Goal: Task Accomplishment & Management: Manage account settings

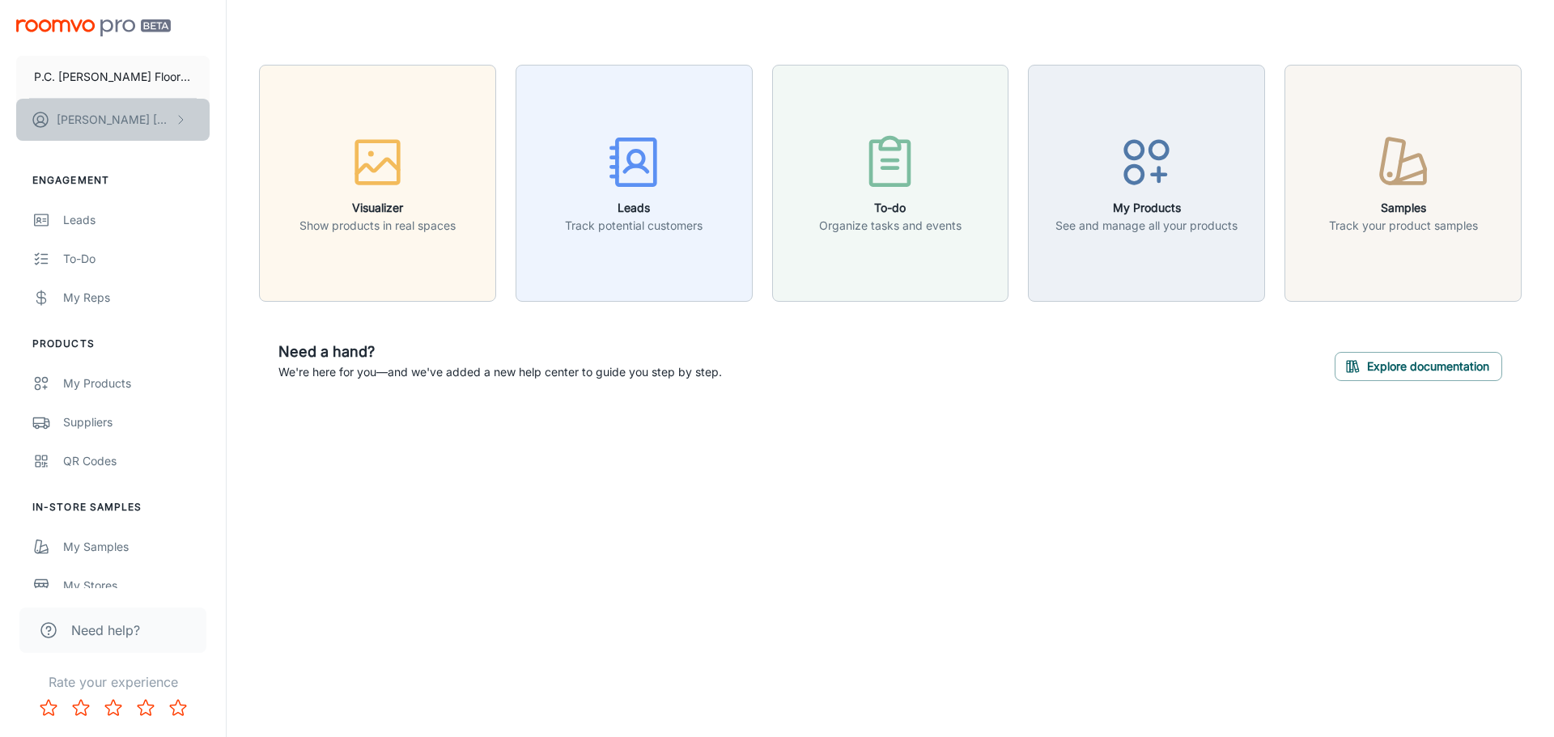
click at [91, 123] on p "[PERSON_NAME]" at bounding box center [114, 120] width 114 height 18
click at [83, 423] on div at bounding box center [777, 368] width 1554 height 737
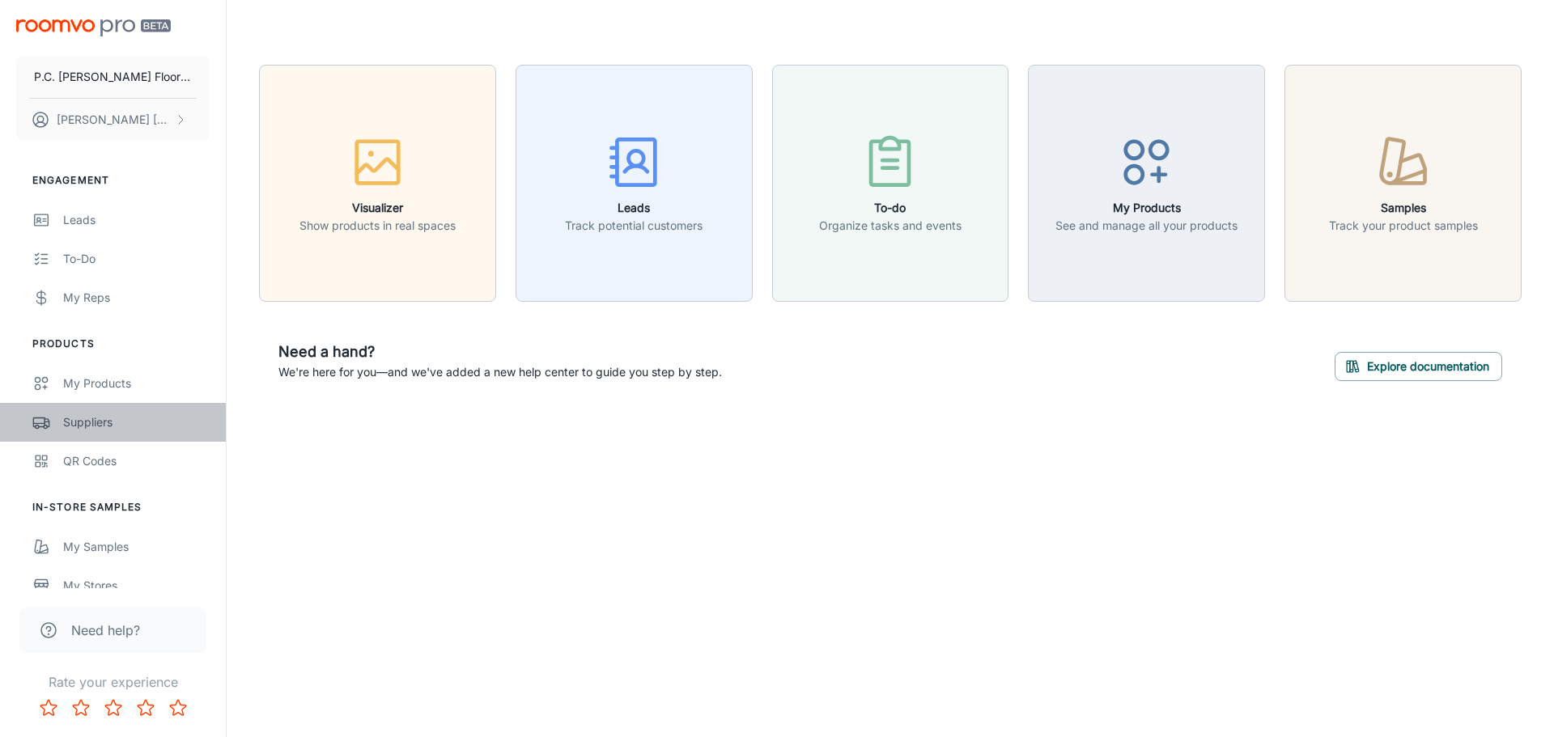
click at [45, 423] on icon "scrollable content" at bounding box center [41, 422] width 18 height 19
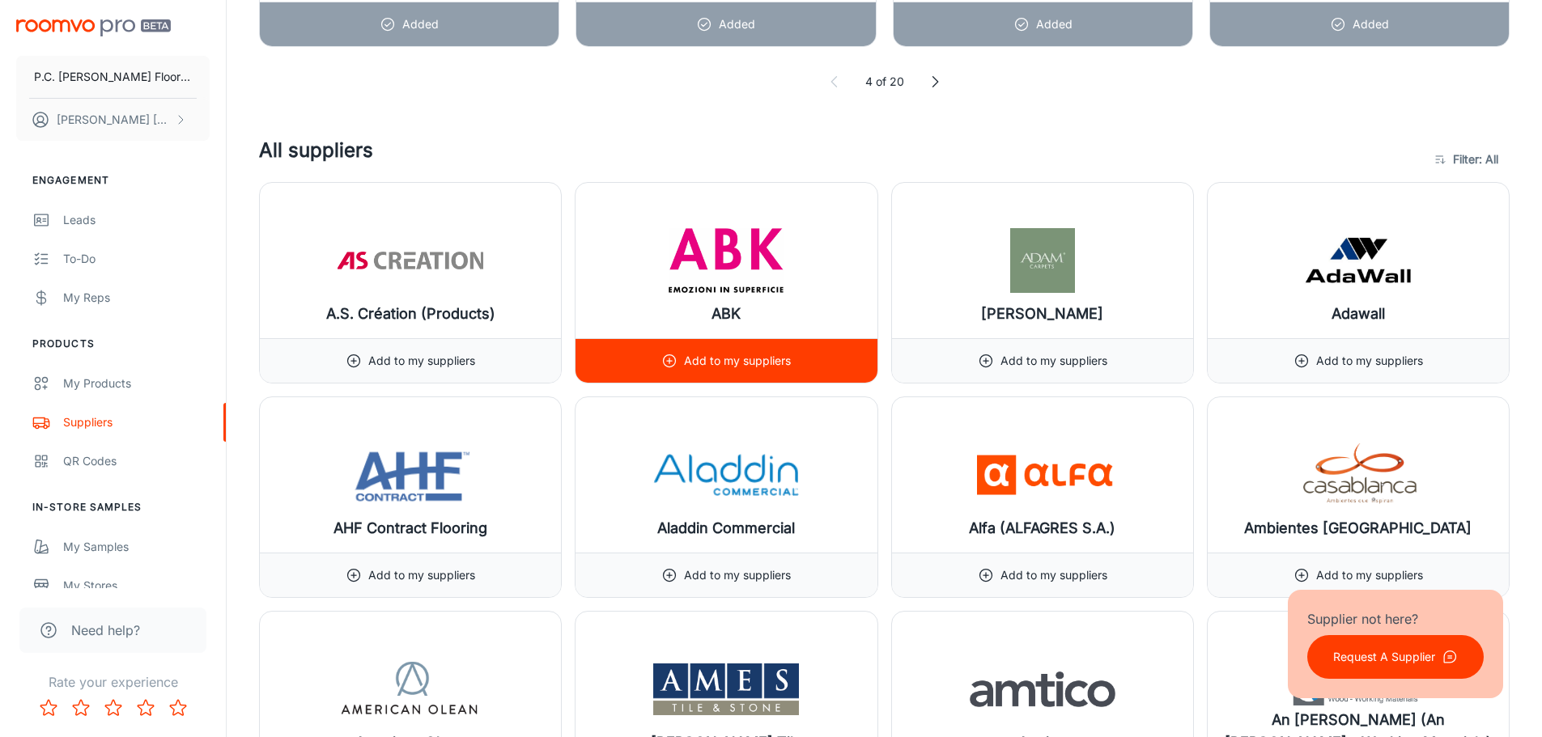
scroll to position [1619, 0]
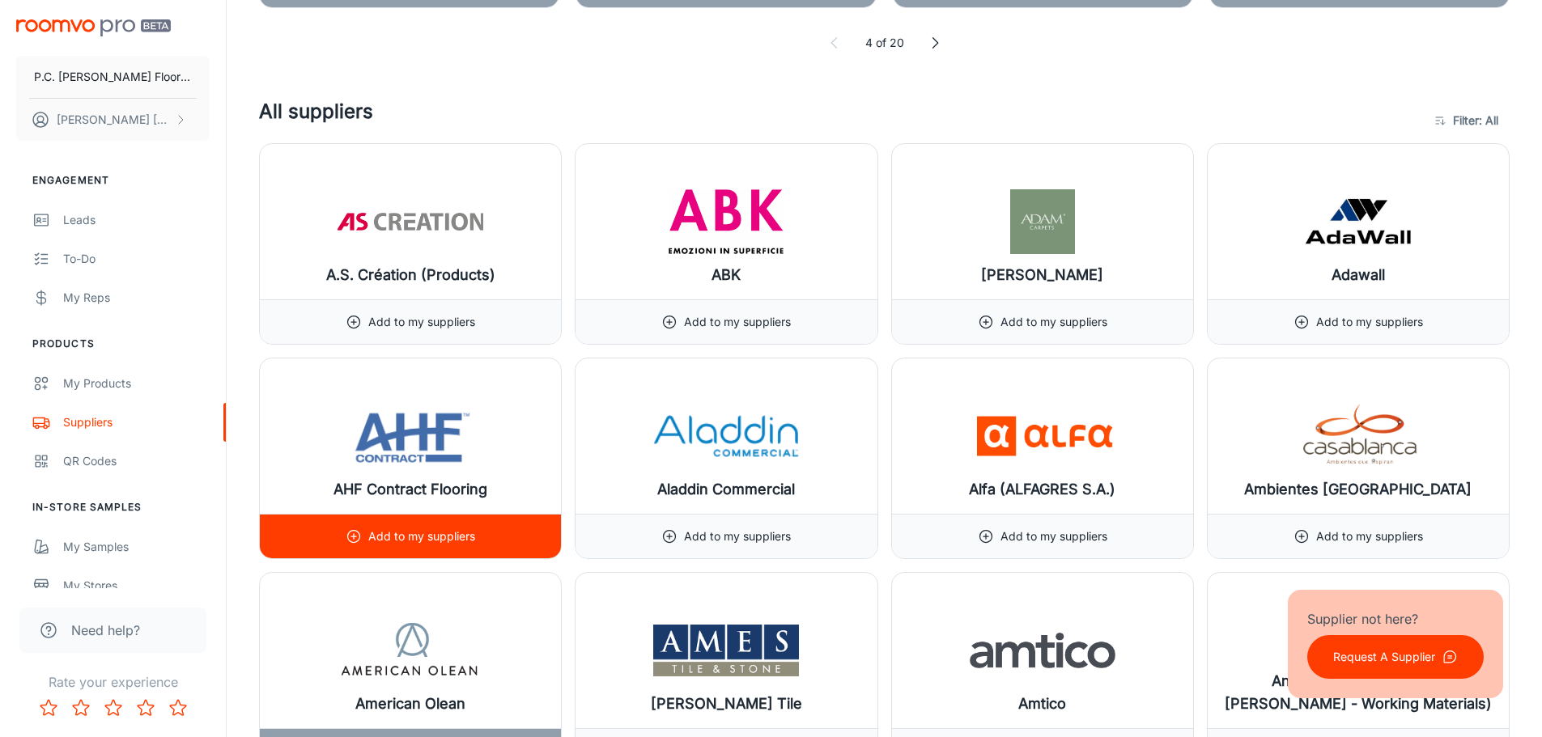
click at [351, 538] on icon at bounding box center [354, 537] width 16 height 16
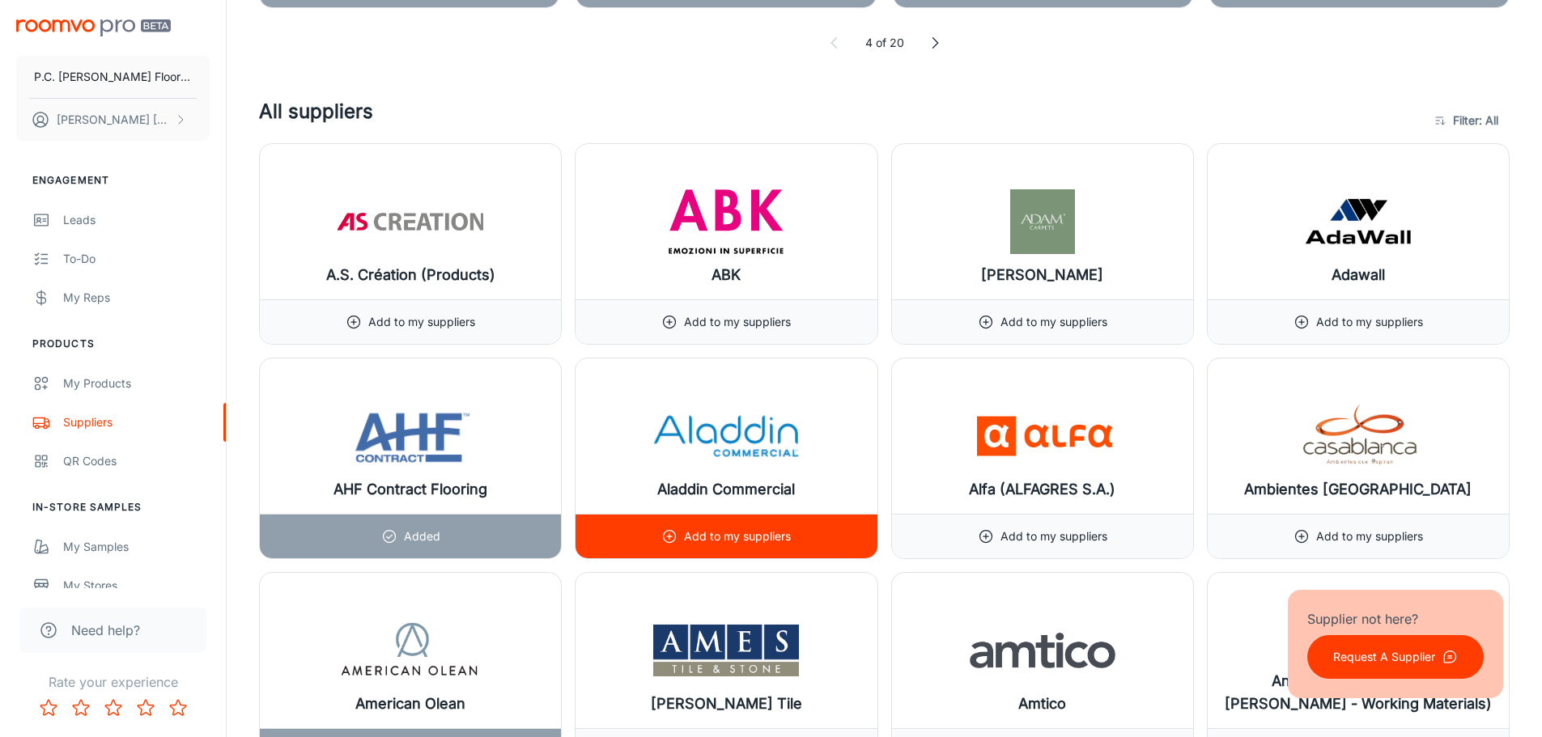
click at [665, 535] on icon at bounding box center [669, 537] width 16 height 16
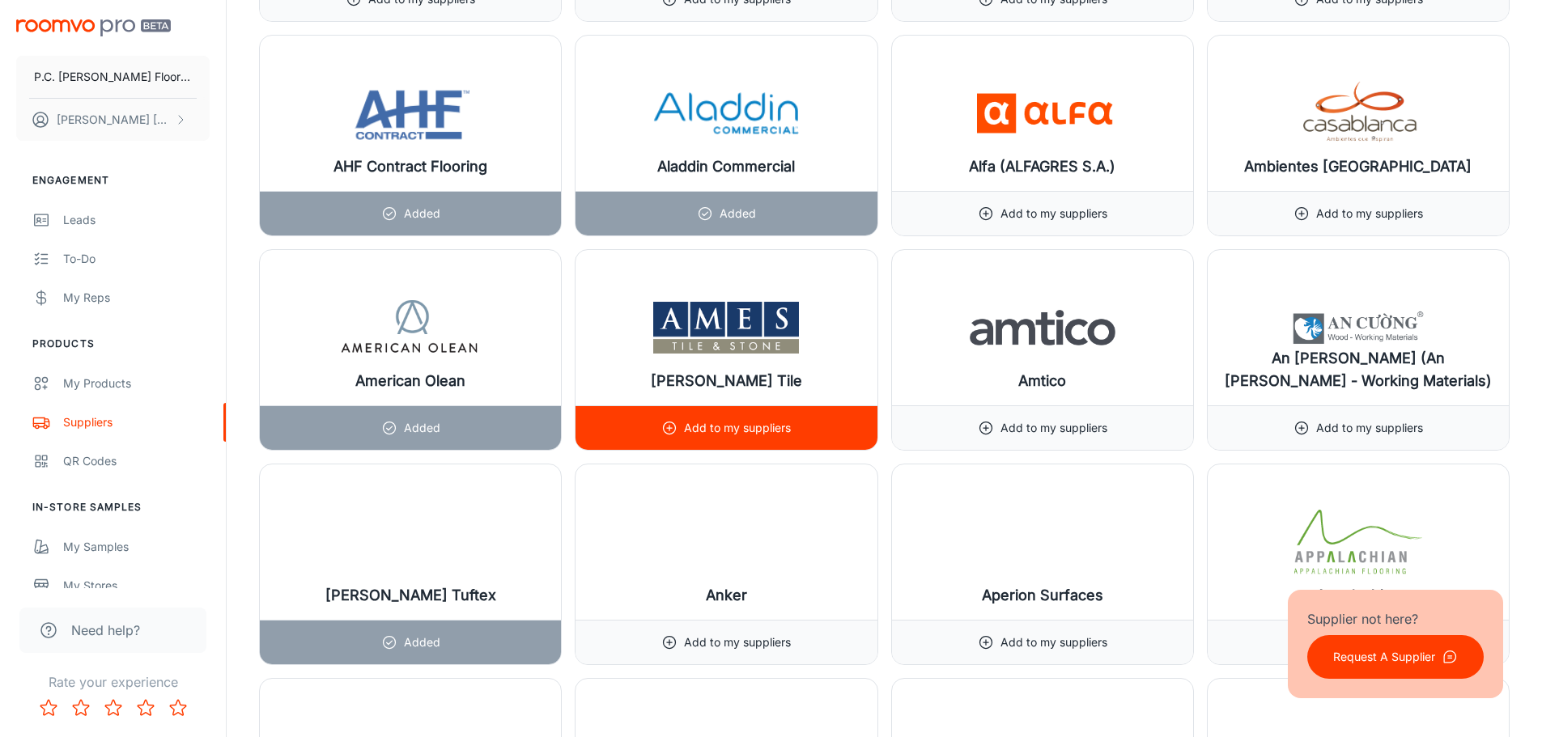
scroll to position [1943, 0]
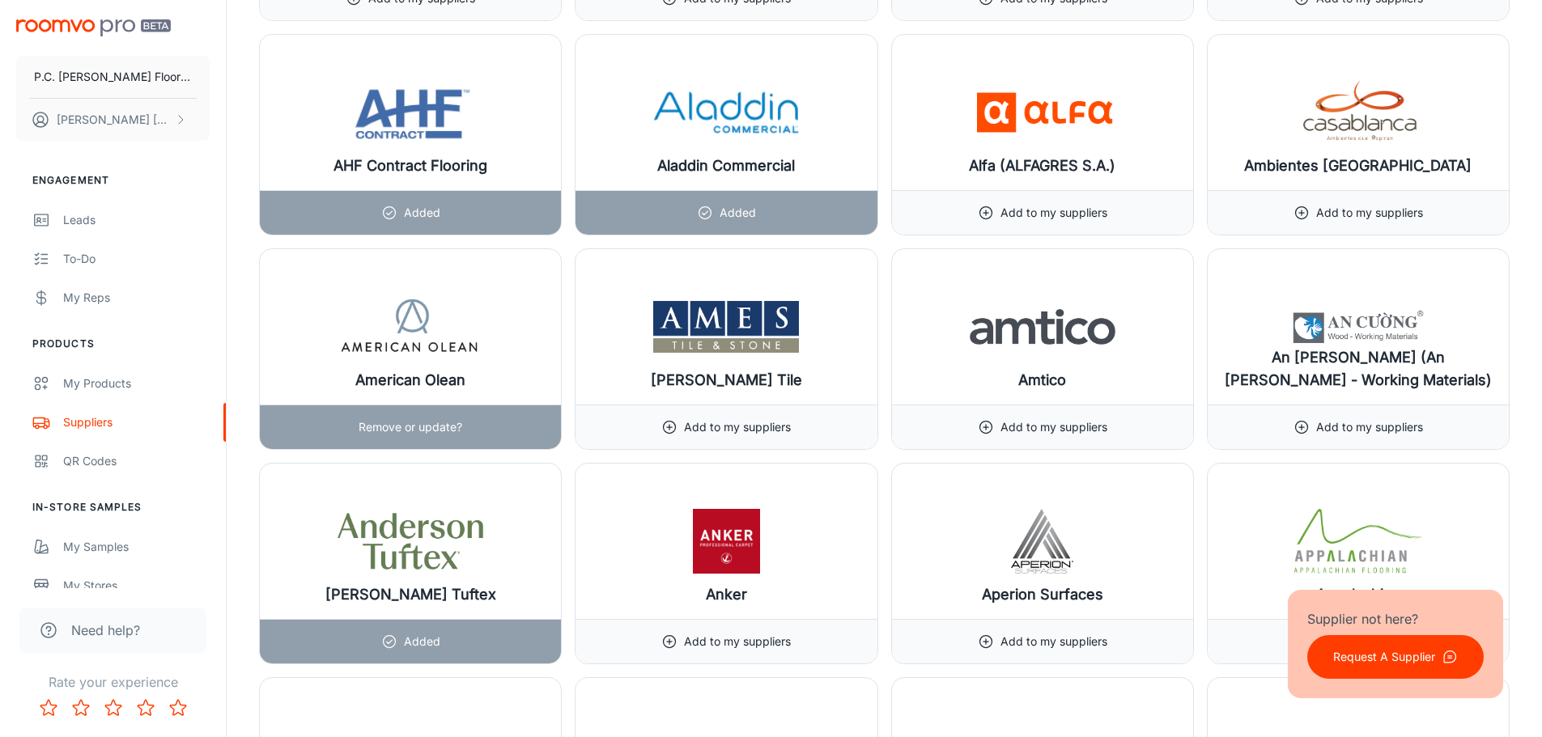
click at [401, 431] on p "Remove or update?" at bounding box center [411, 428] width 104 height 18
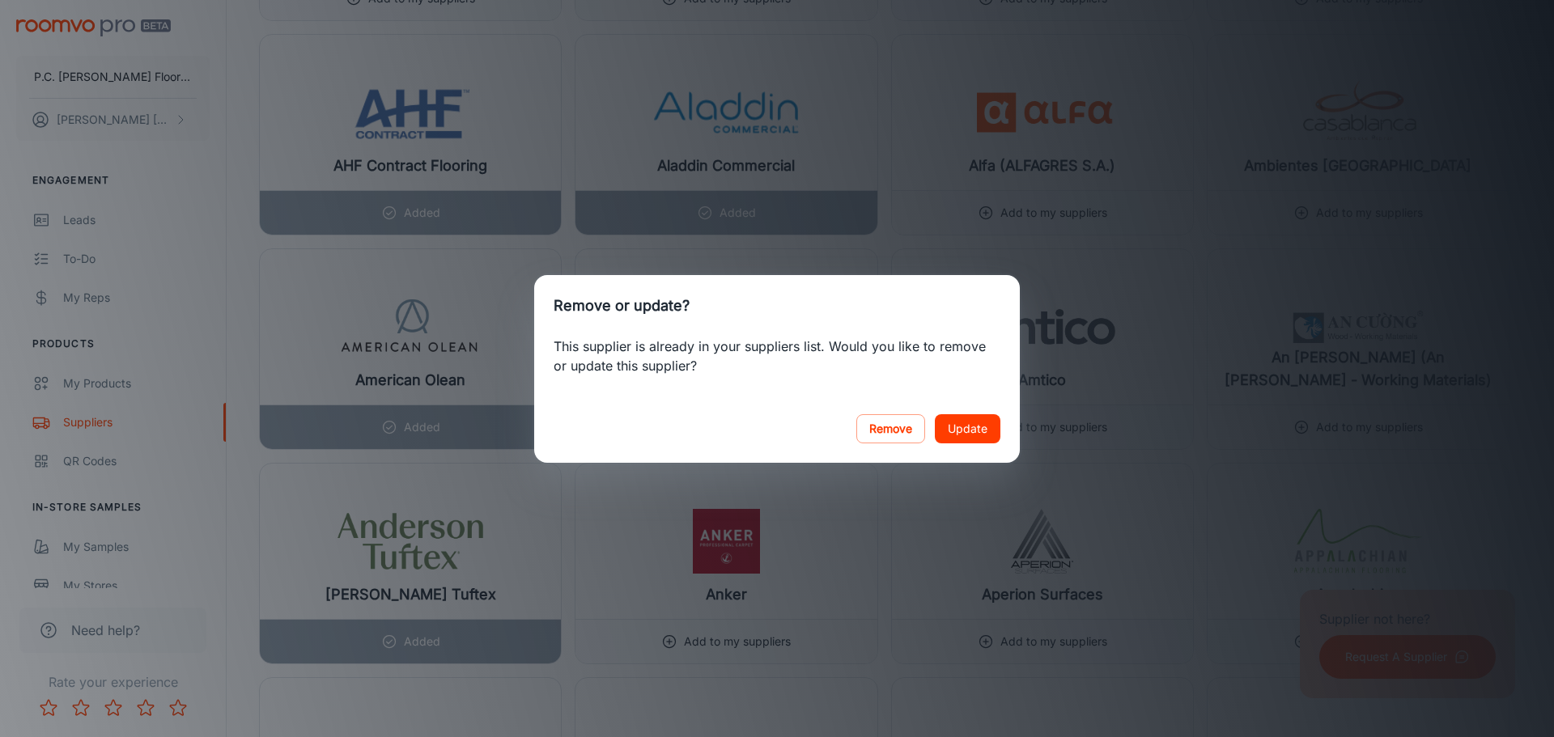
click at [979, 433] on button "Update" at bounding box center [968, 428] width 66 height 29
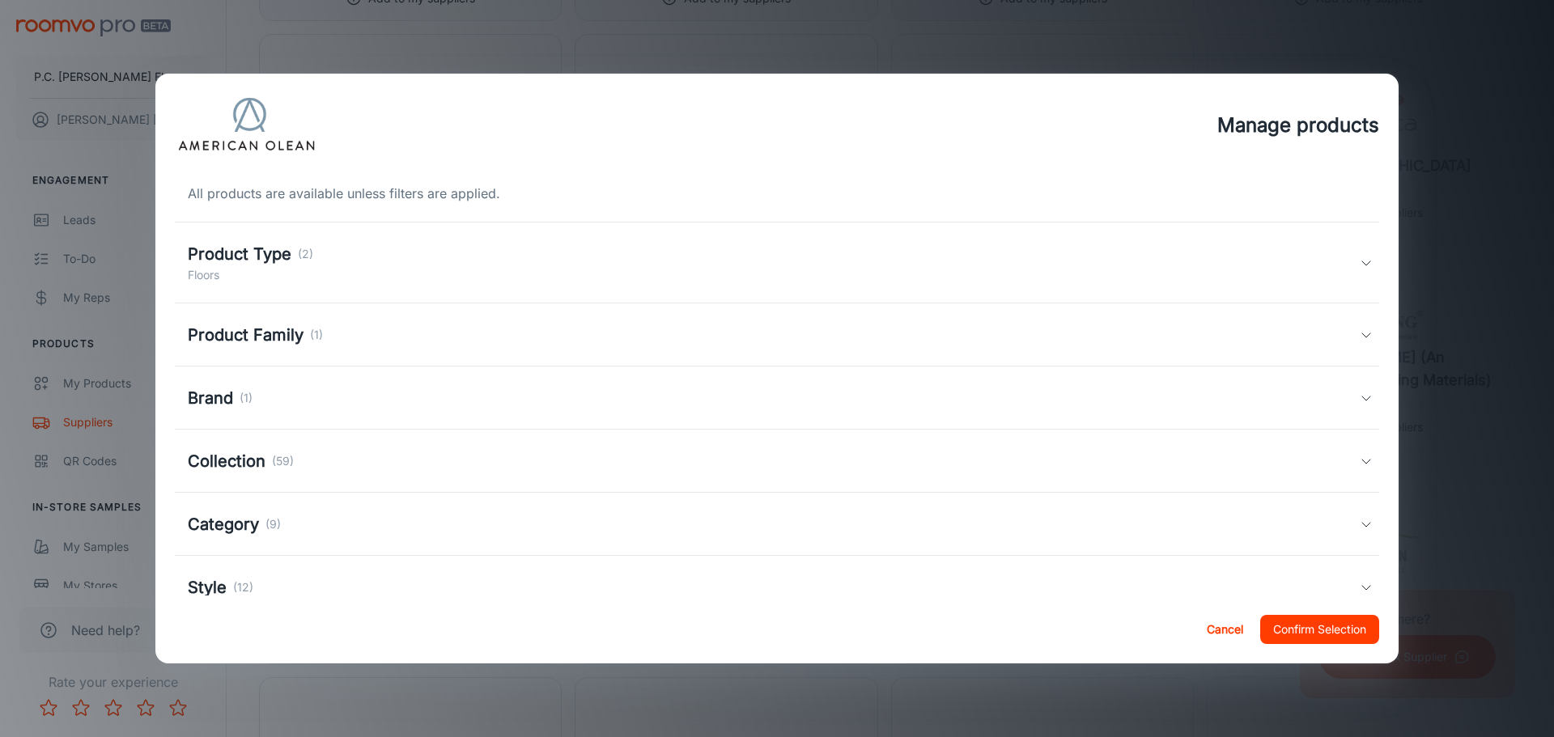
click at [1324, 628] on button "Confirm Selection" at bounding box center [1319, 629] width 119 height 29
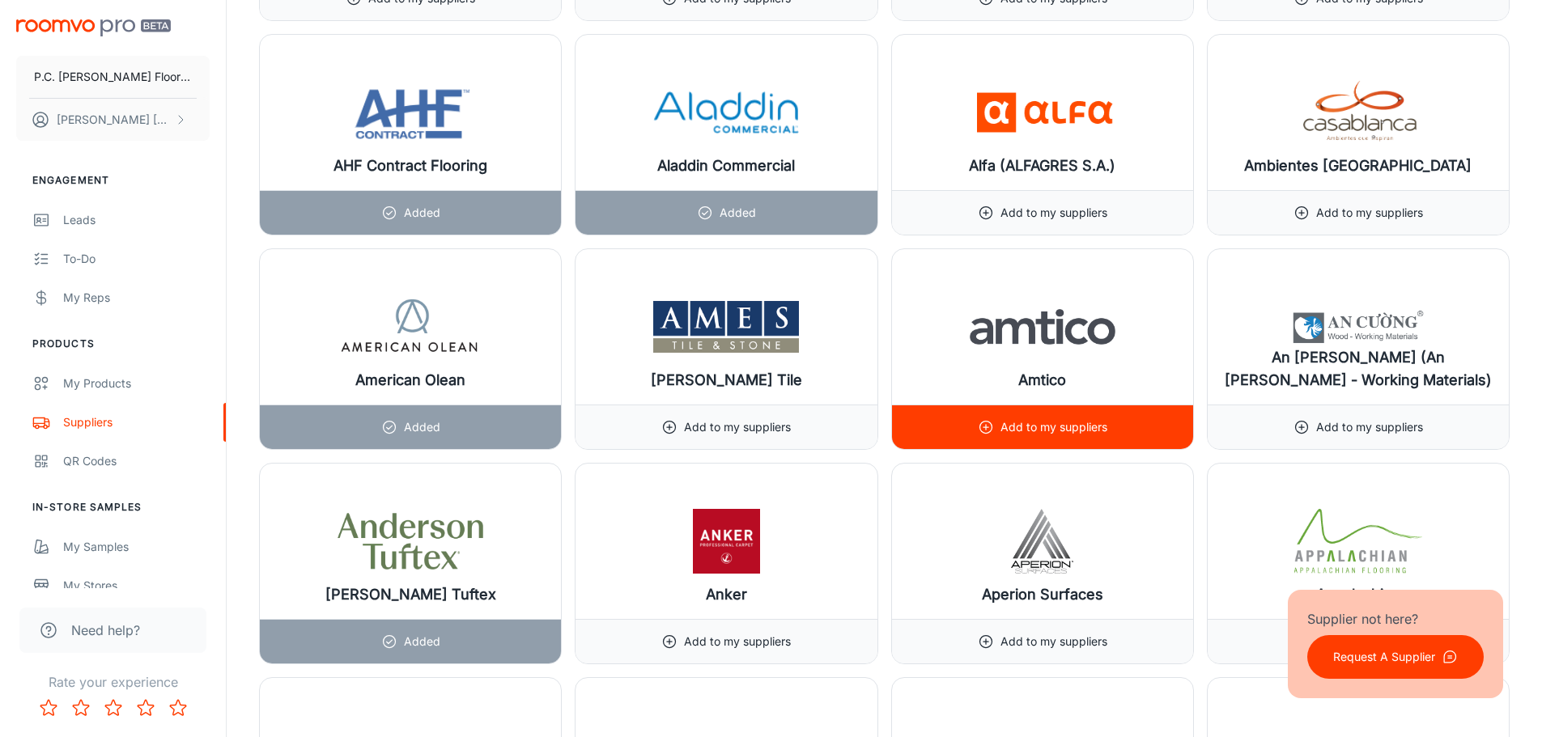
click at [989, 427] on icon at bounding box center [986, 427] width 16 height 16
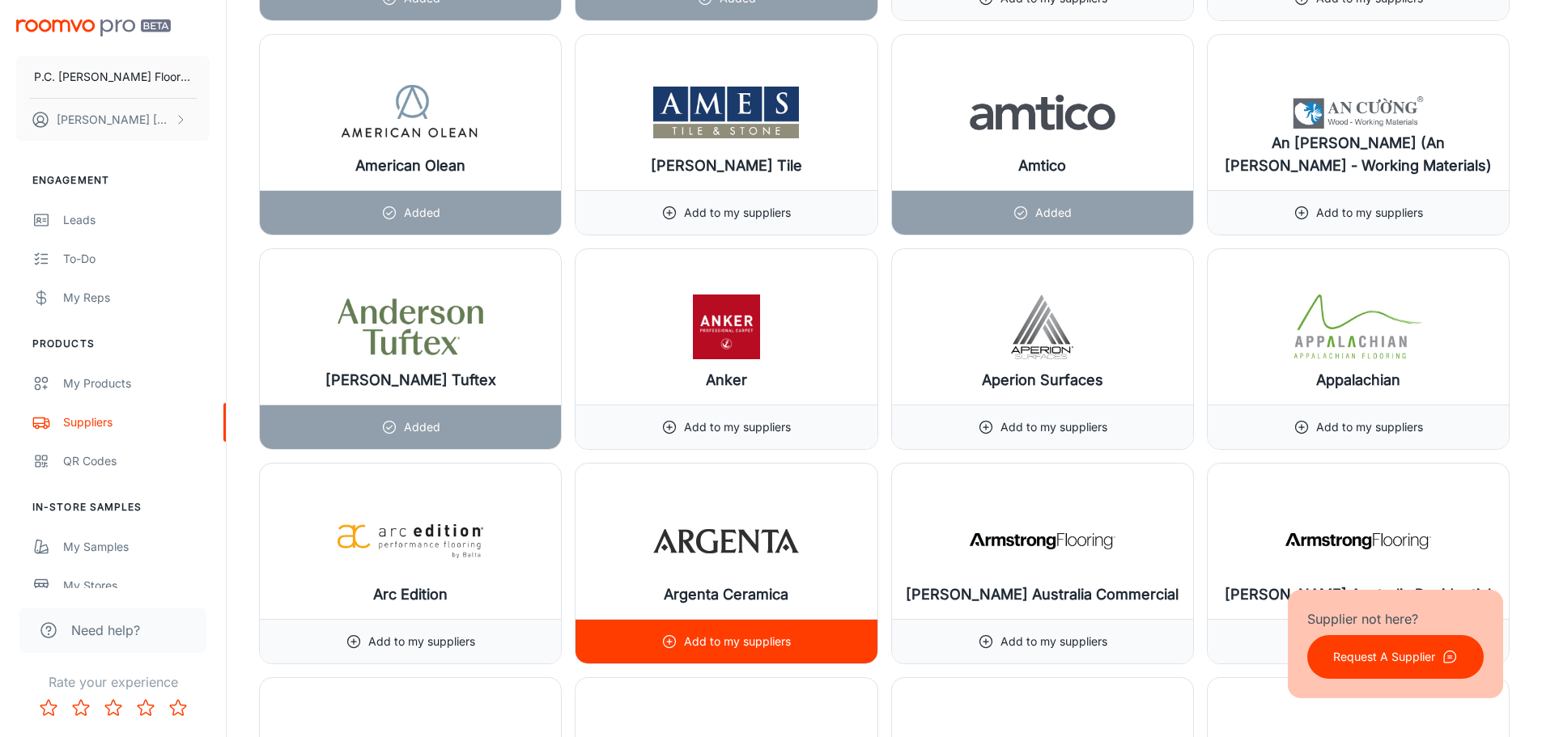
scroll to position [2186, 0]
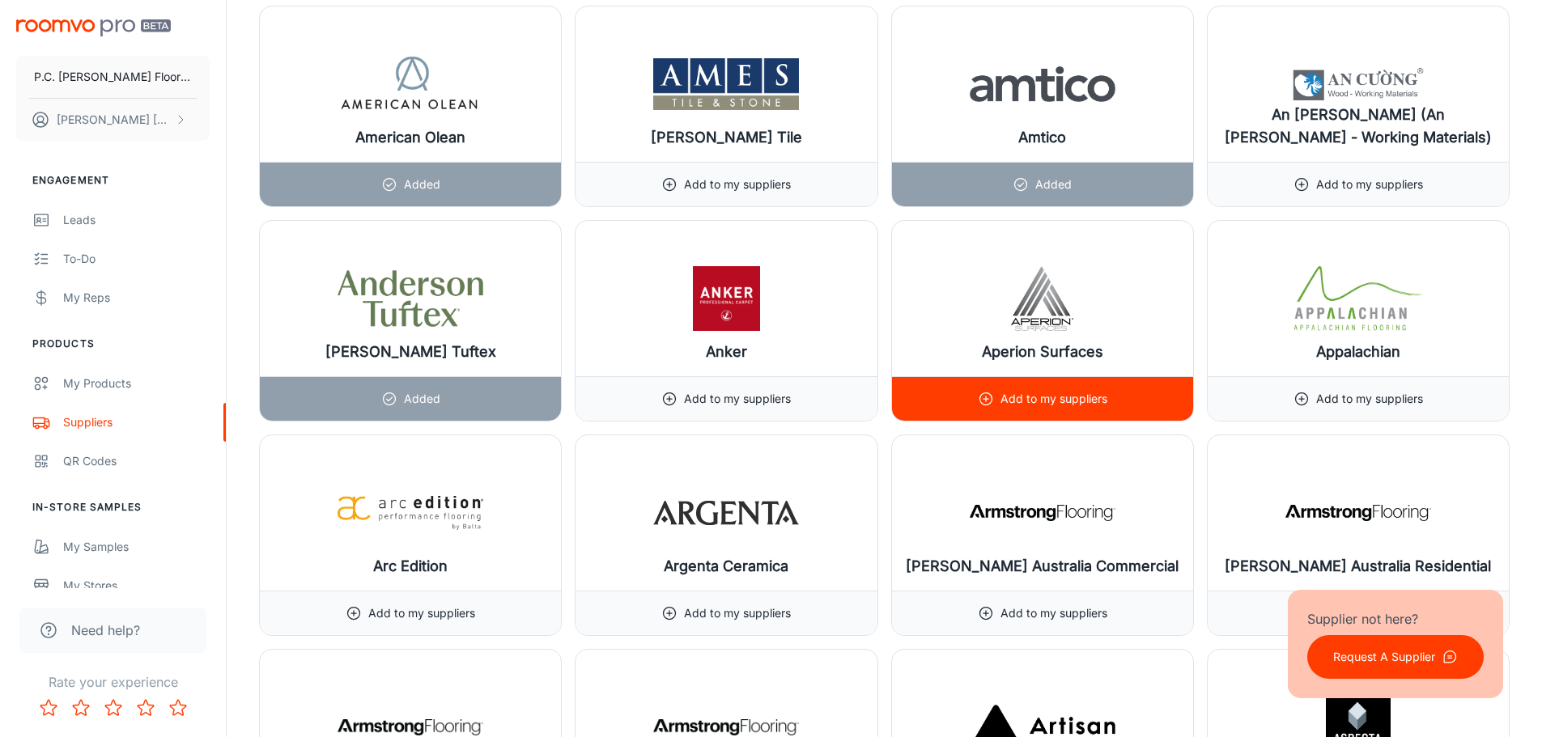
click at [980, 399] on icon at bounding box center [986, 399] width 16 height 16
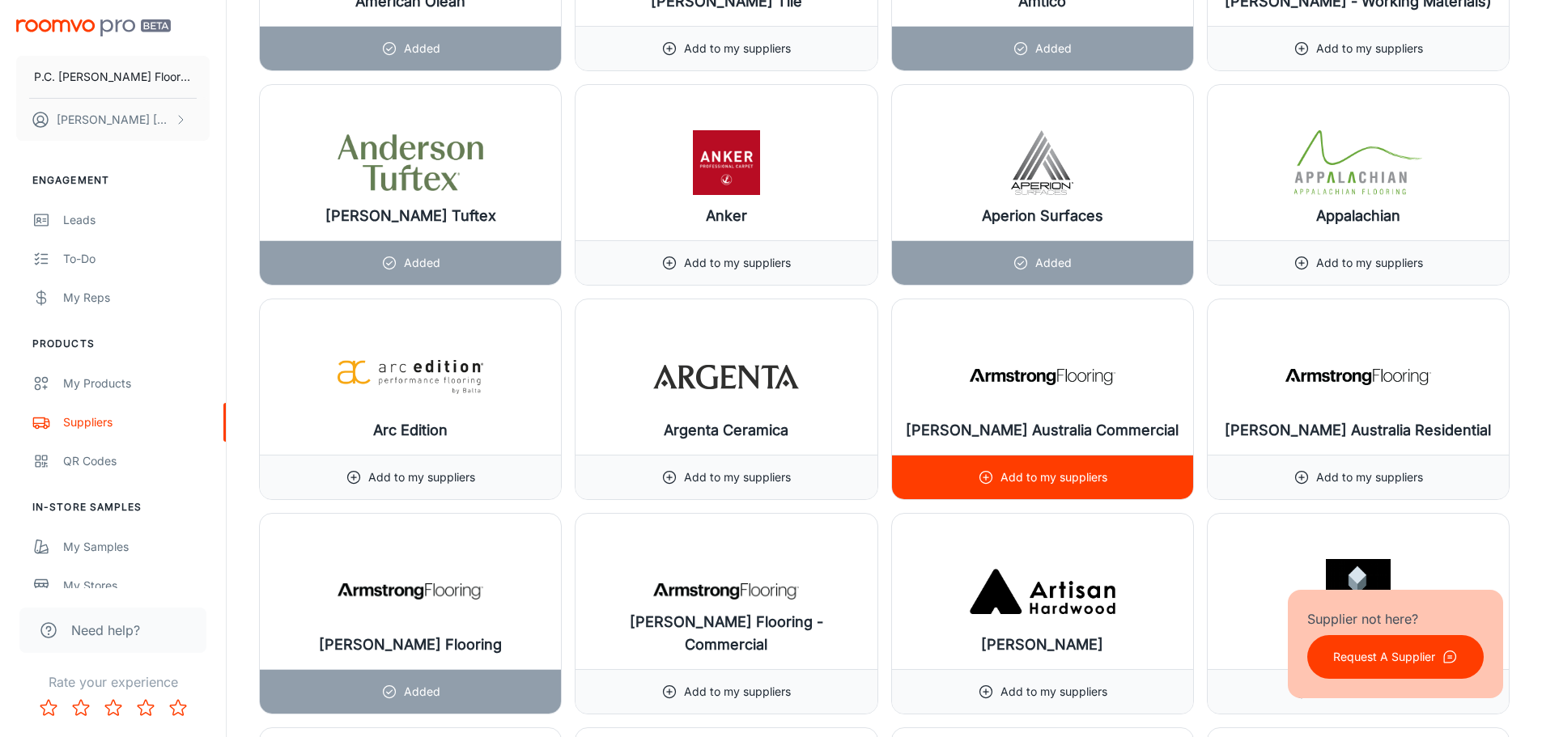
scroll to position [2348, 0]
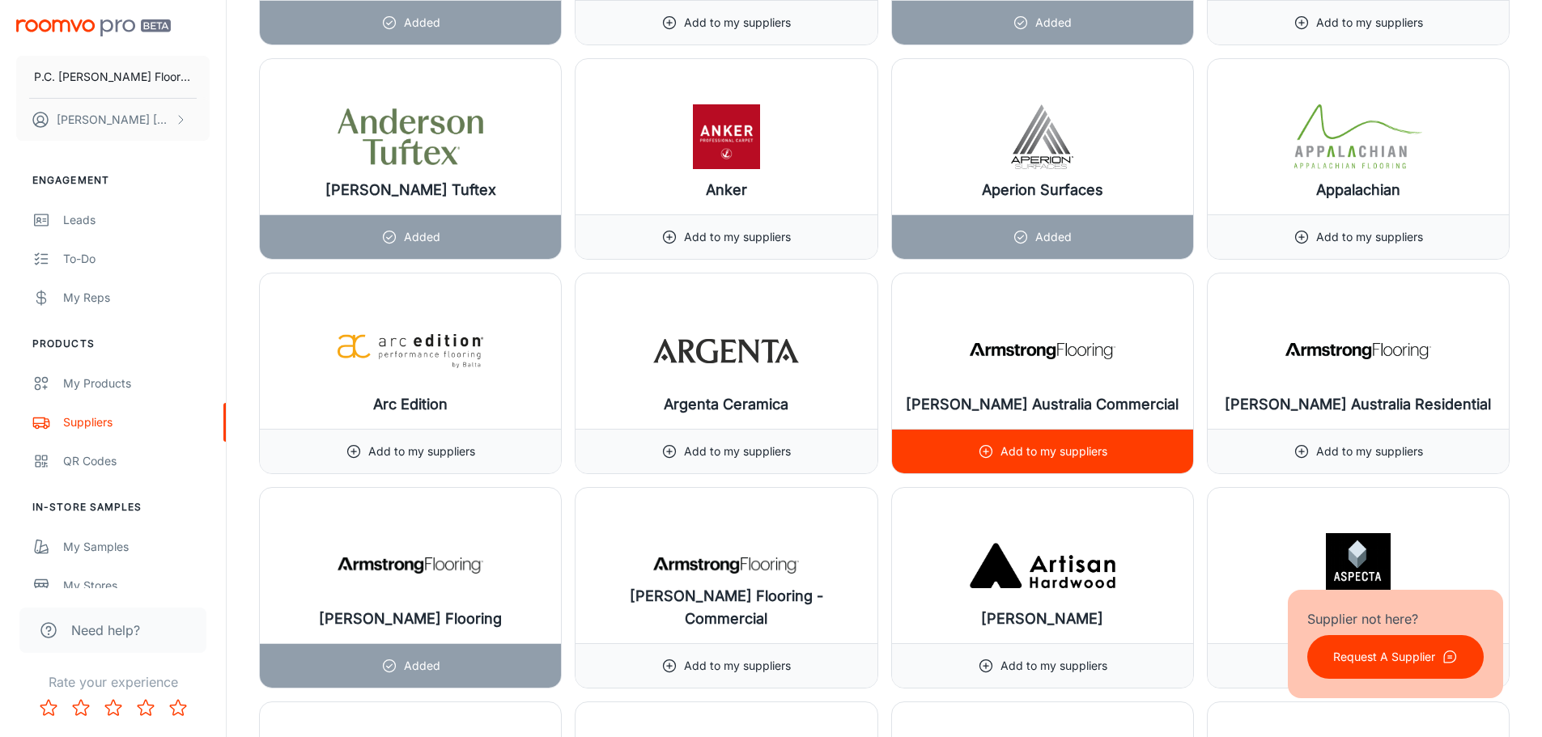
click at [986, 451] on line at bounding box center [986, 451] width 0 height 5
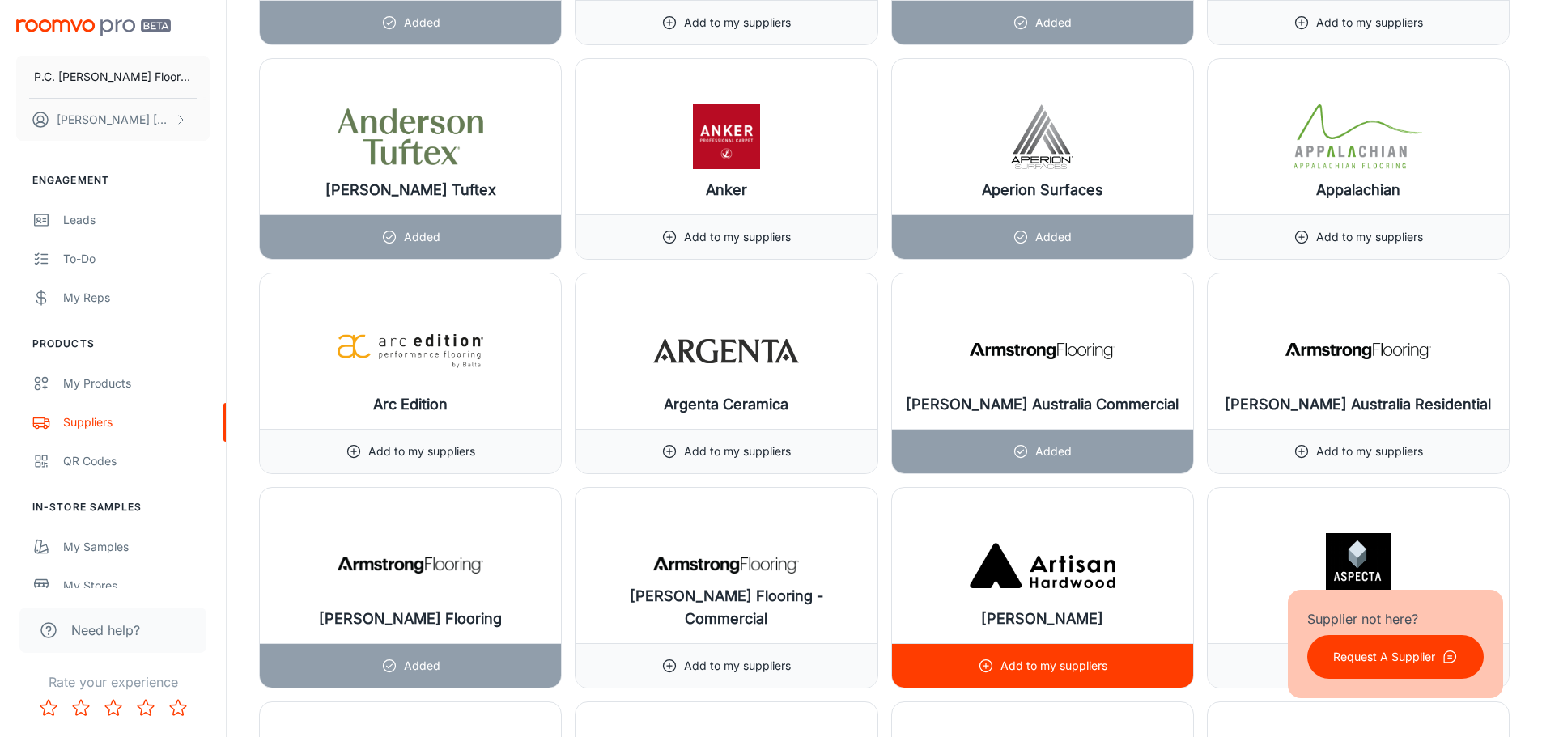
scroll to position [2428, 0]
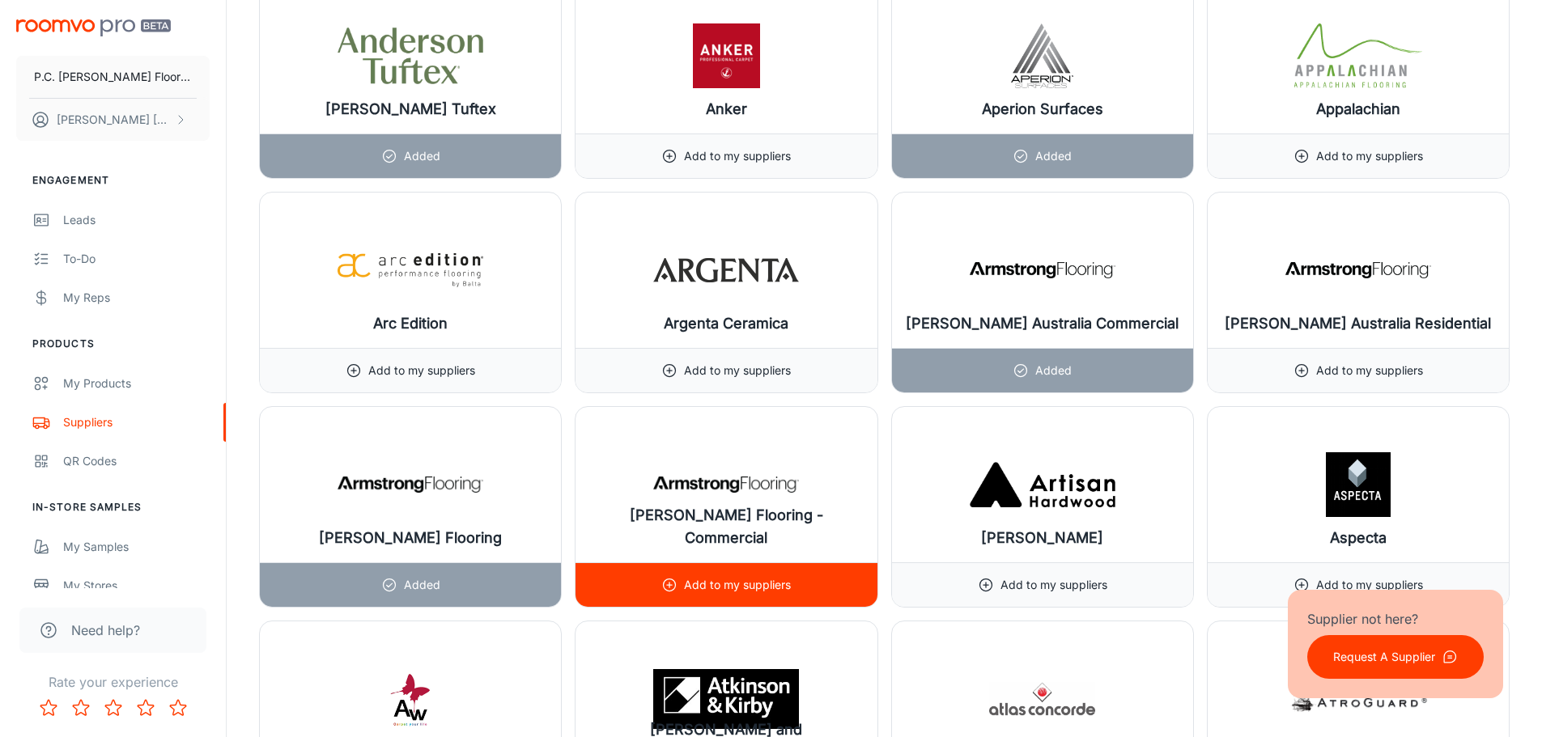
click at [716, 588] on p "Add to my suppliers" at bounding box center [737, 585] width 107 height 18
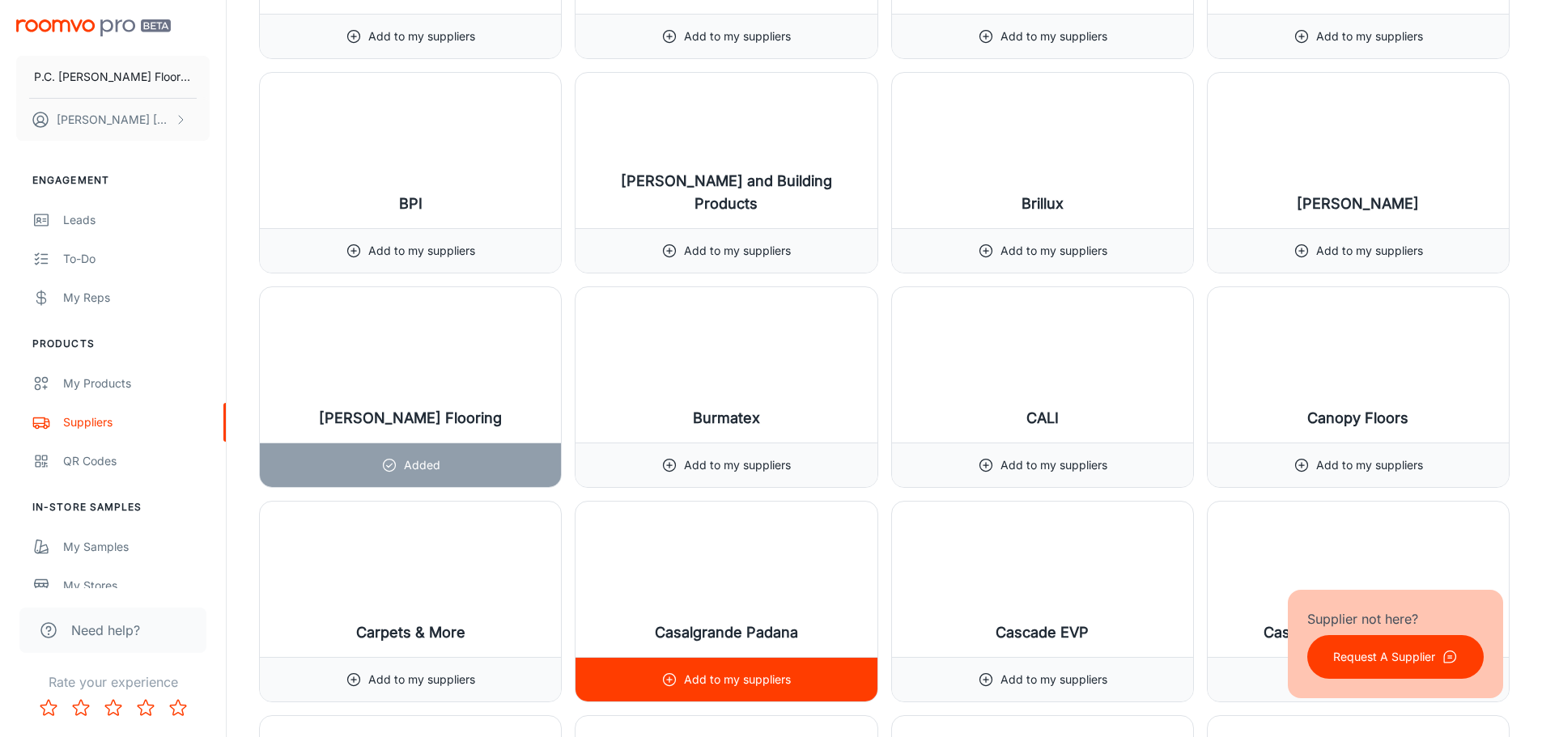
scroll to position [4290, 0]
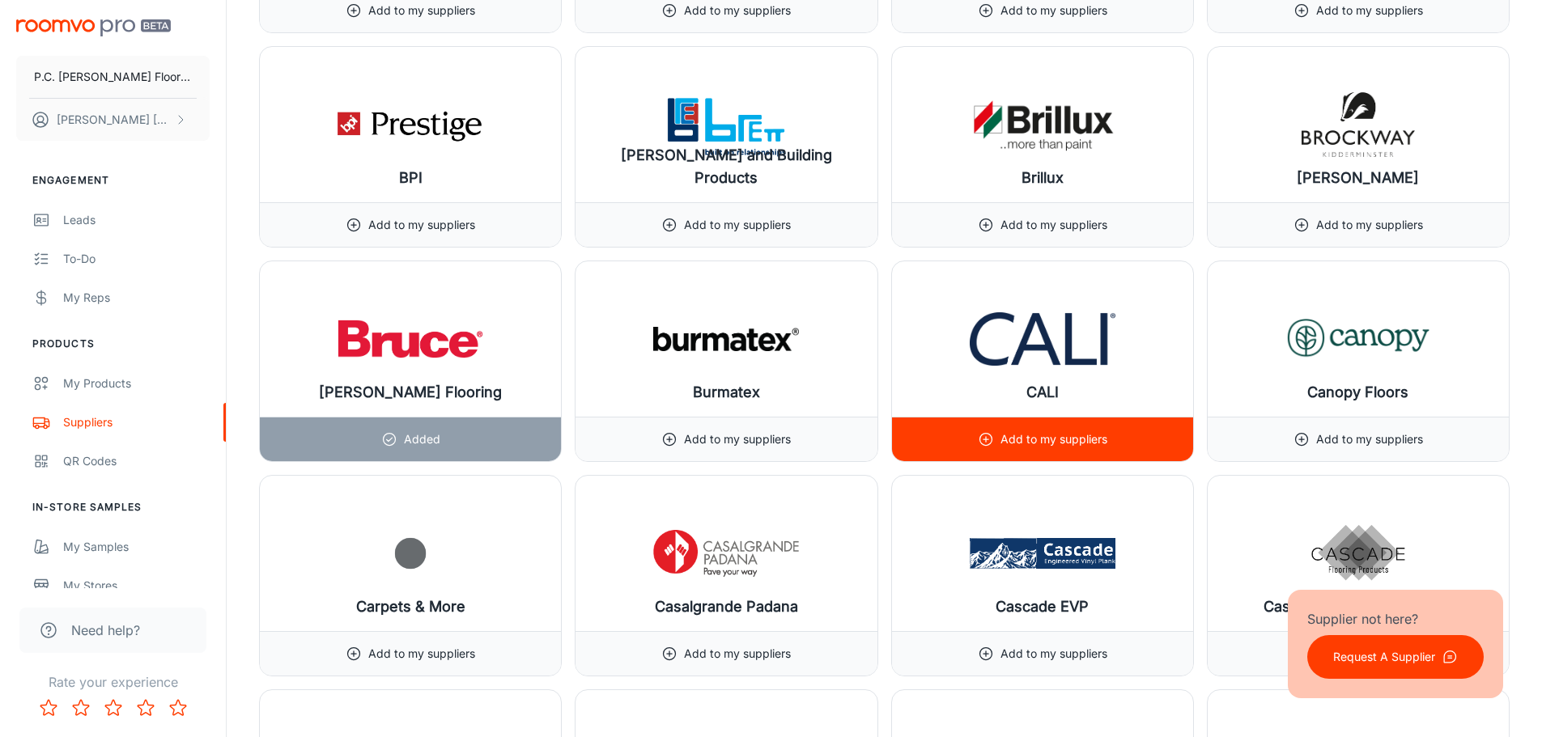
click at [1038, 443] on p "Add to my suppliers" at bounding box center [1054, 440] width 107 height 18
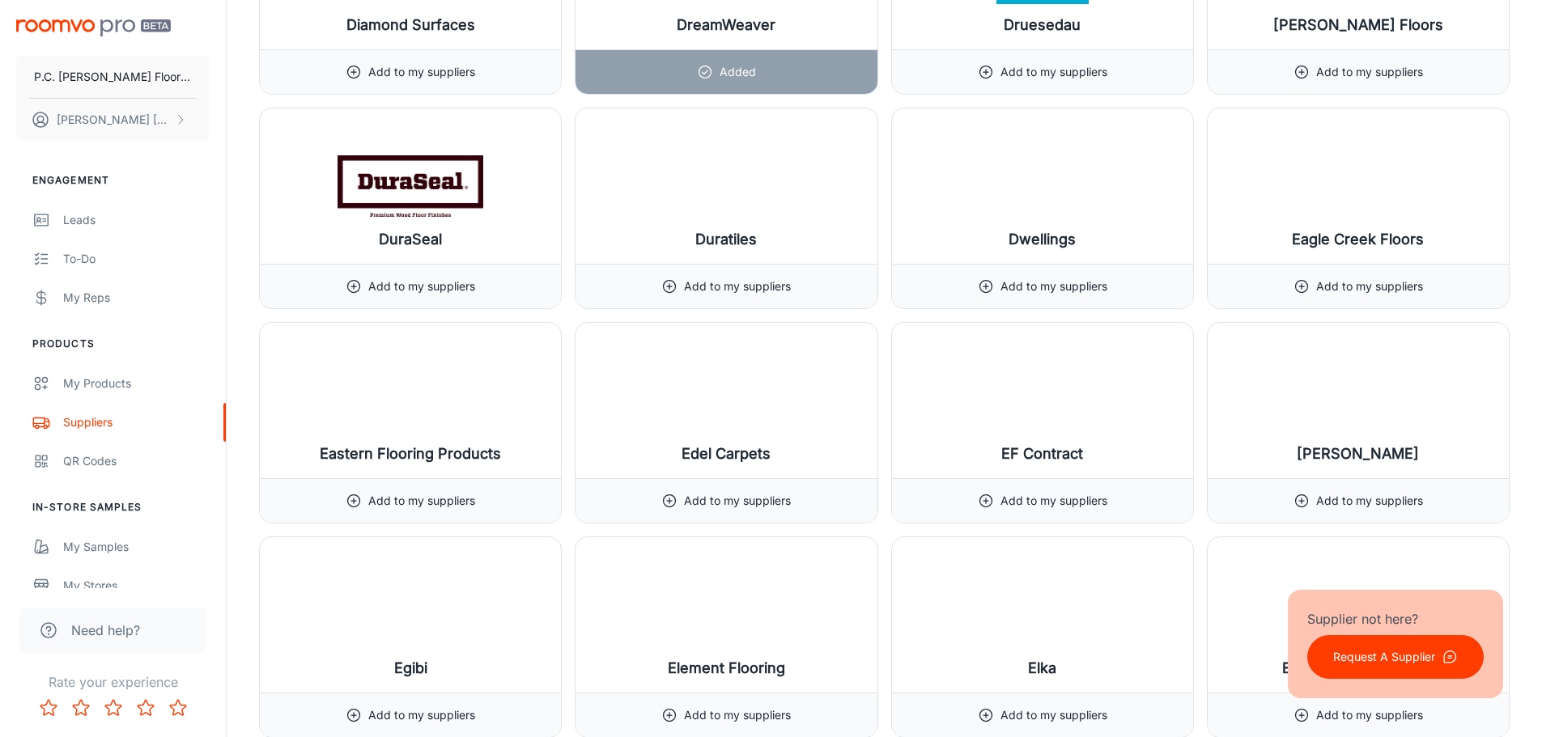
scroll to position [7043, 0]
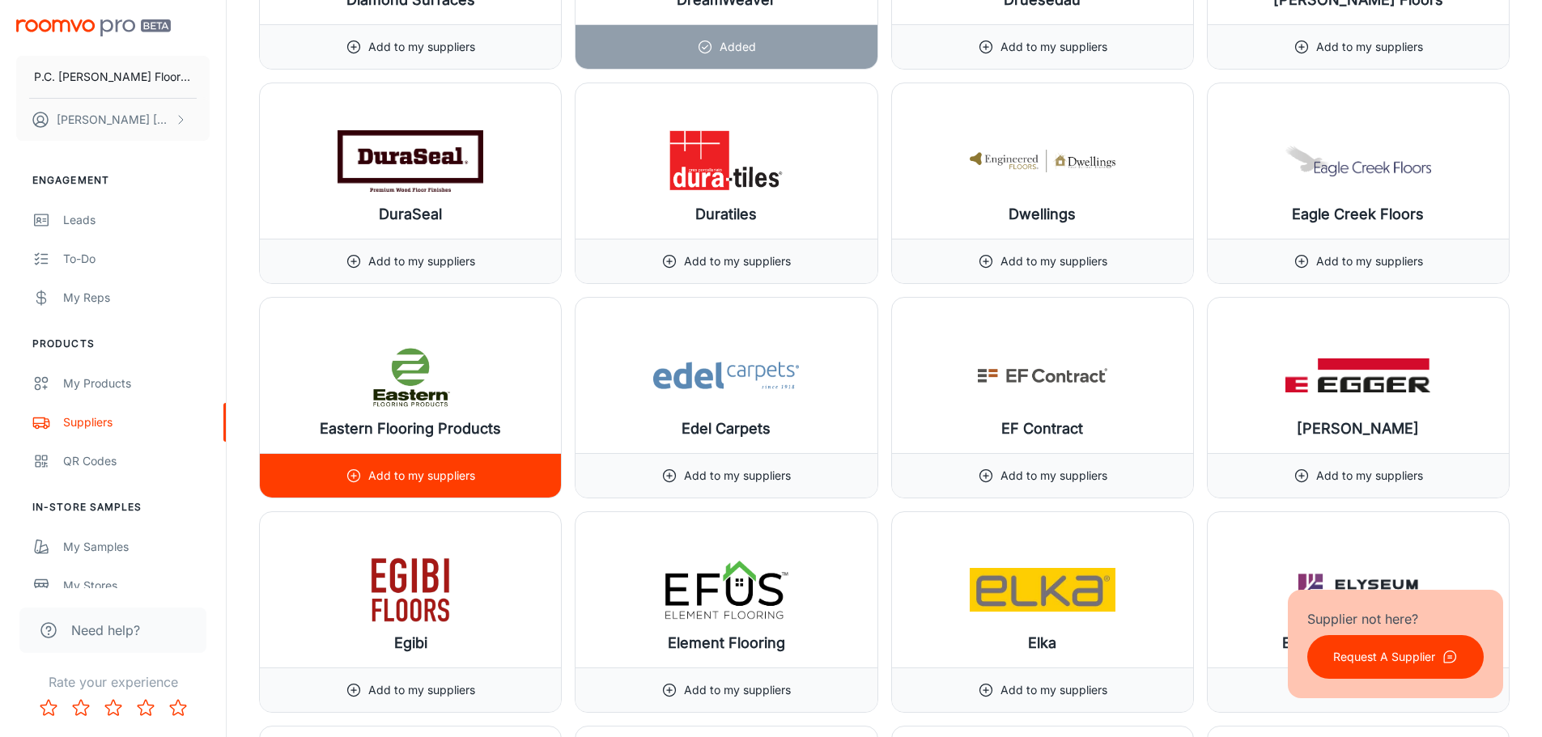
click at [428, 474] on p "Add to my suppliers" at bounding box center [421, 476] width 107 height 18
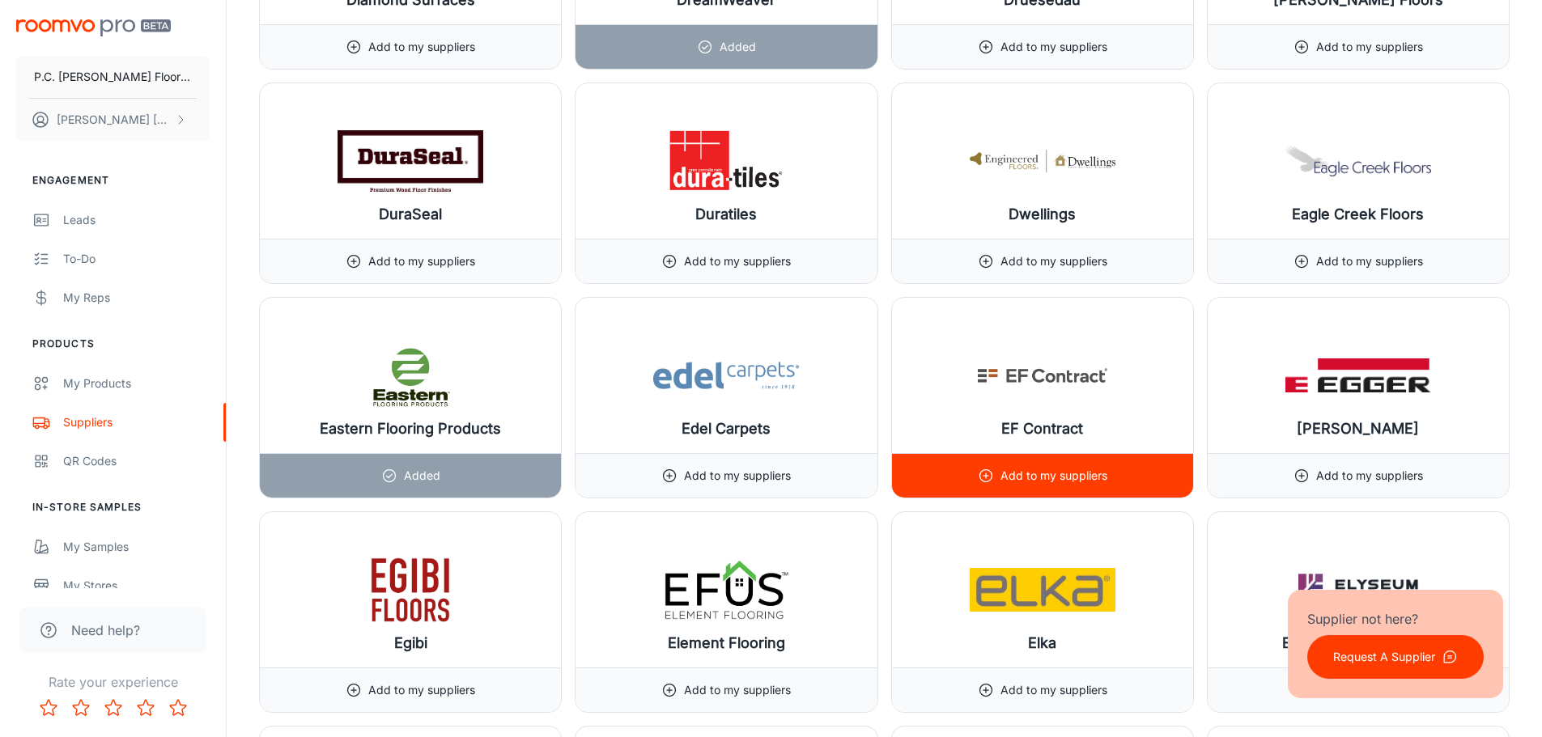
click at [1035, 478] on p "Add to my suppliers" at bounding box center [1054, 476] width 107 height 18
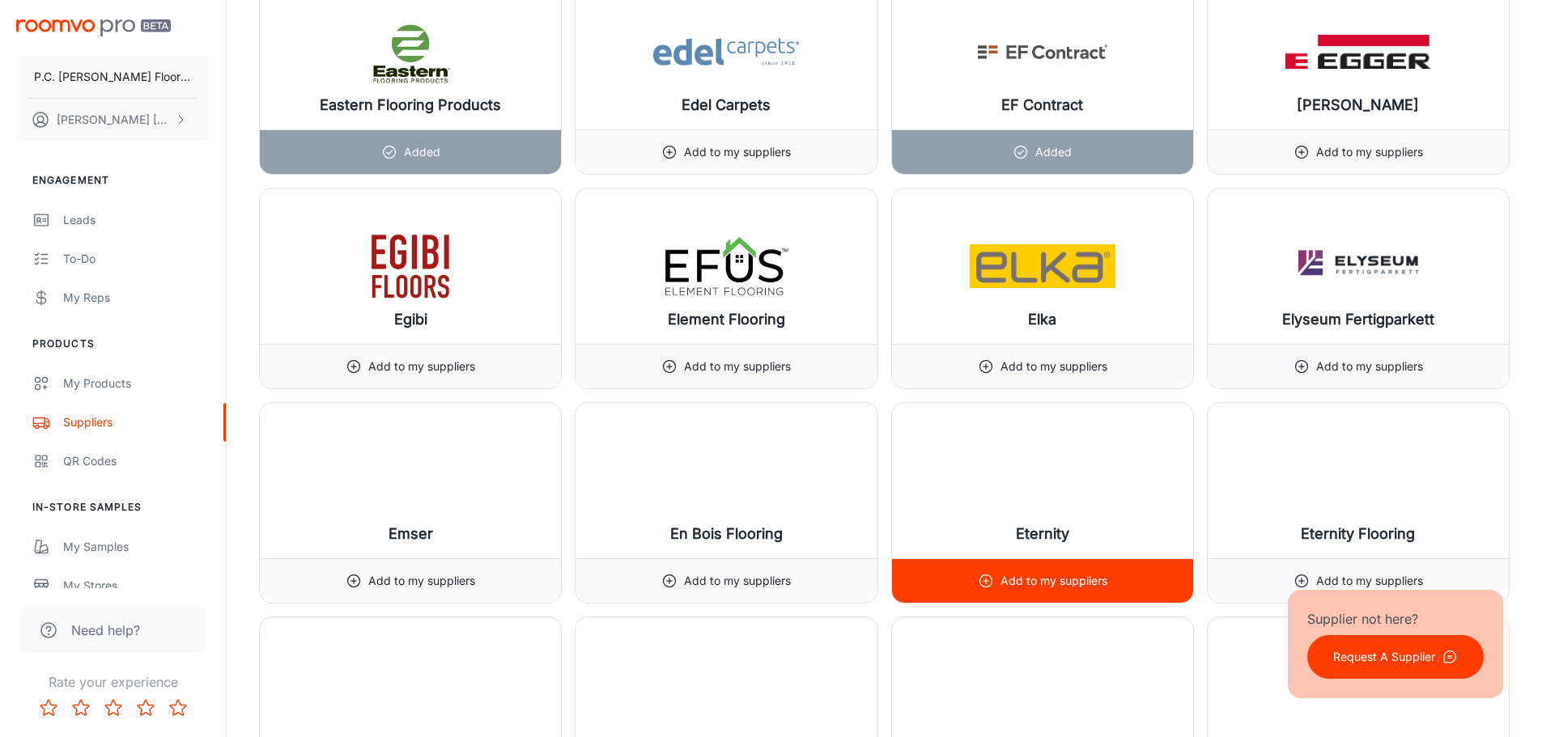
scroll to position [7447, 0]
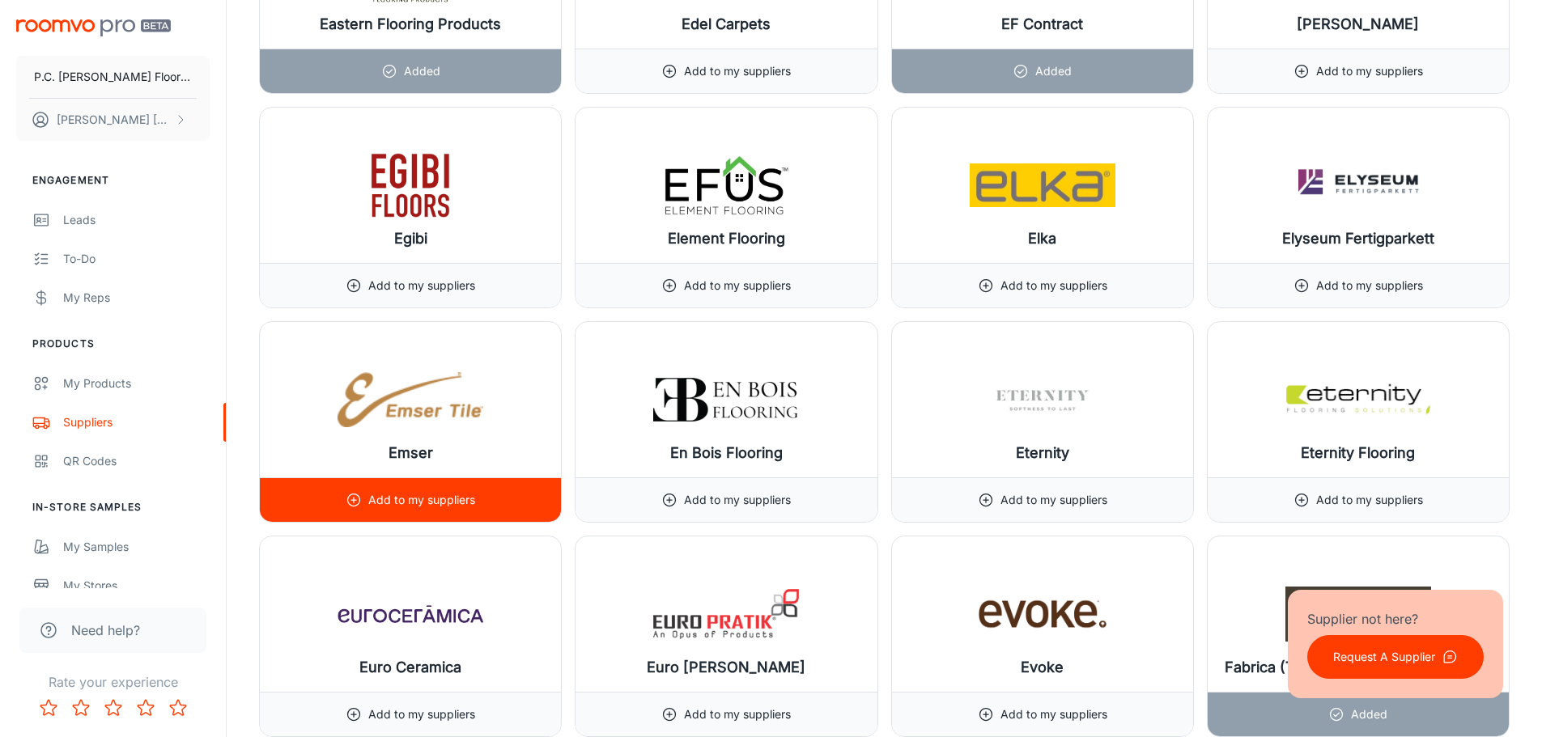
click at [408, 498] on p "Add to my suppliers" at bounding box center [421, 500] width 107 height 18
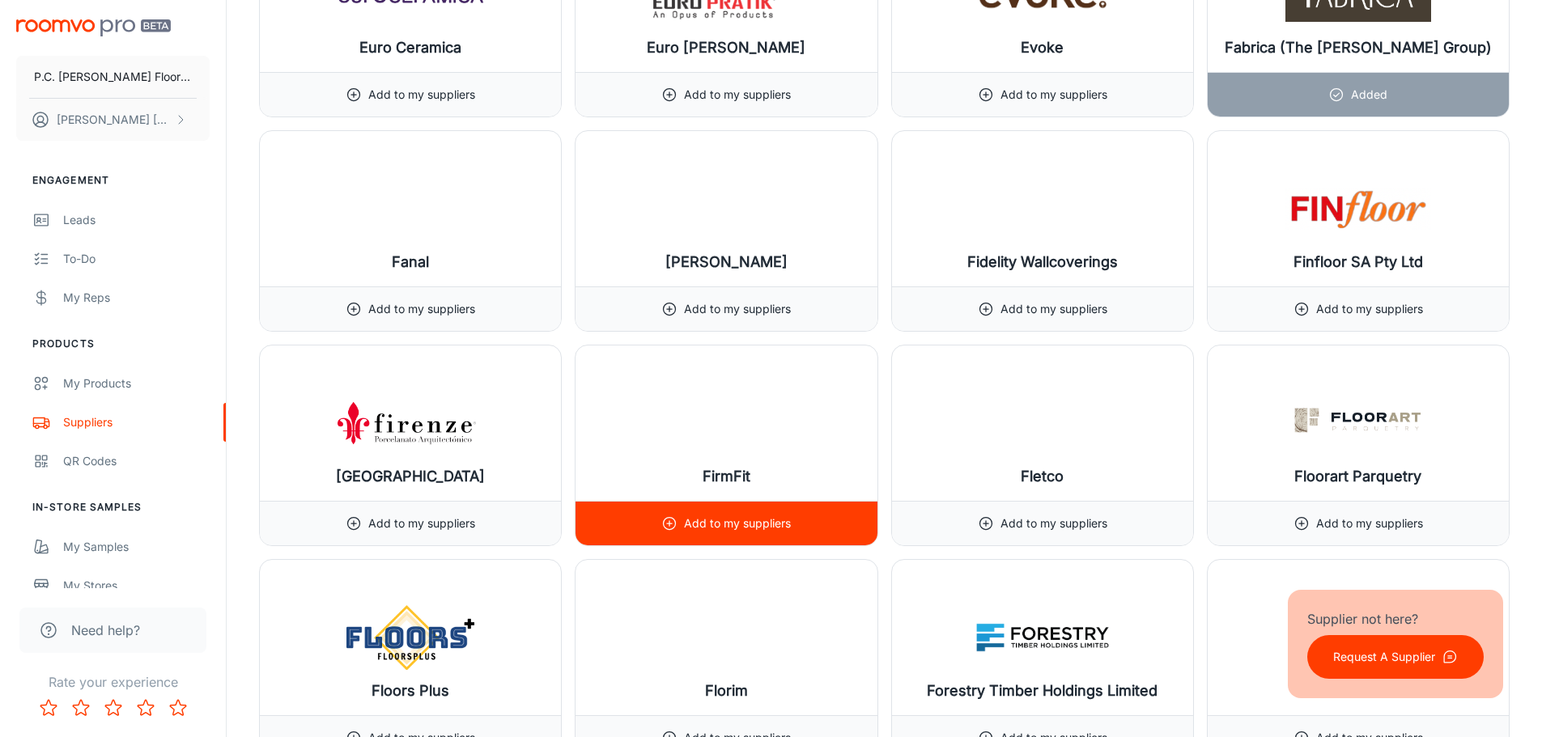
scroll to position [8095, 0]
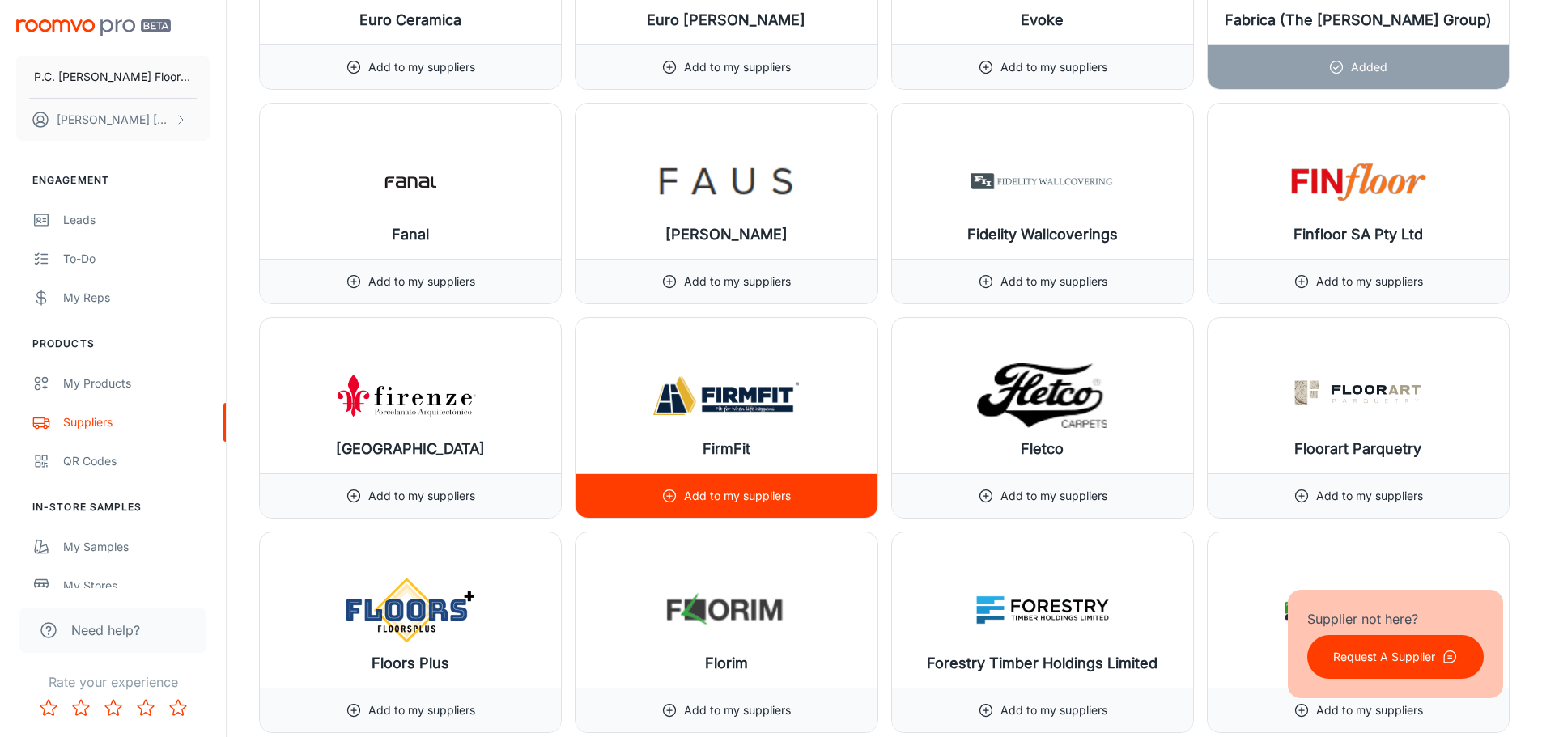
click at [722, 499] on p "Add to my suppliers" at bounding box center [737, 496] width 107 height 18
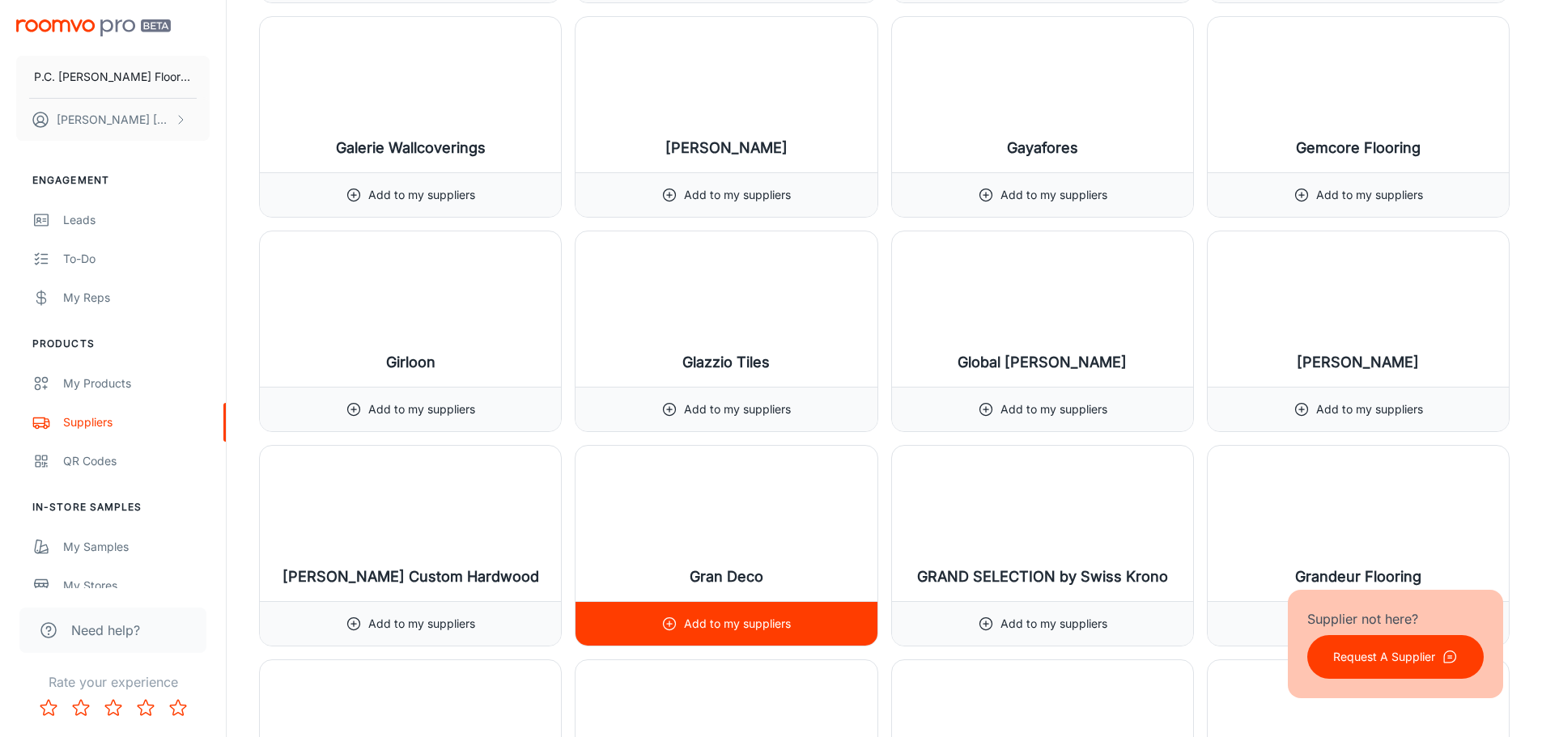
scroll to position [9066, 0]
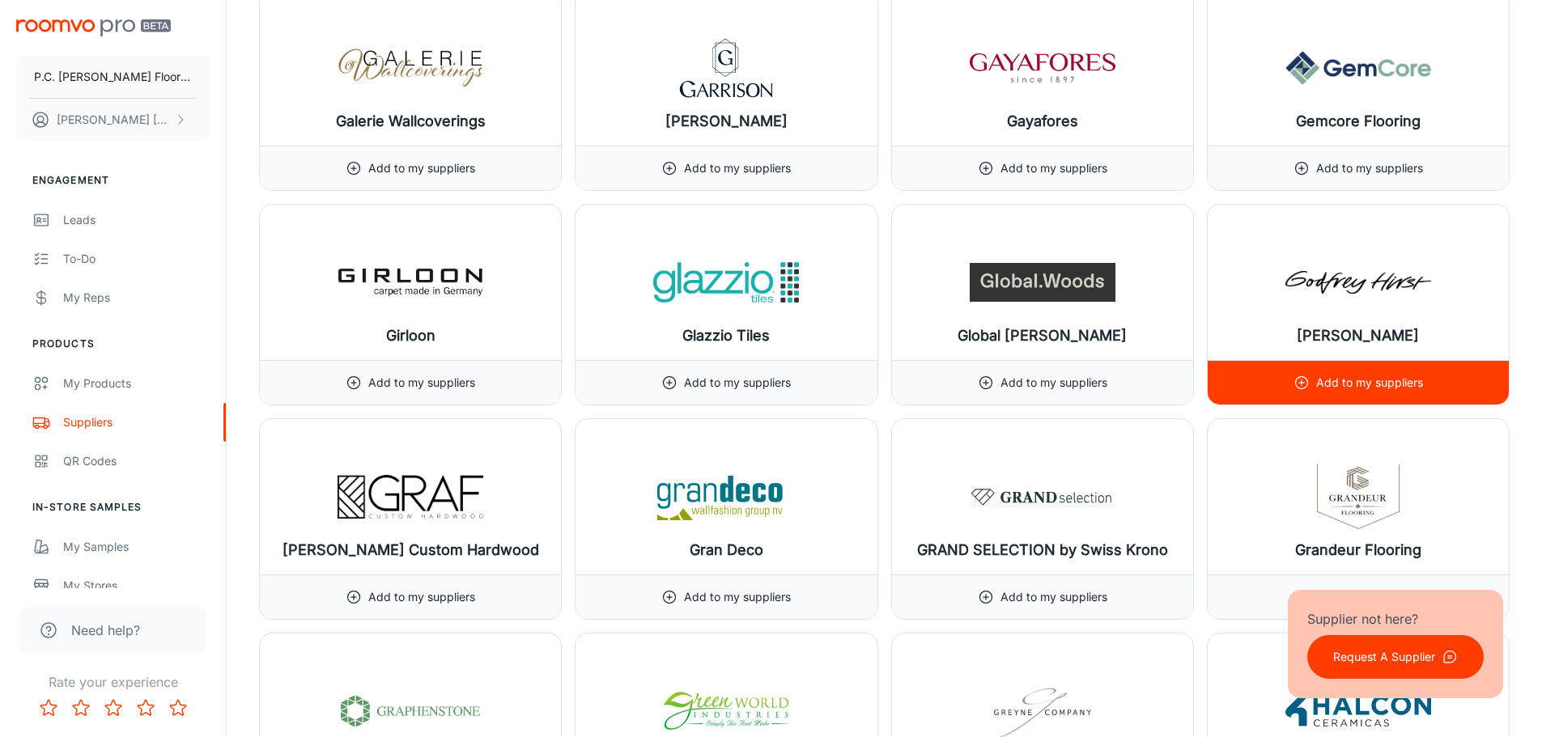
click at [1338, 380] on p "Add to my suppliers" at bounding box center [1369, 383] width 107 height 18
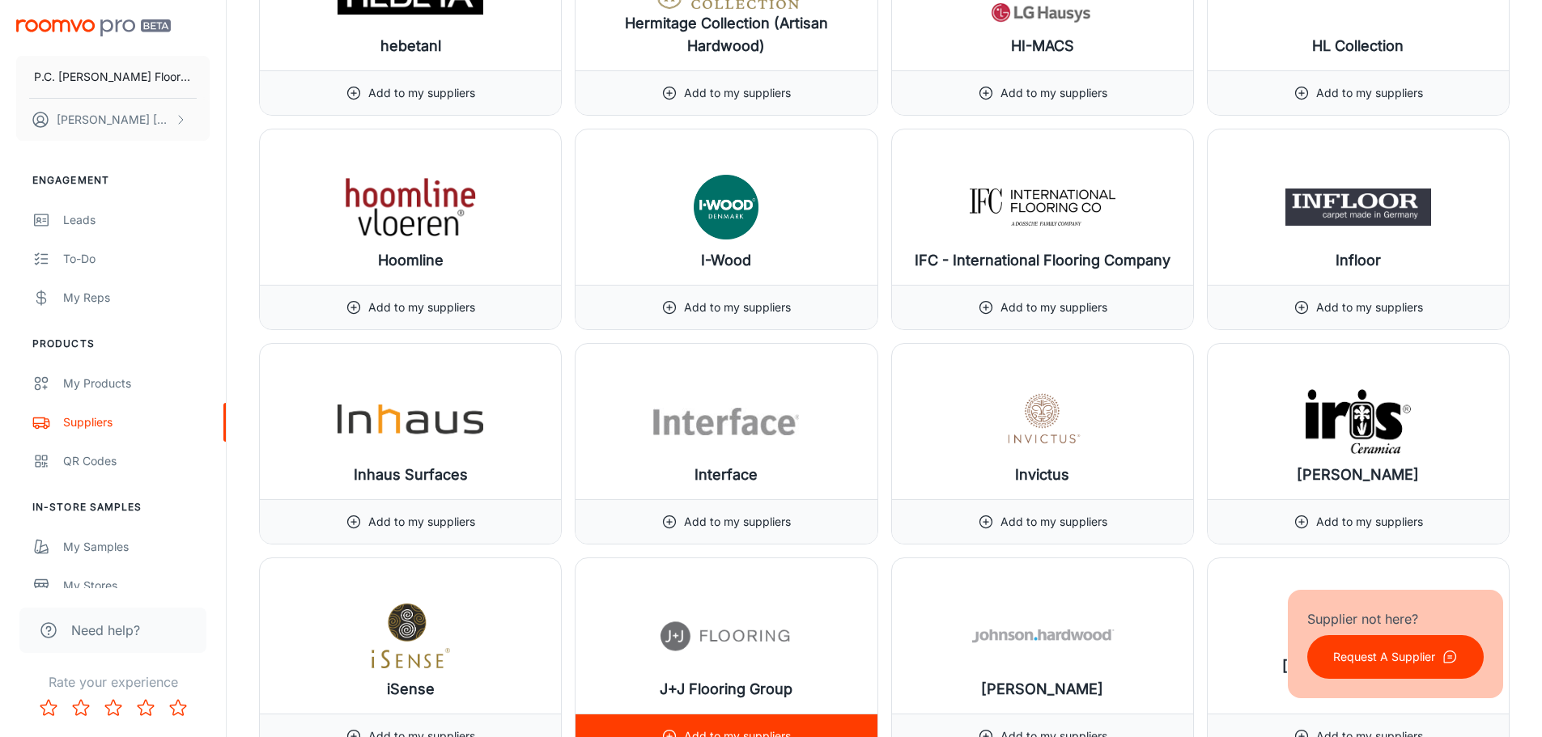
scroll to position [10443, 0]
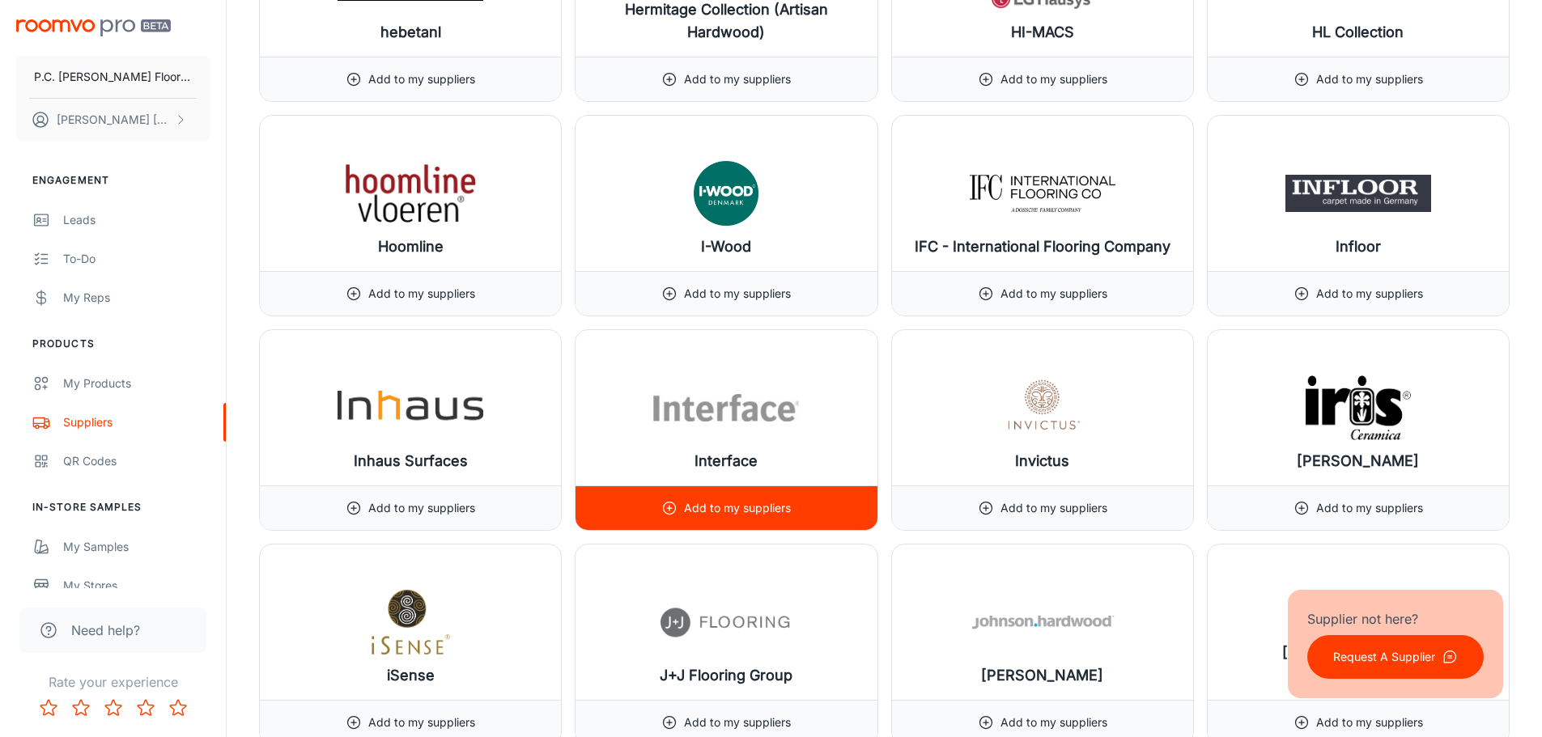
click at [746, 508] on p "Add to my suppliers" at bounding box center [737, 508] width 107 height 18
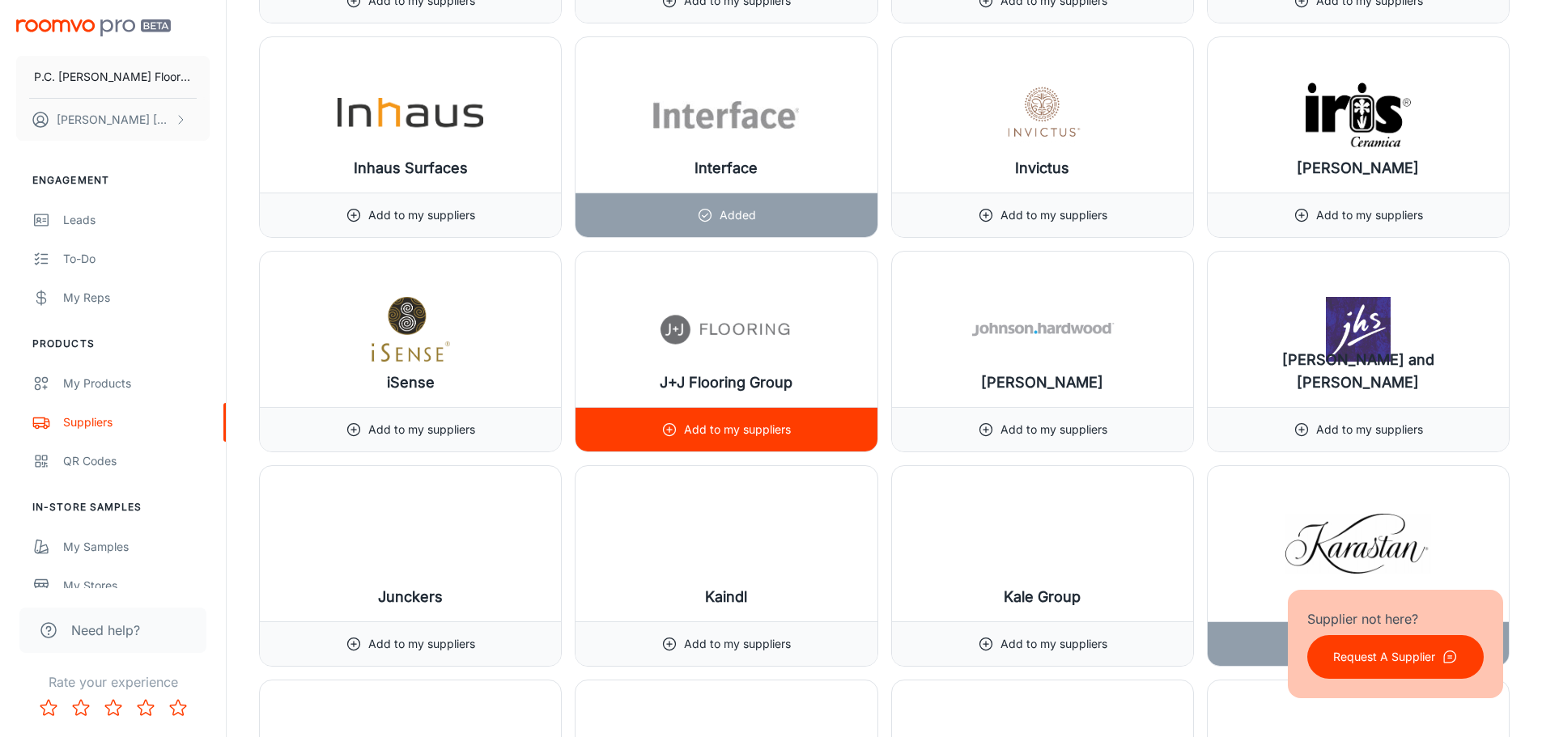
scroll to position [10766, 0]
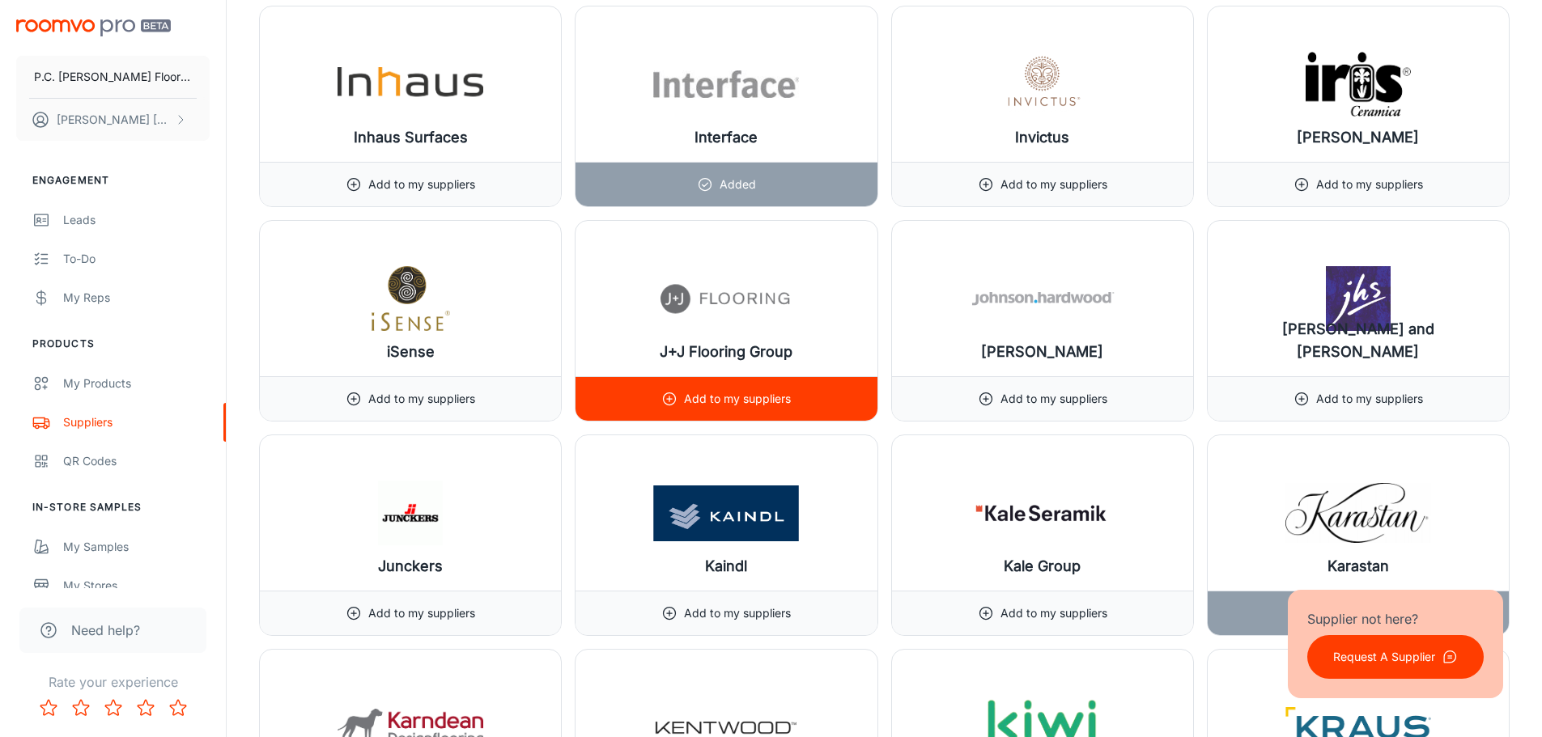
click at [697, 398] on p "Add to my suppliers" at bounding box center [737, 399] width 107 height 18
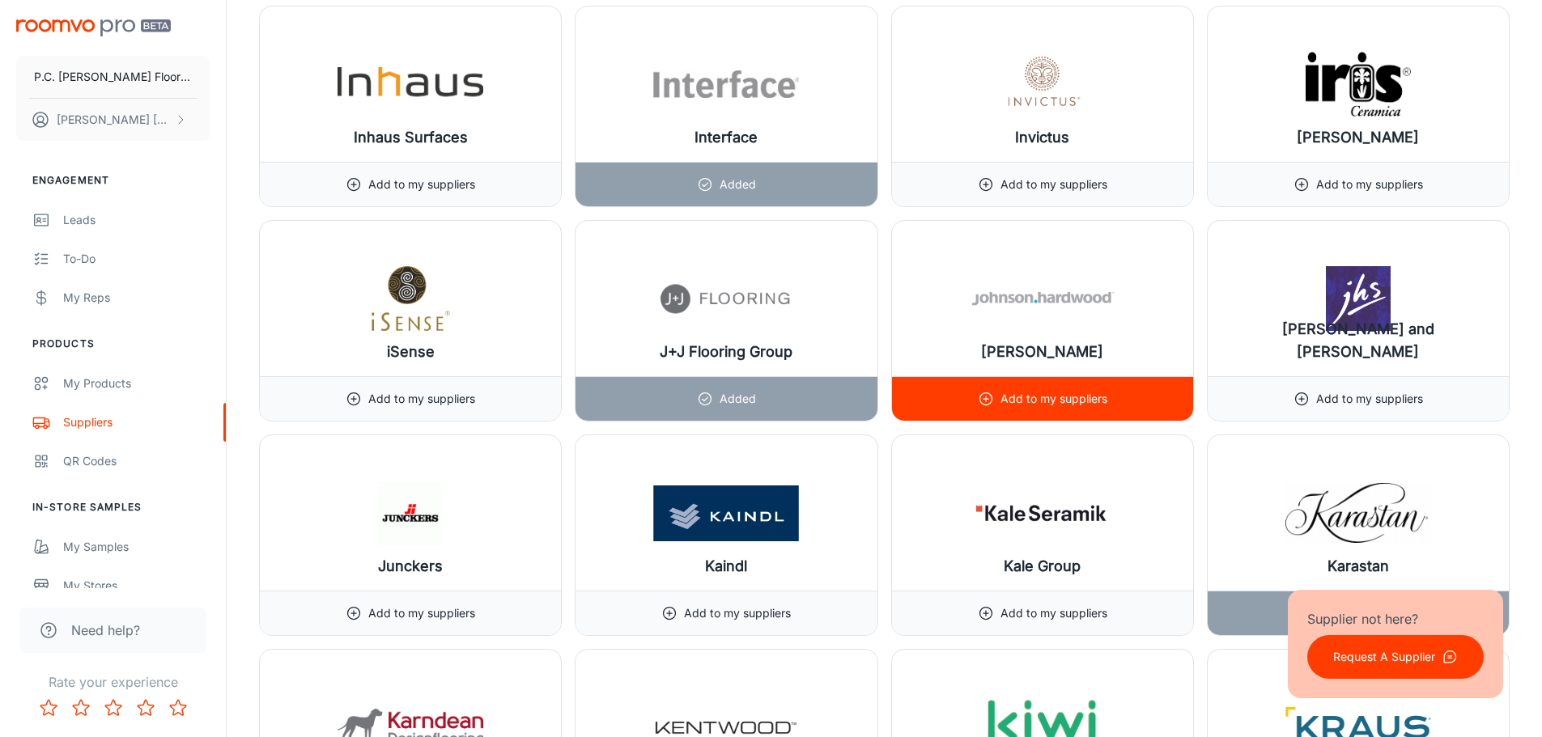
click at [1060, 398] on p "Add to my suppliers" at bounding box center [1054, 399] width 107 height 18
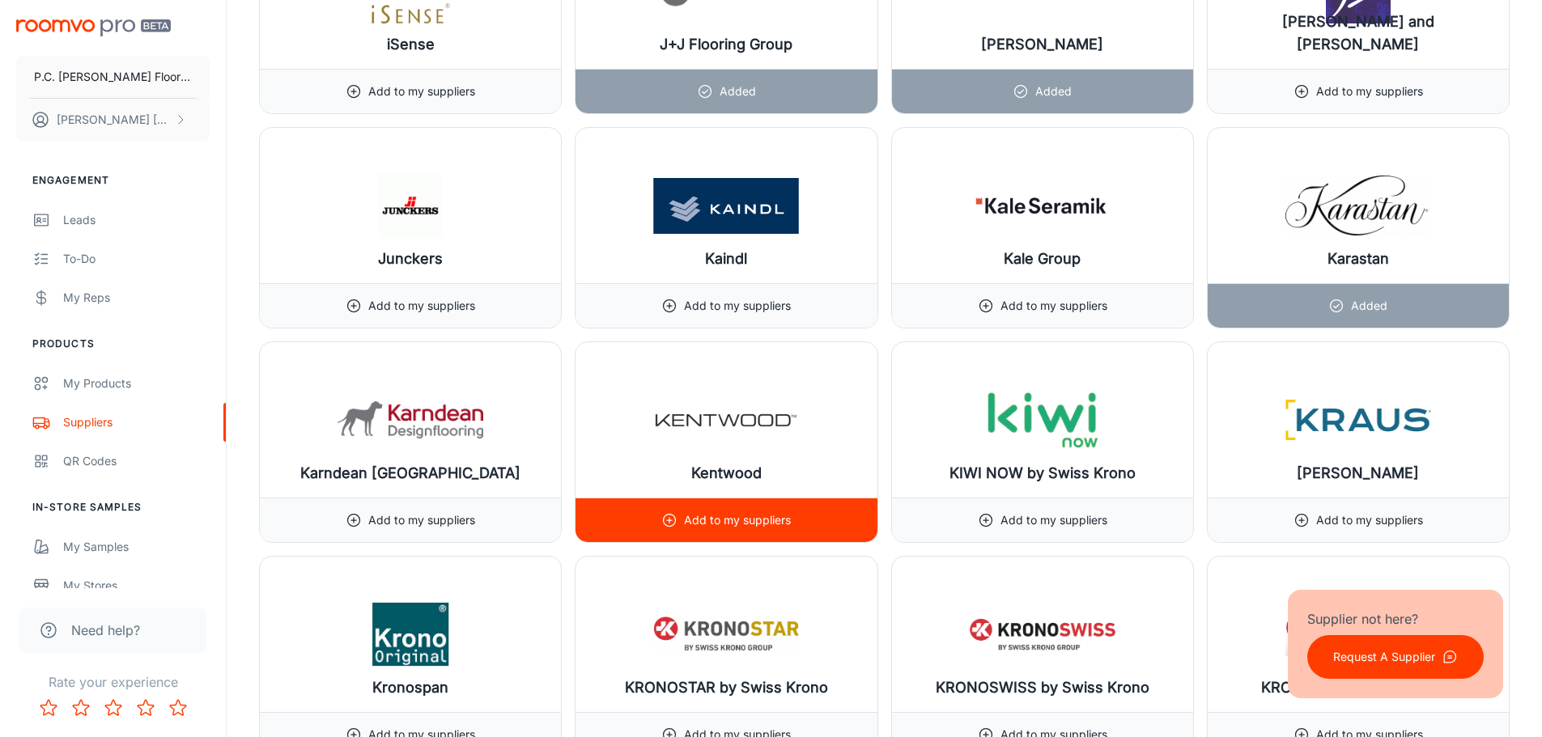
scroll to position [11090, 0]
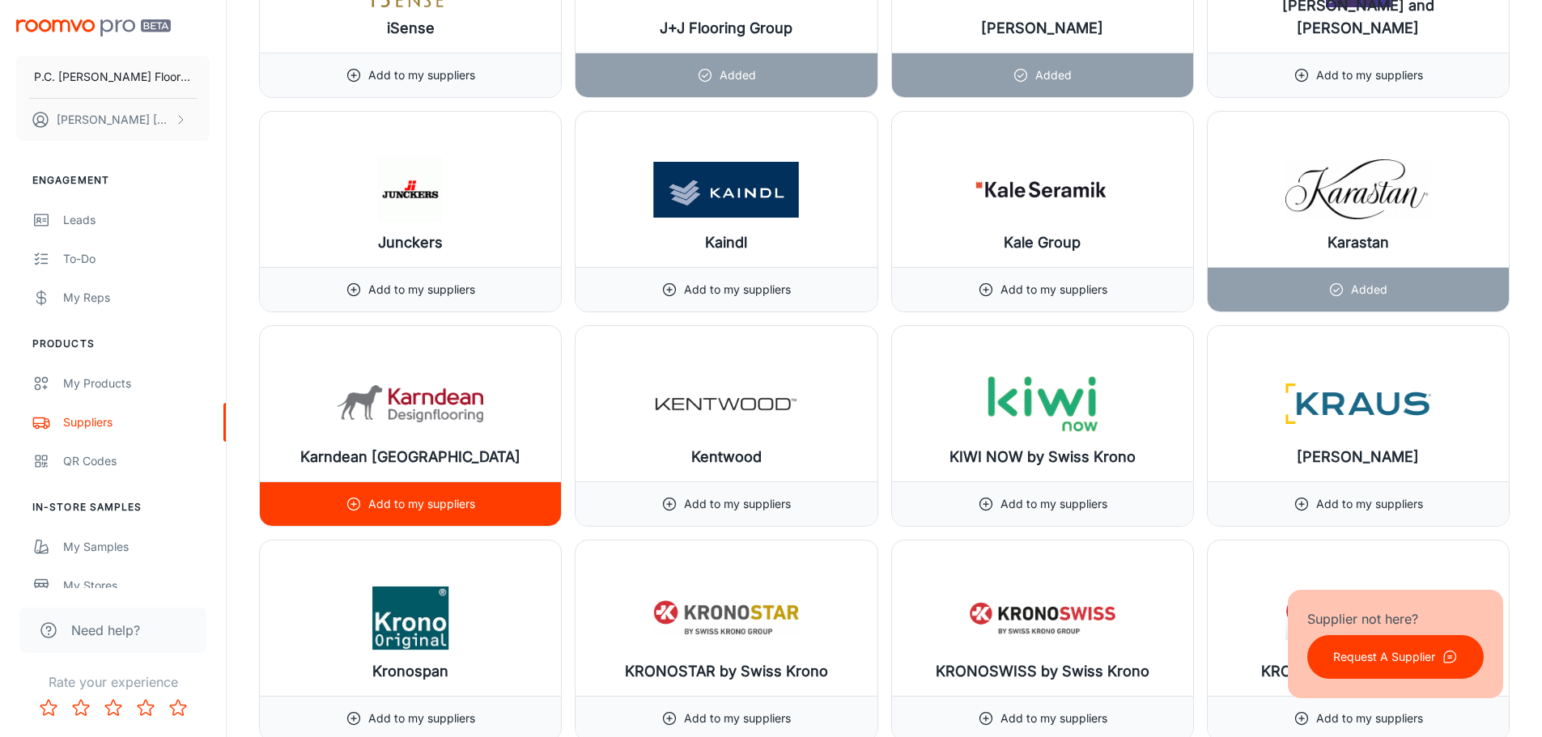
click at [407, 504] on p "Add to my suppliers" at bounding box center [421, 504] width 107 height 18
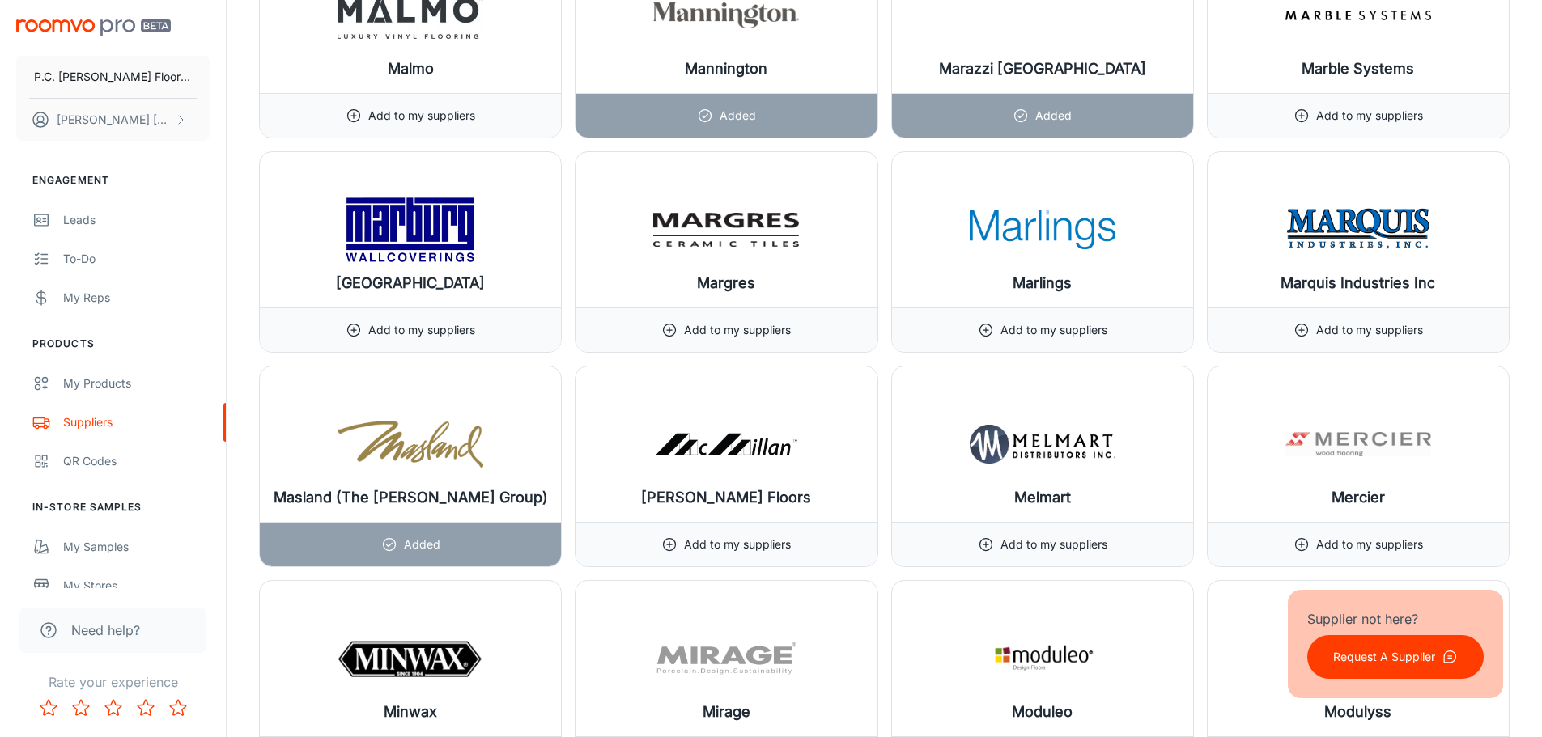
scroll to position [13276, 0]
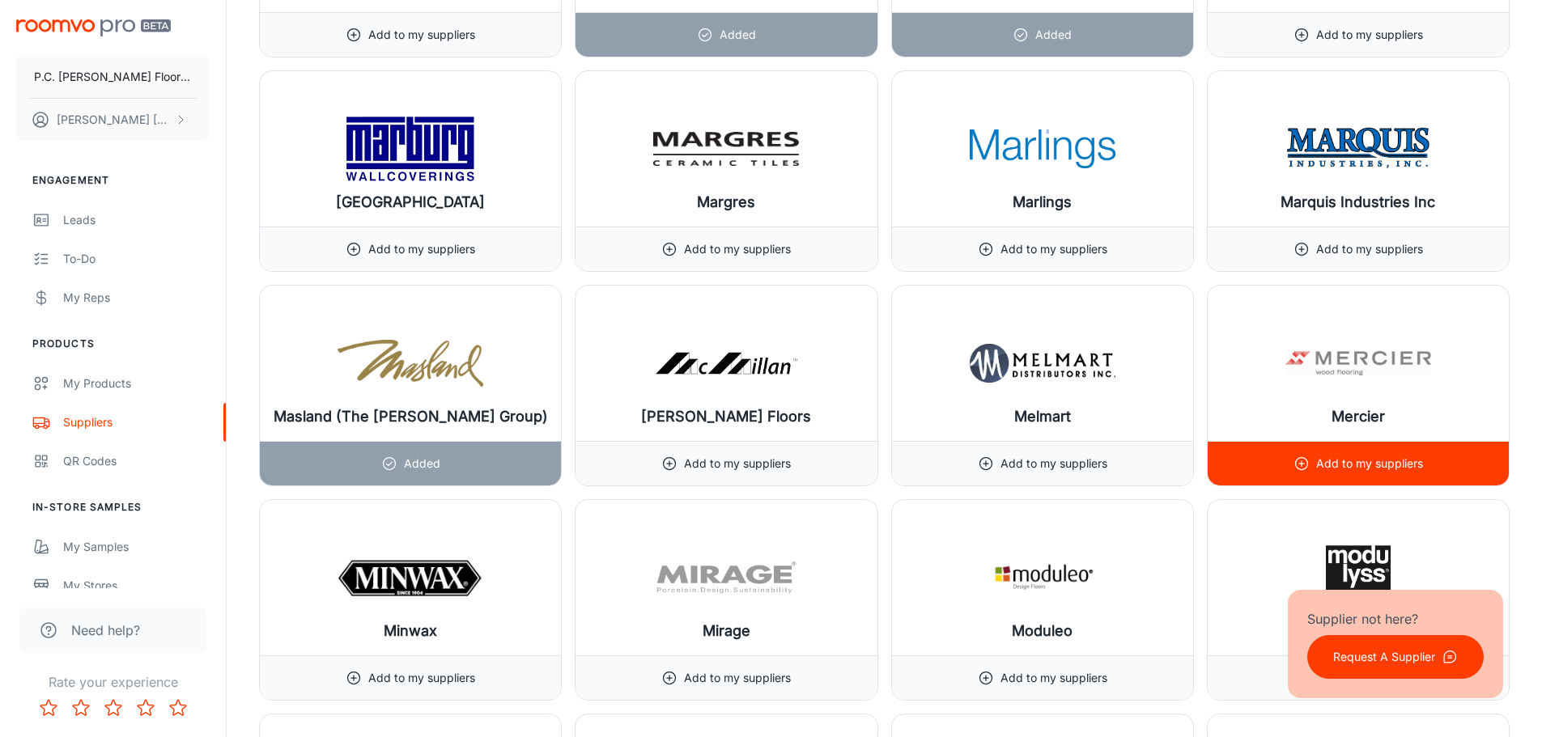
click at [1396, 462] on p "Add to my suppliers" at bounding box center [1369, 464] width 107 height 18
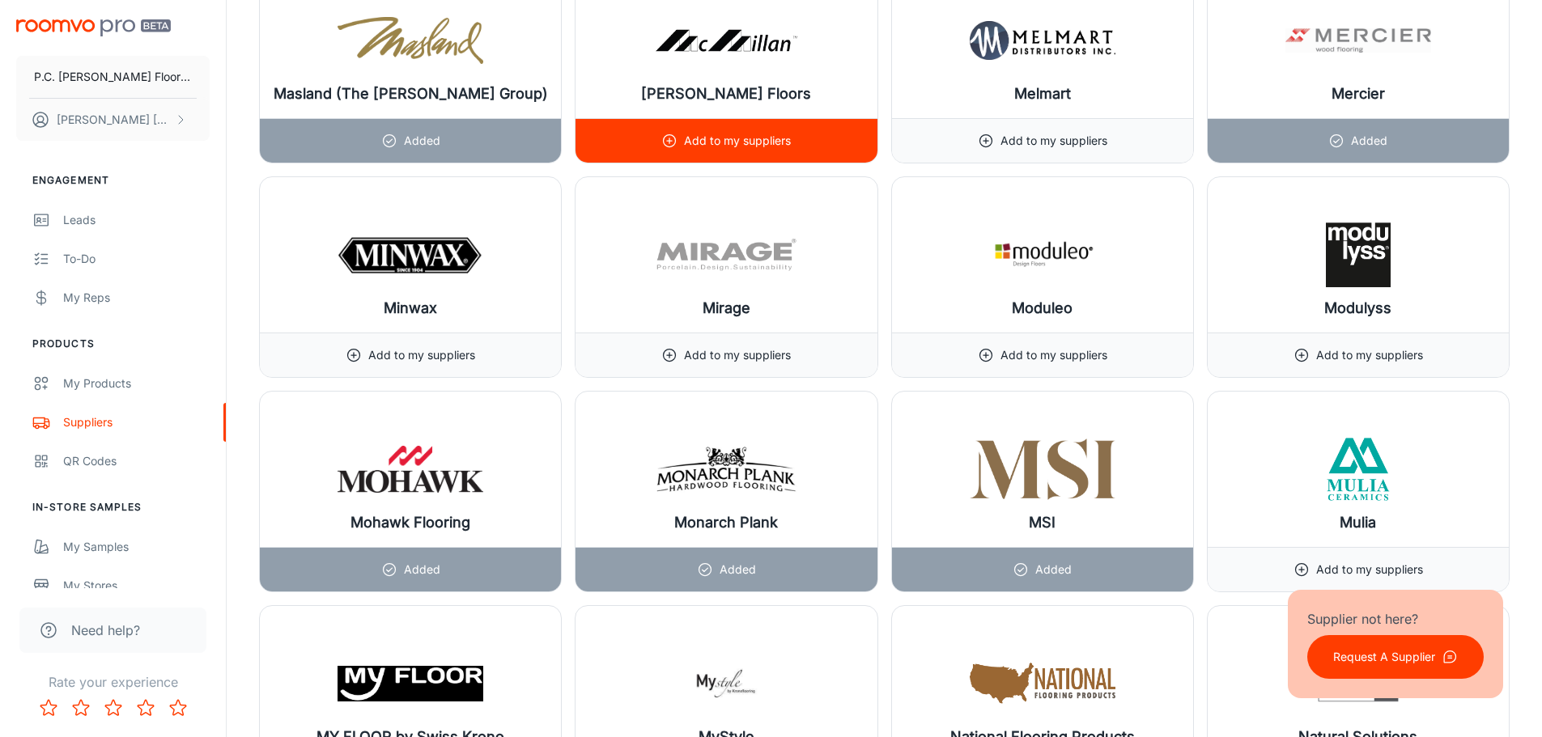
scroll to position [13600, 0]
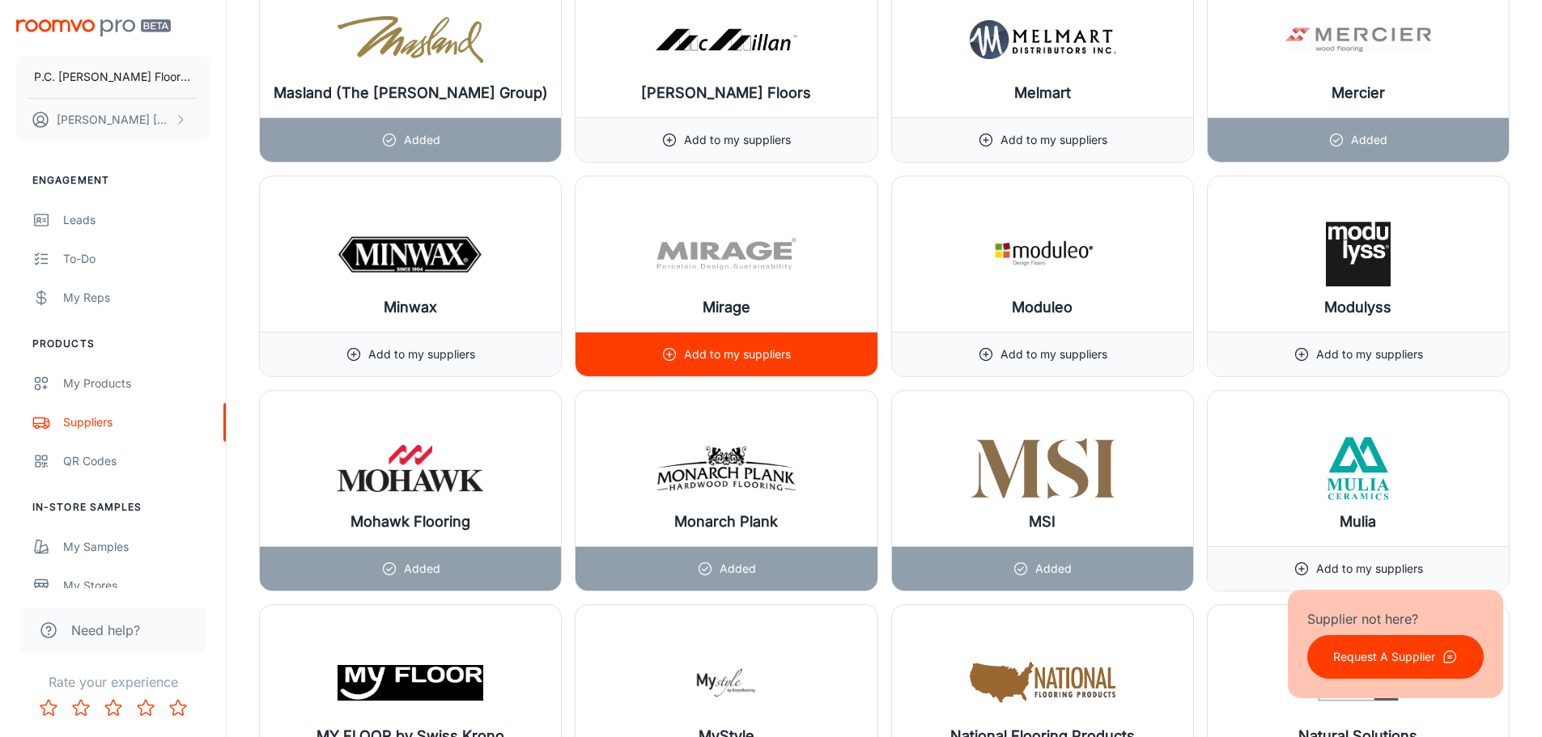
click at [722, 356] on p "Add to my suppliers" at bounding box center [737, 355] width 107 height 18
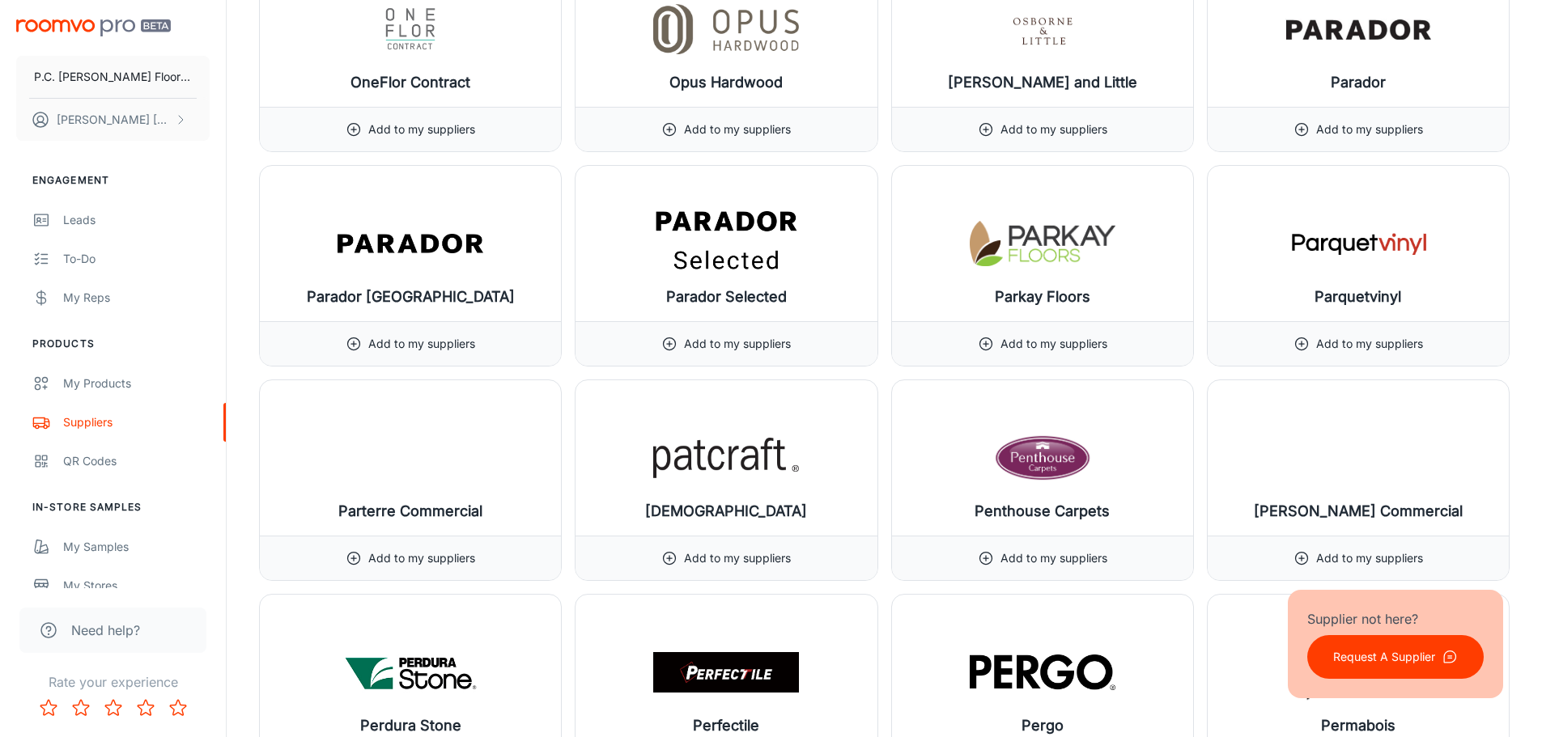
scroll to position [15138, 0]
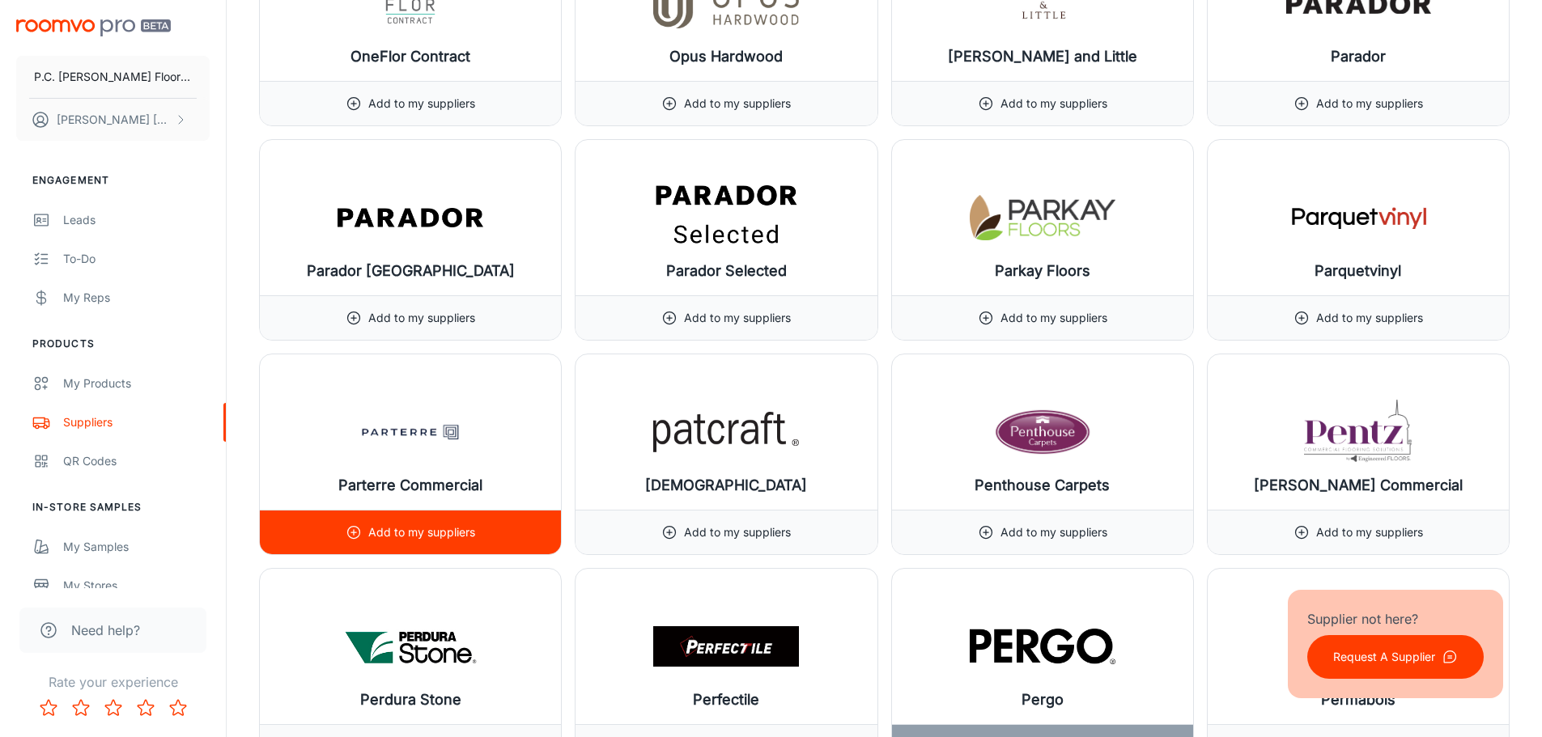
click at [414, 530] on p "Add to my suppliers" at bounding box center [421, 533] width 107 height 18
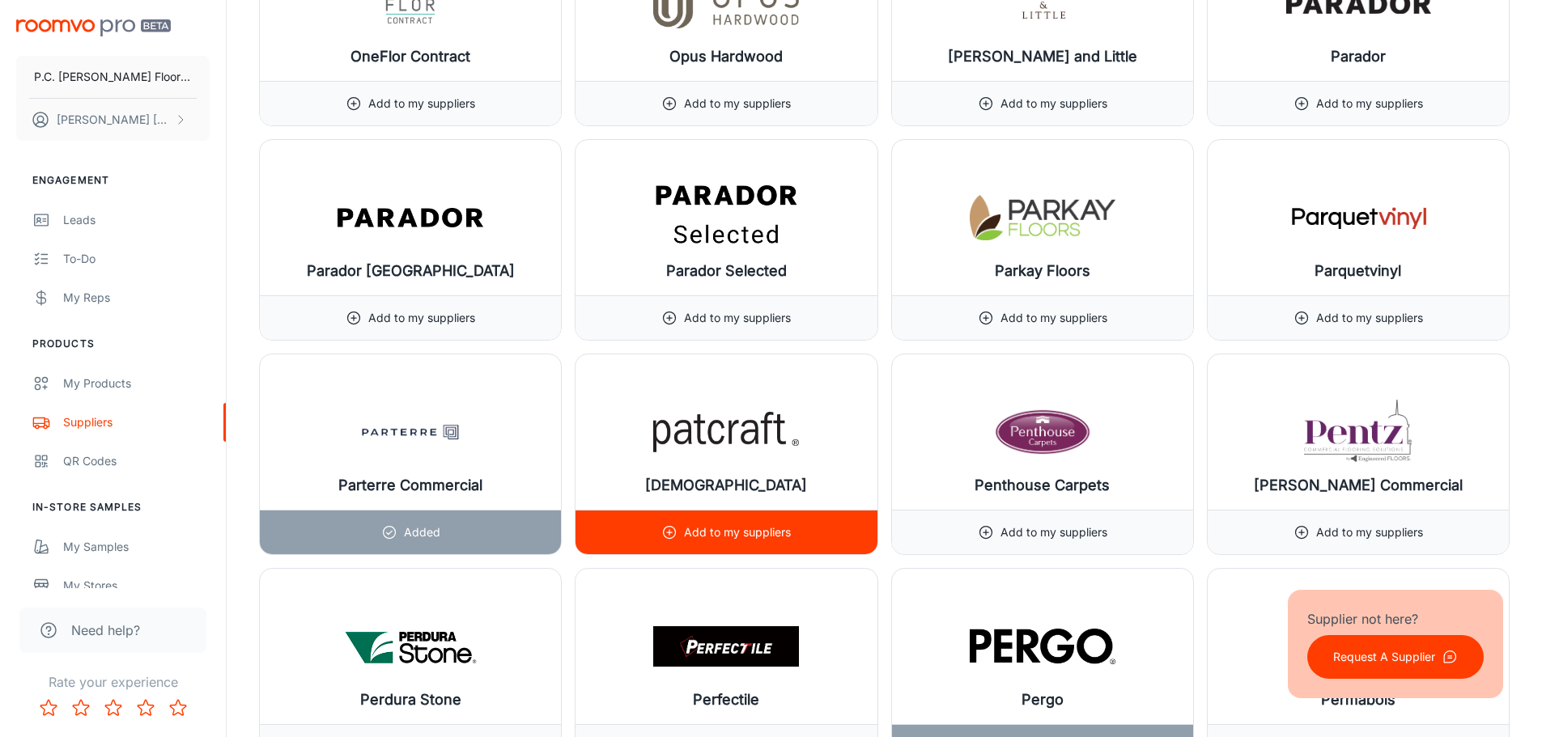
click at [793, 534] on div "Add to my suppliers" at bounding box center [726, 532] width 301 height 45
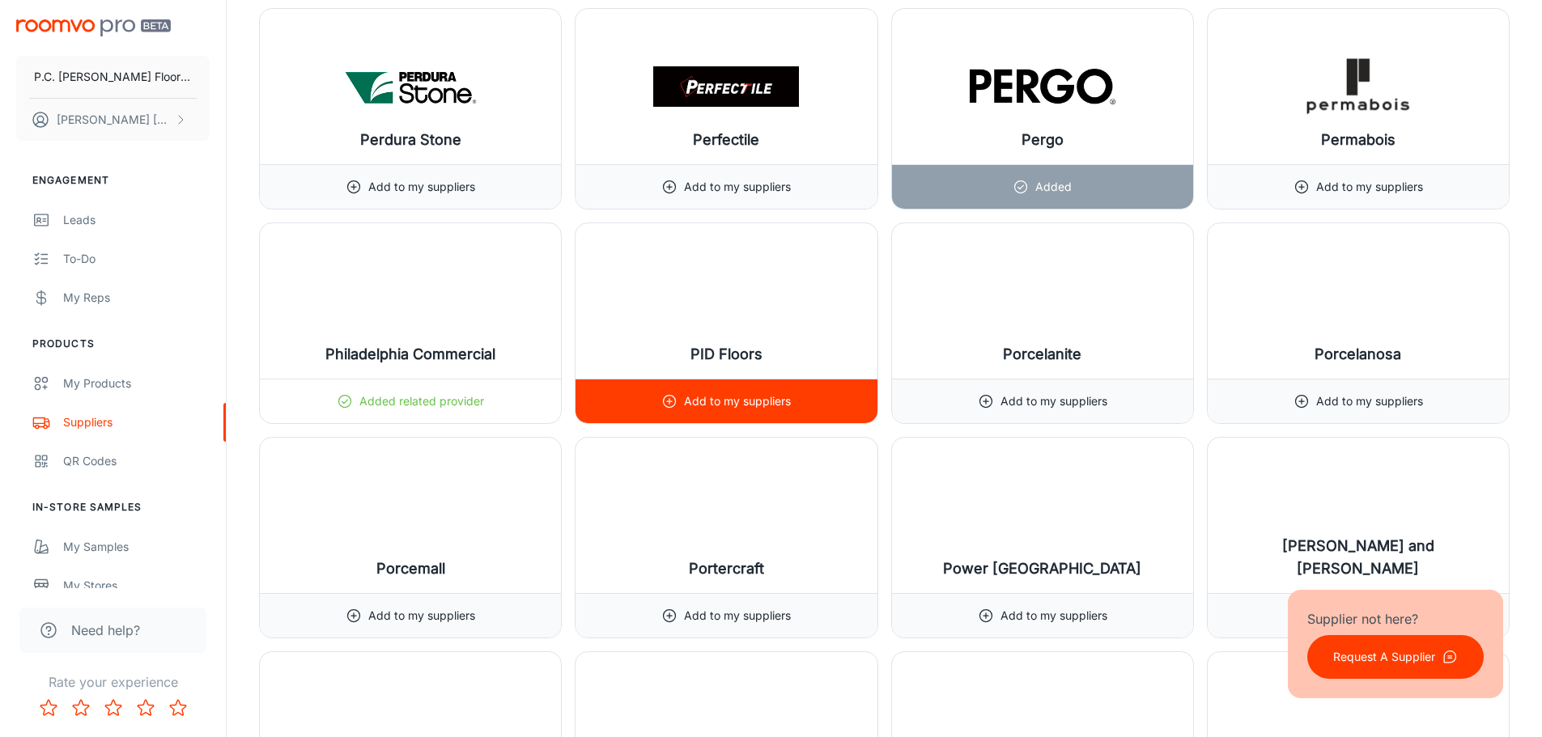
scroll to position [15704, 0]
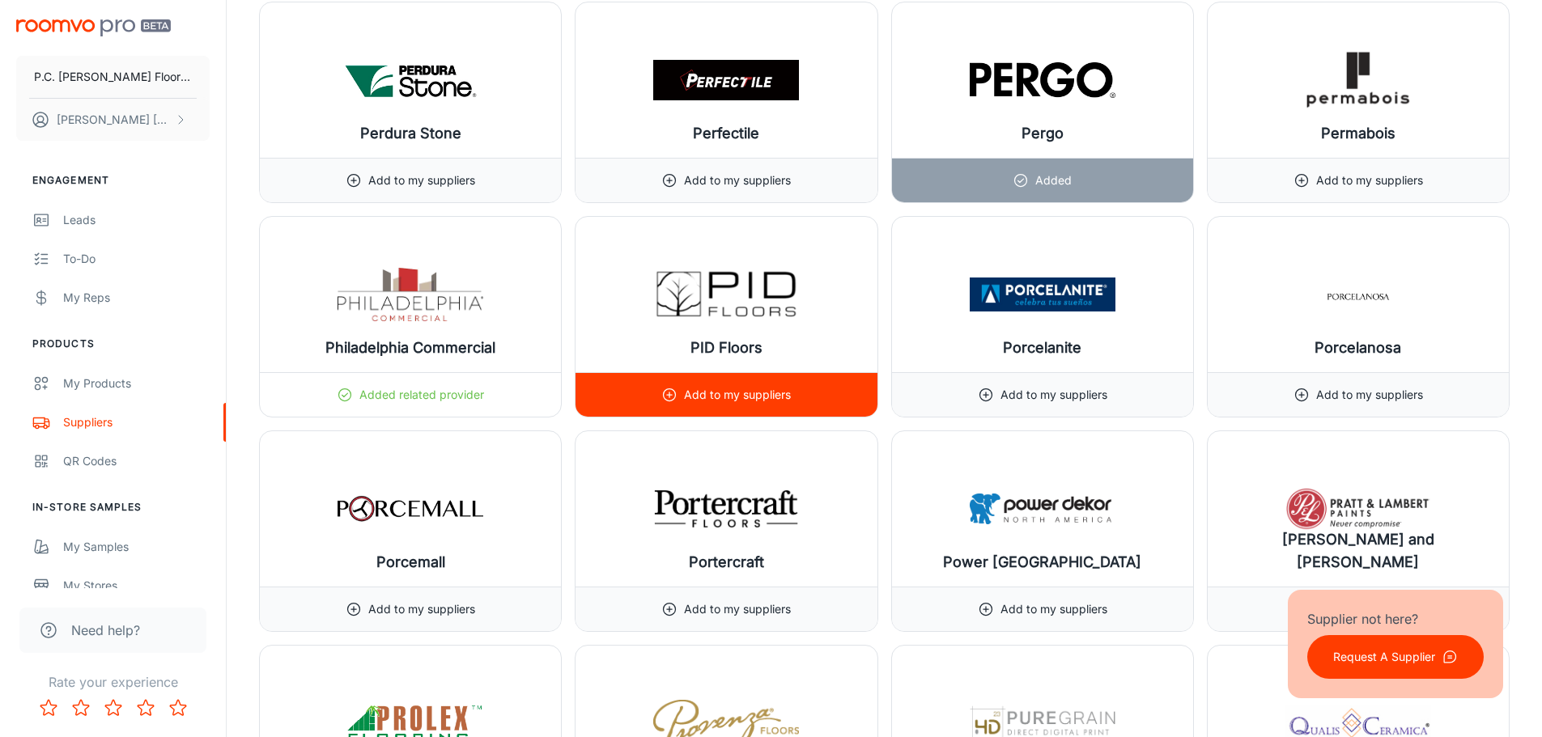
click at [767, 397] on p "Add to my suppliers" at bounding box center [737, 395] width 107 height 18
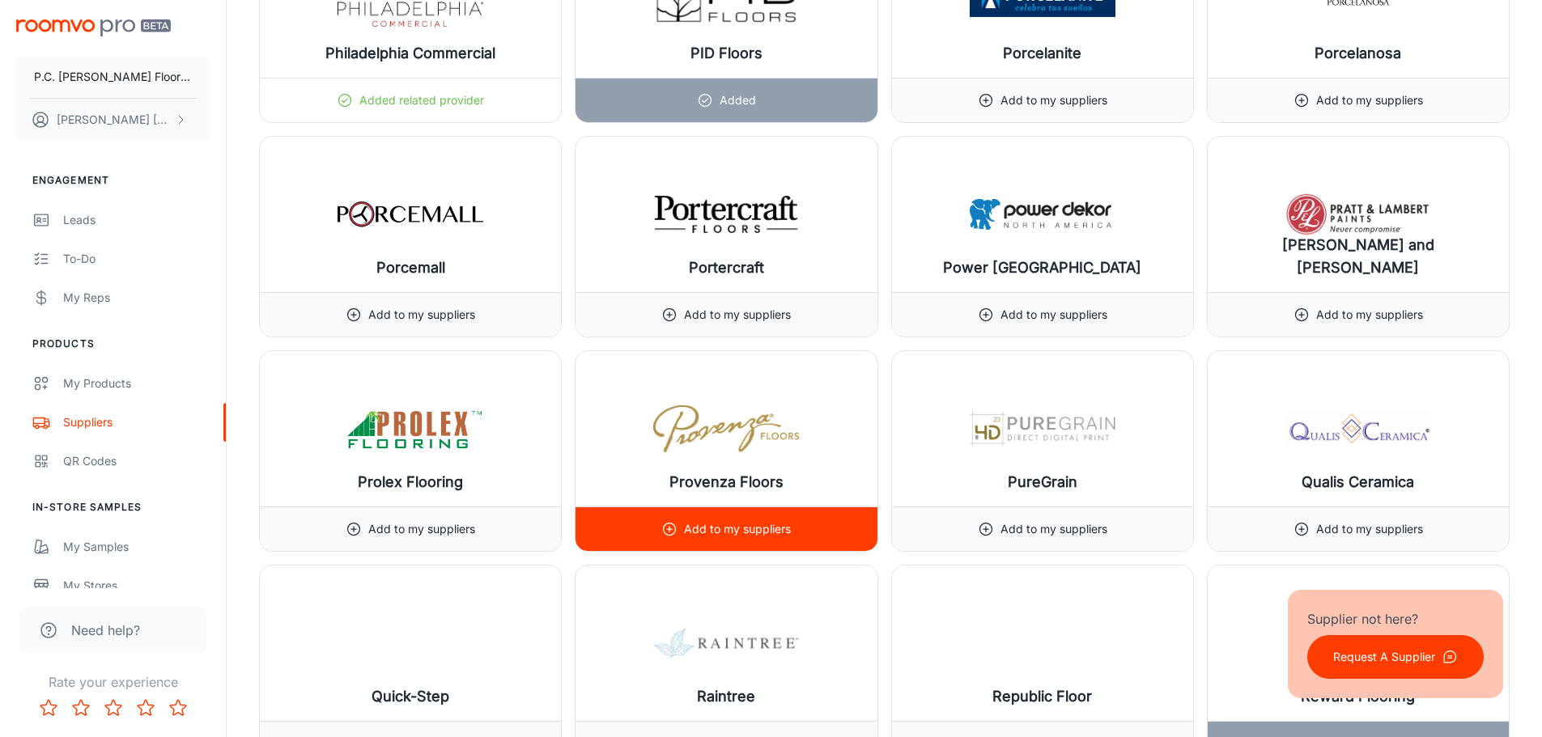
scroll to position [16028, 0]
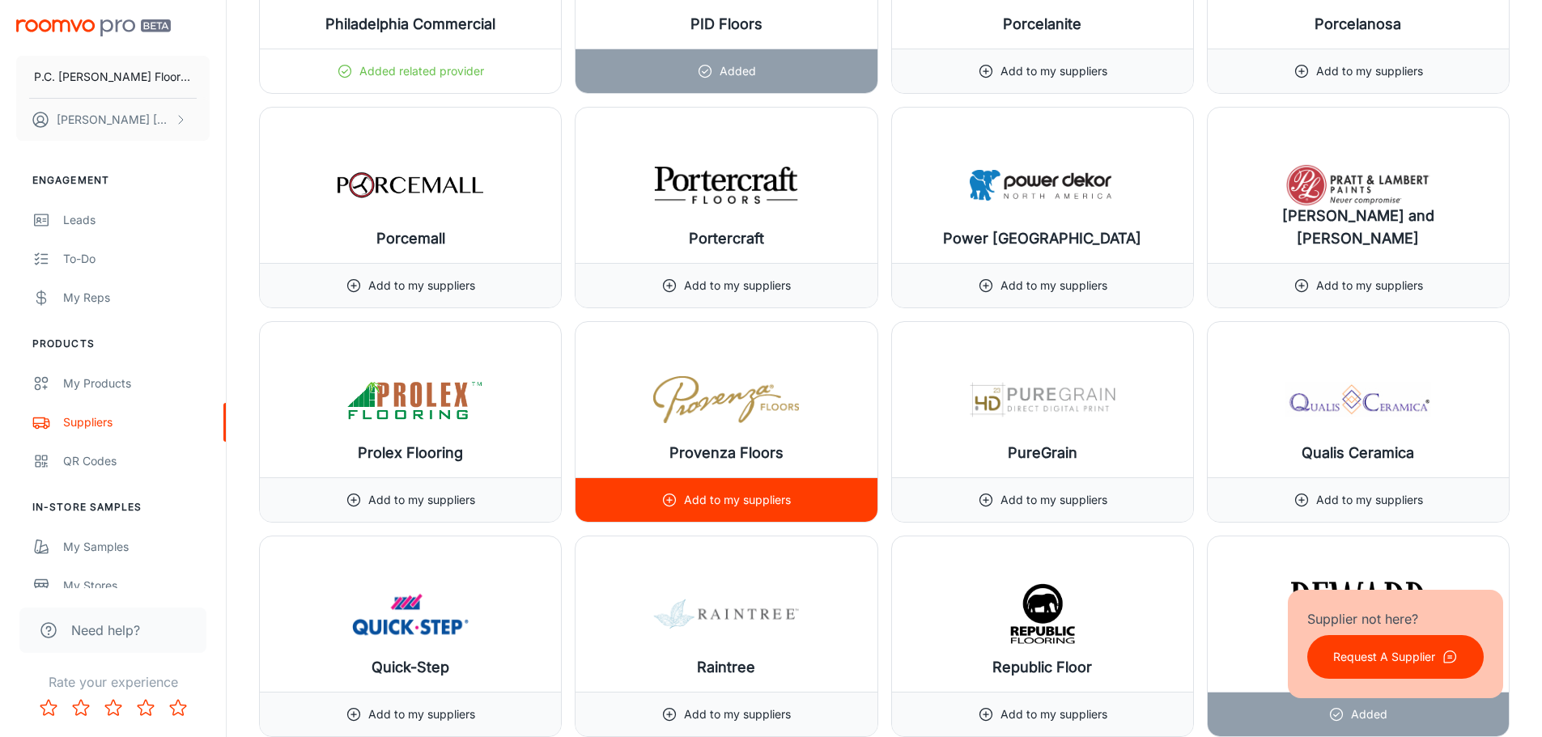
click at [743, 500] on p "Add to my suppliers" at bounding box center [737, 500] width 107 height 18
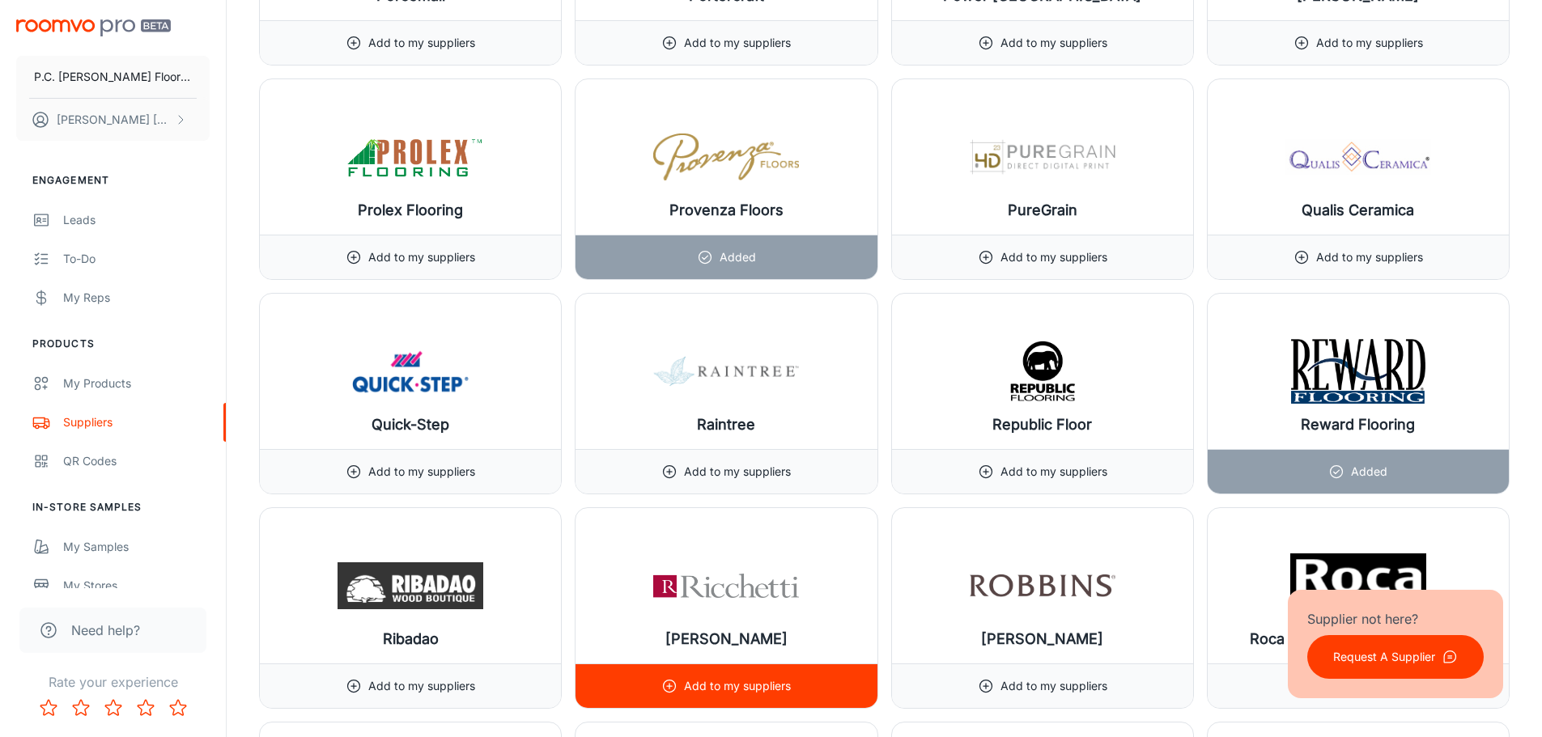
scroll to position [16352, 0]
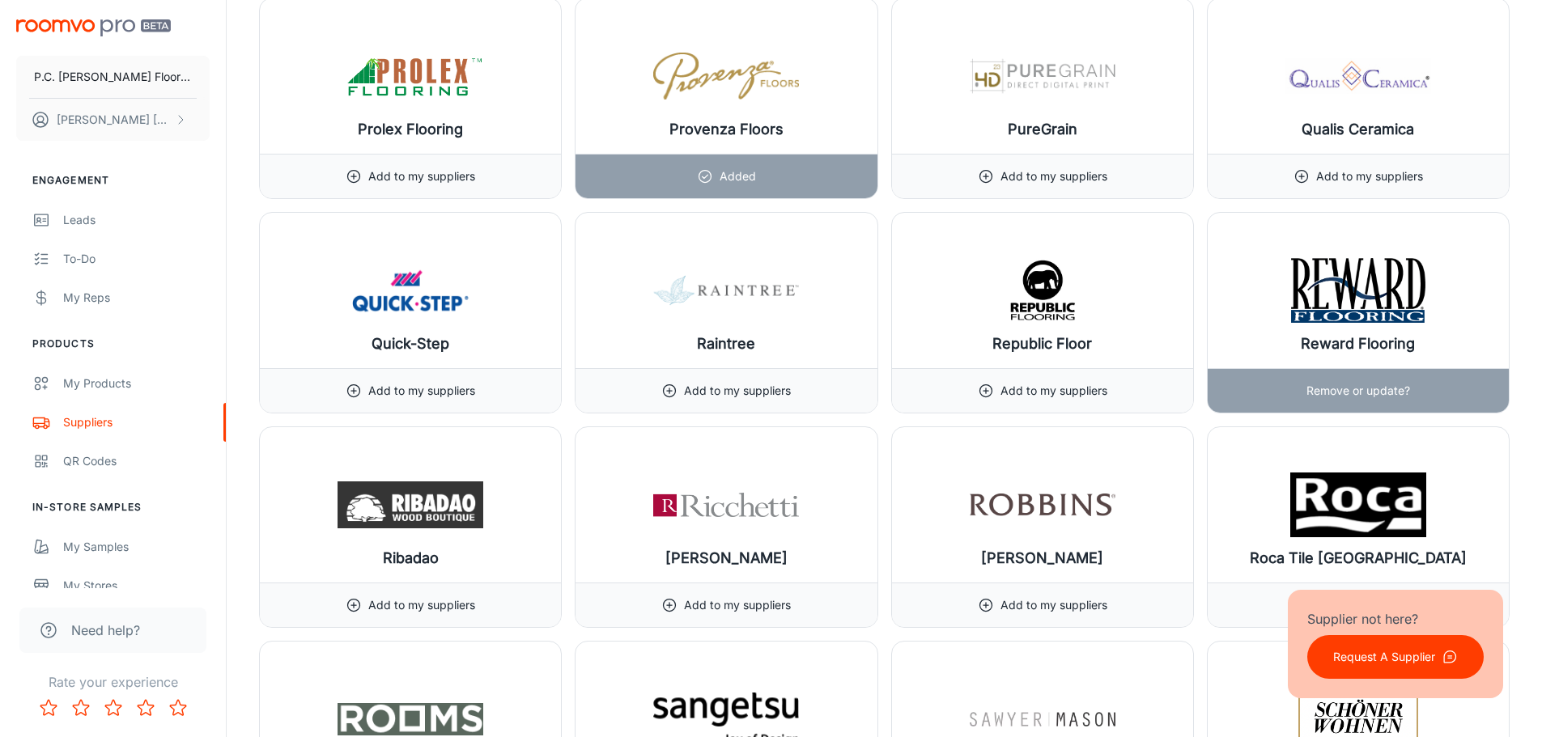
click at [1393, 392] on p "Remove or update?" at bounding box center [1359, 391] width 104 height 18
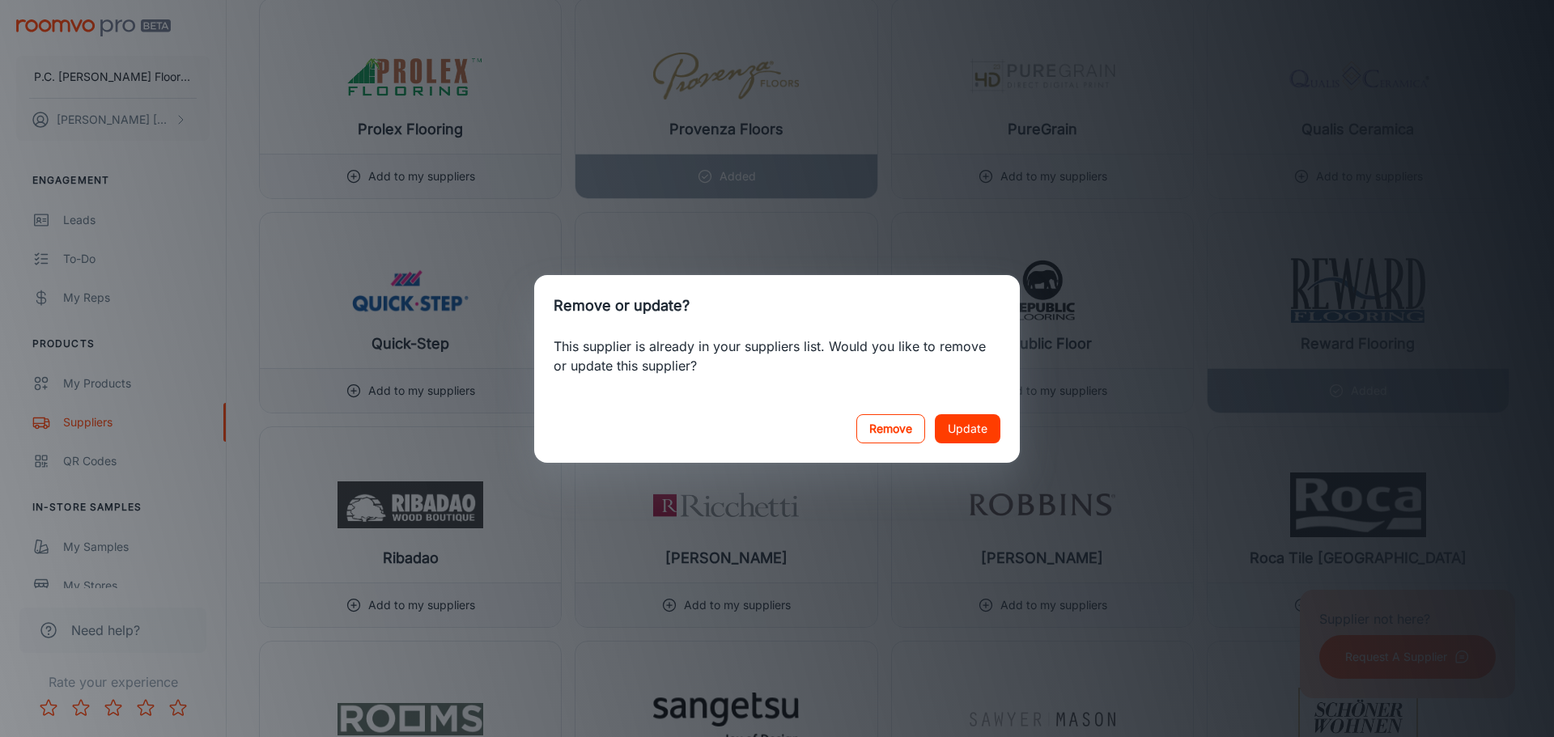
click at [902, 427] on button "Remove" at bounding box center [890, 428] width 69 height 29
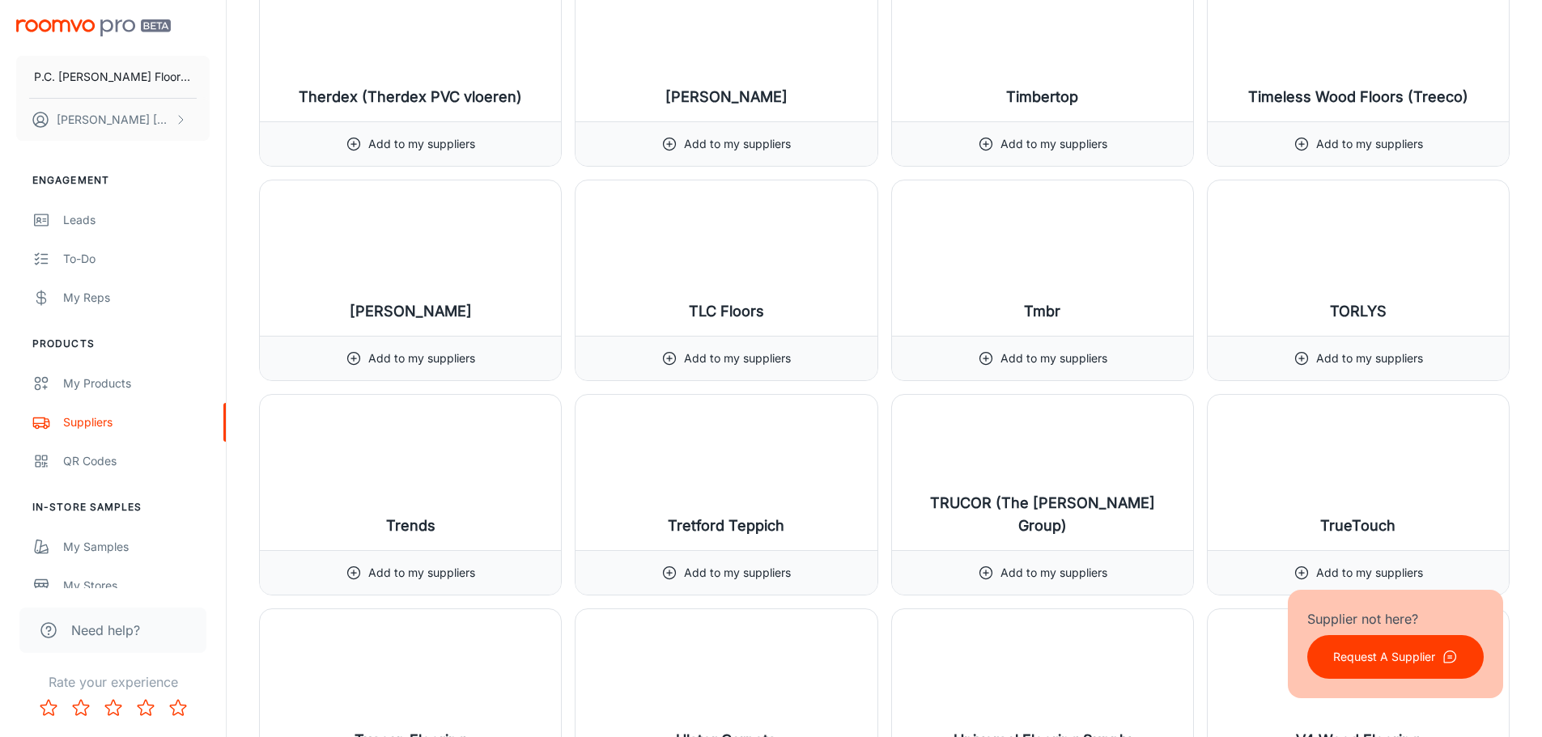
scroll to position [18618, 0]
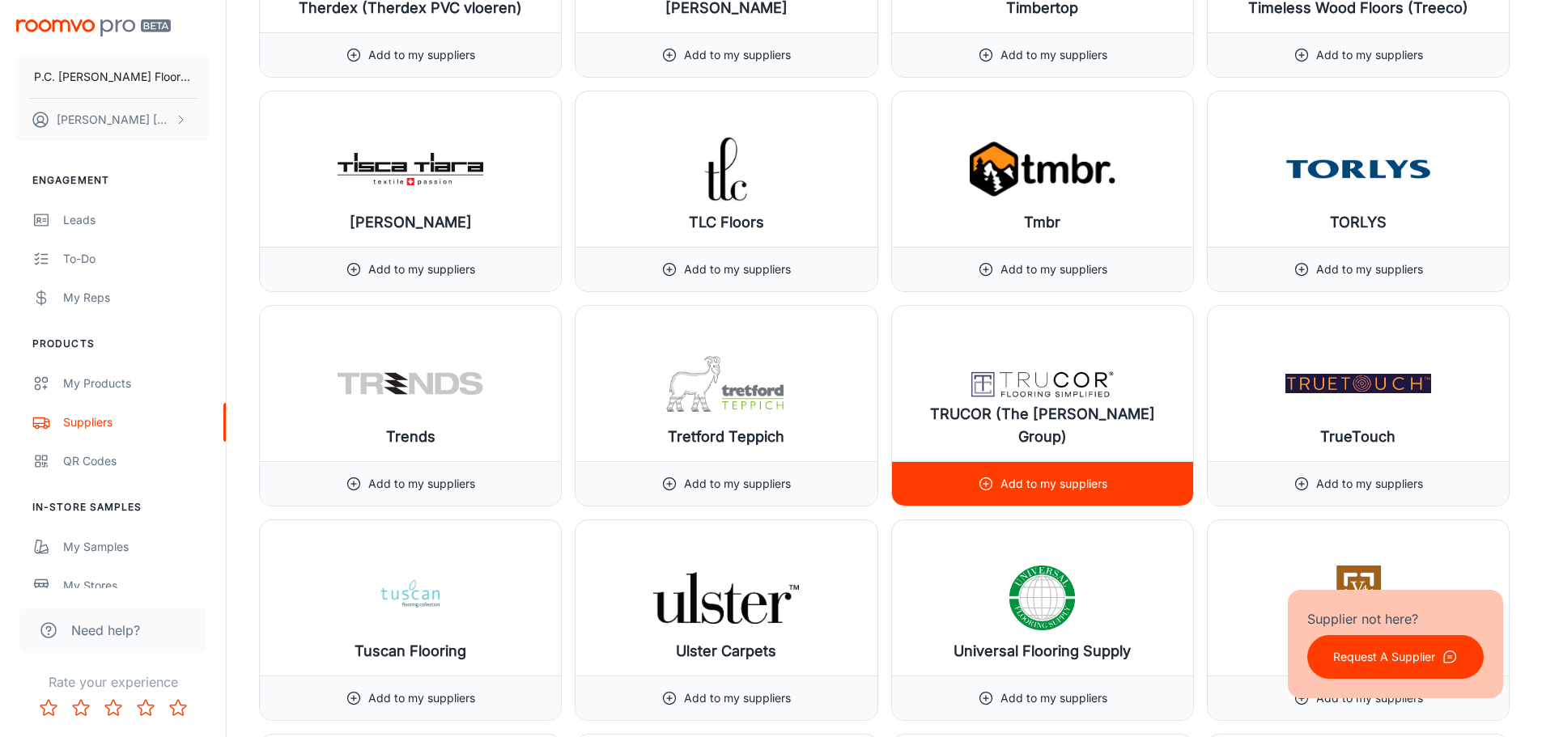
click at [1045, 491] on p "Add to my suppliers" at bounding box center [1054, 484] width 107 height 18
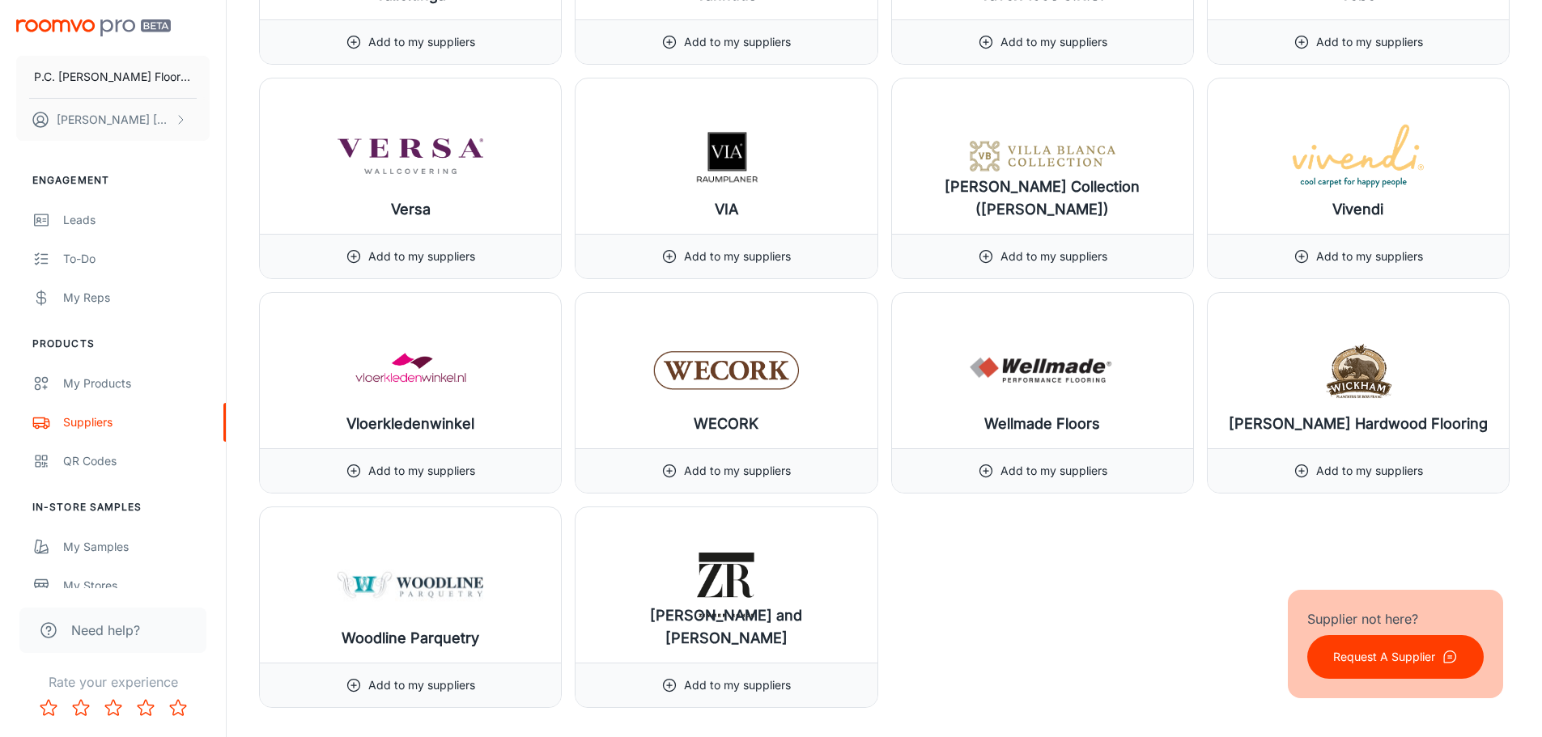
scroll to position [19590, 0]
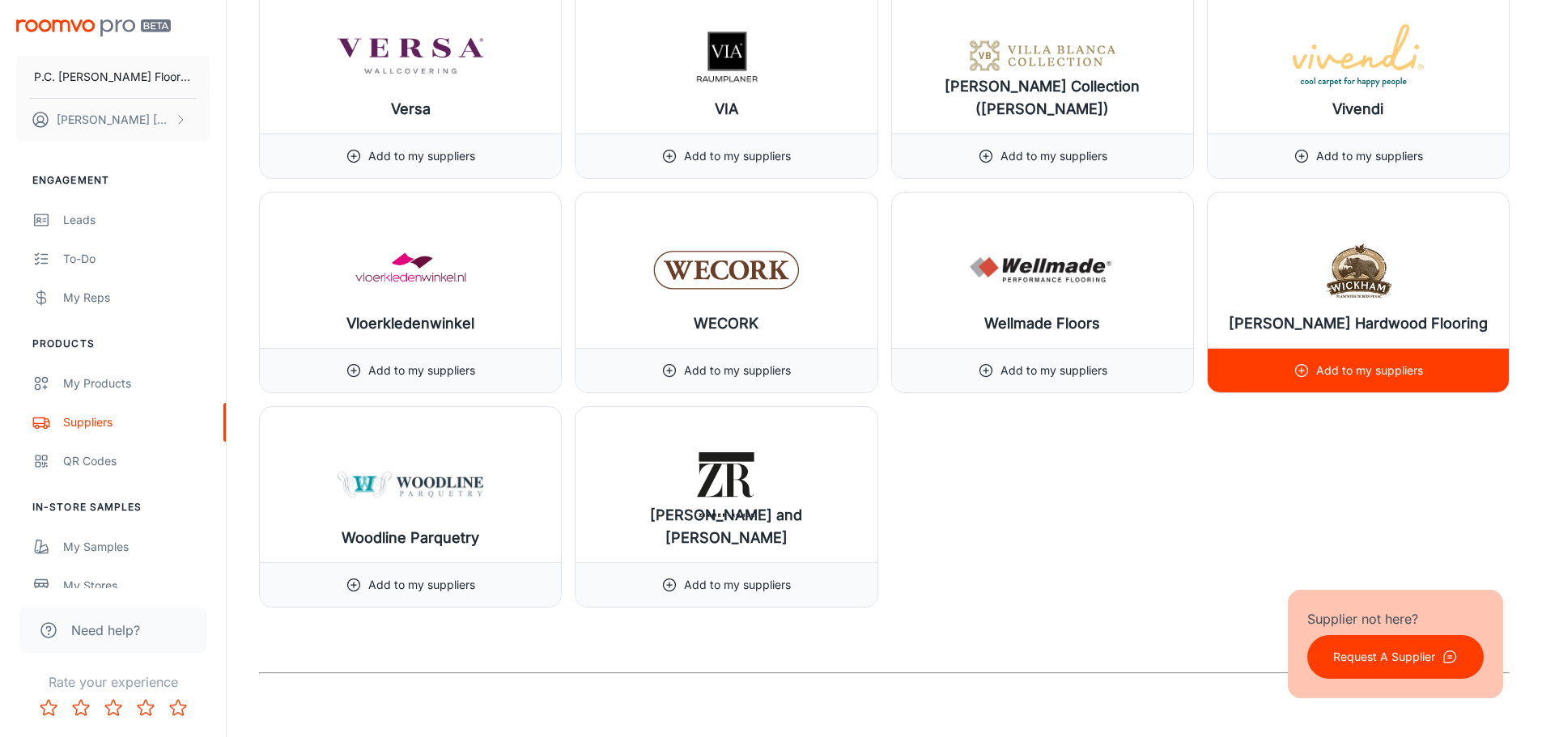
click at [1336, 367] on p "Add to my suppliers" at bounding box center [1369, 371] width 107 height 18
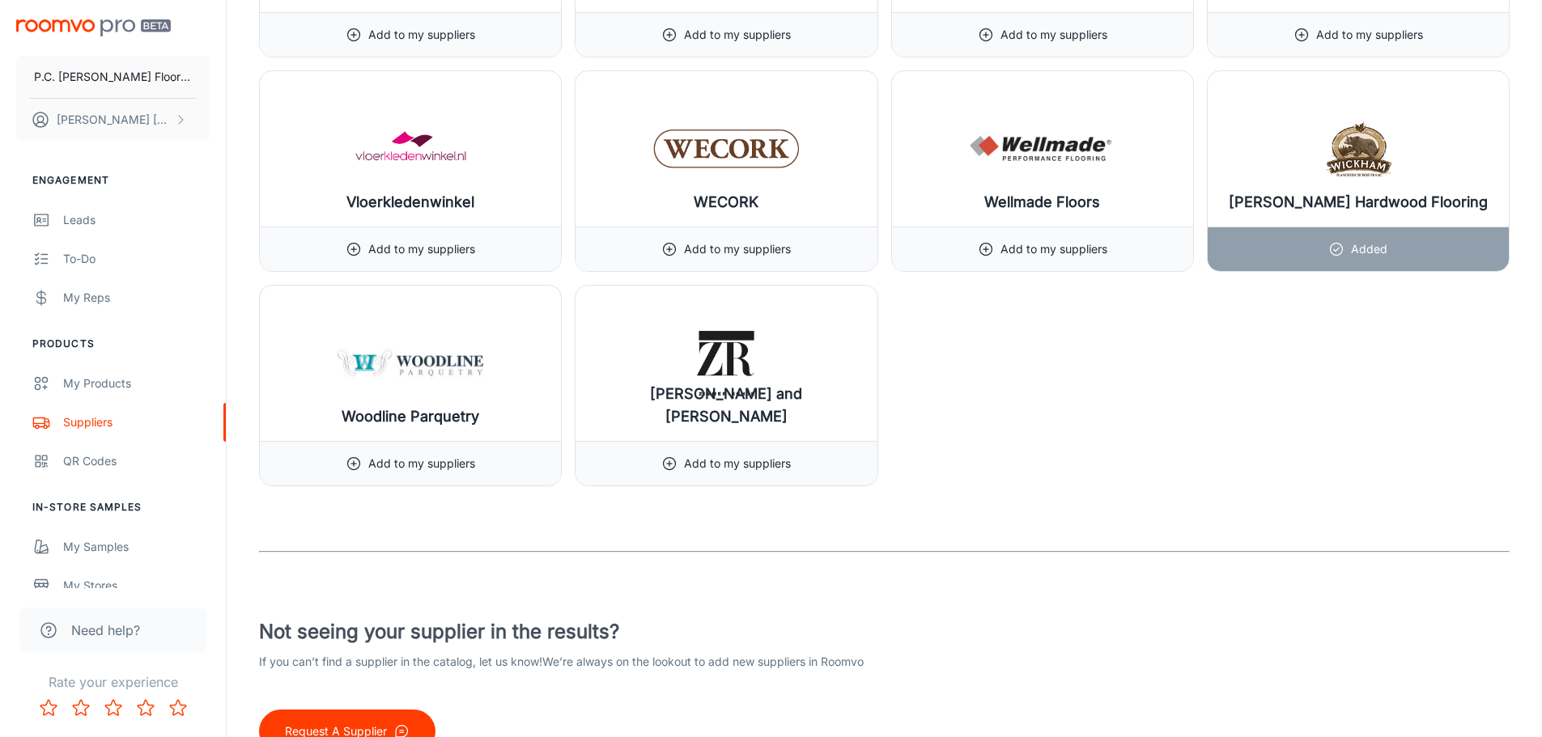
scroll to position [19792, 0]
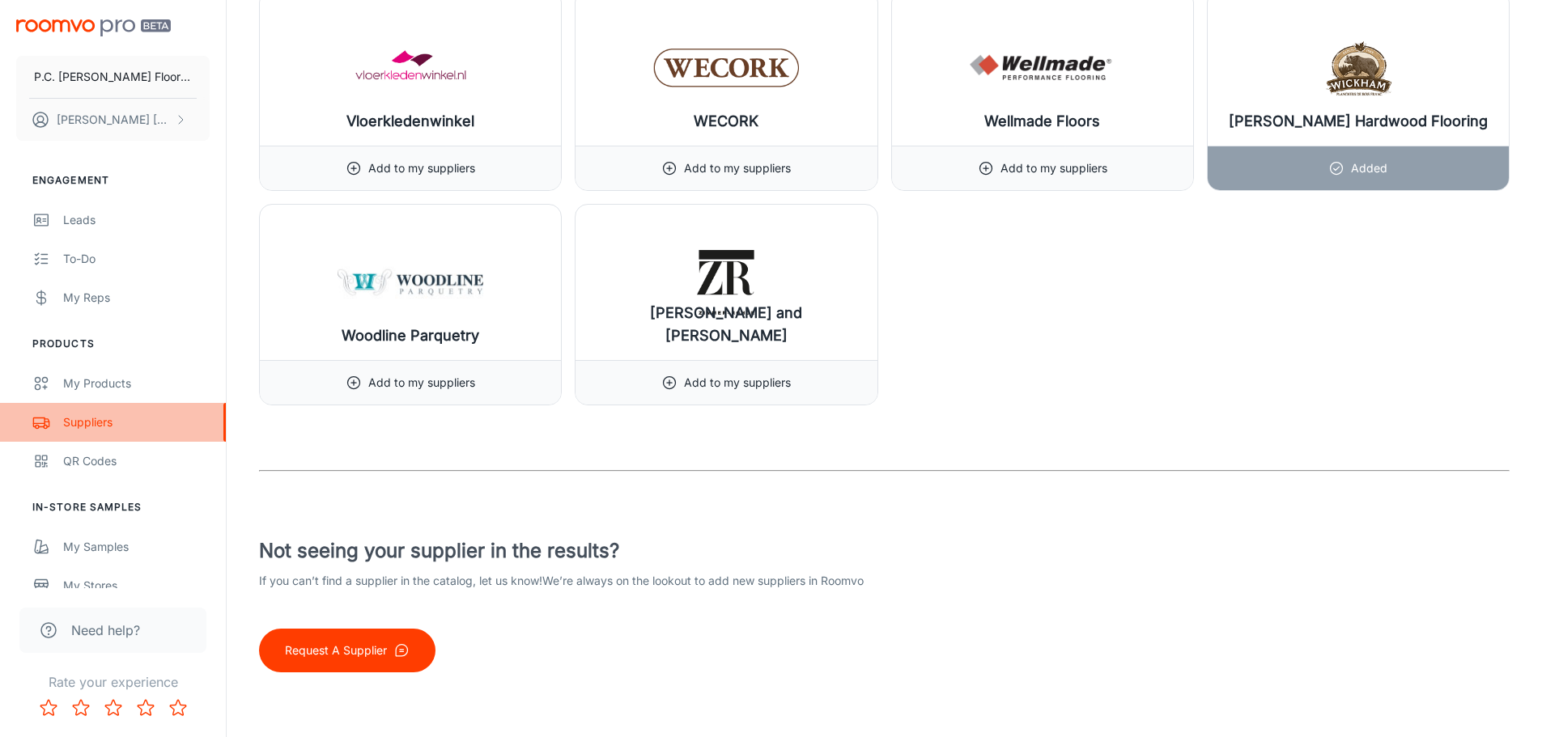
click at [104, 423] on div "Suppliers" at bounding box center [136, 423] width 147 height 18
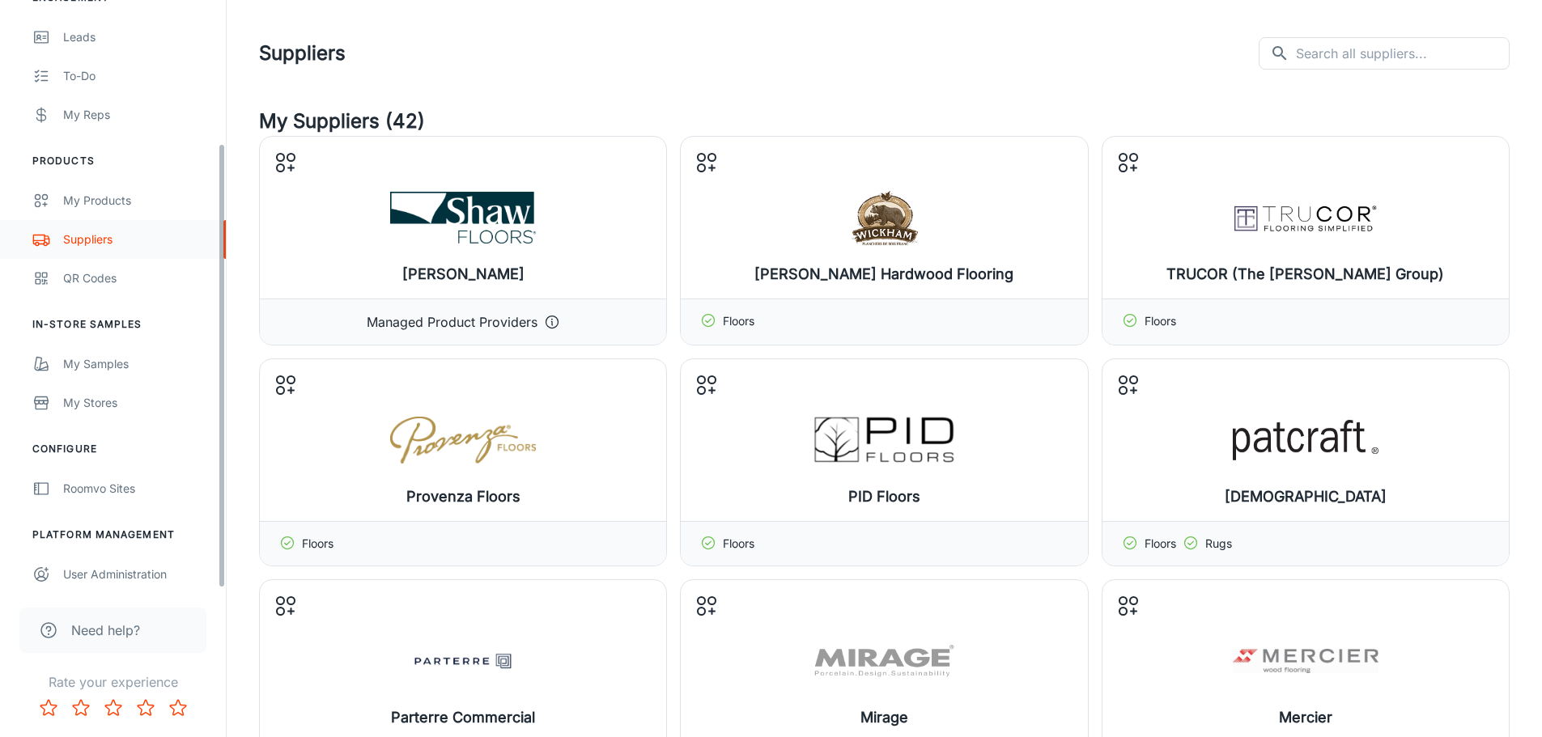
scroll to position [189, 0]
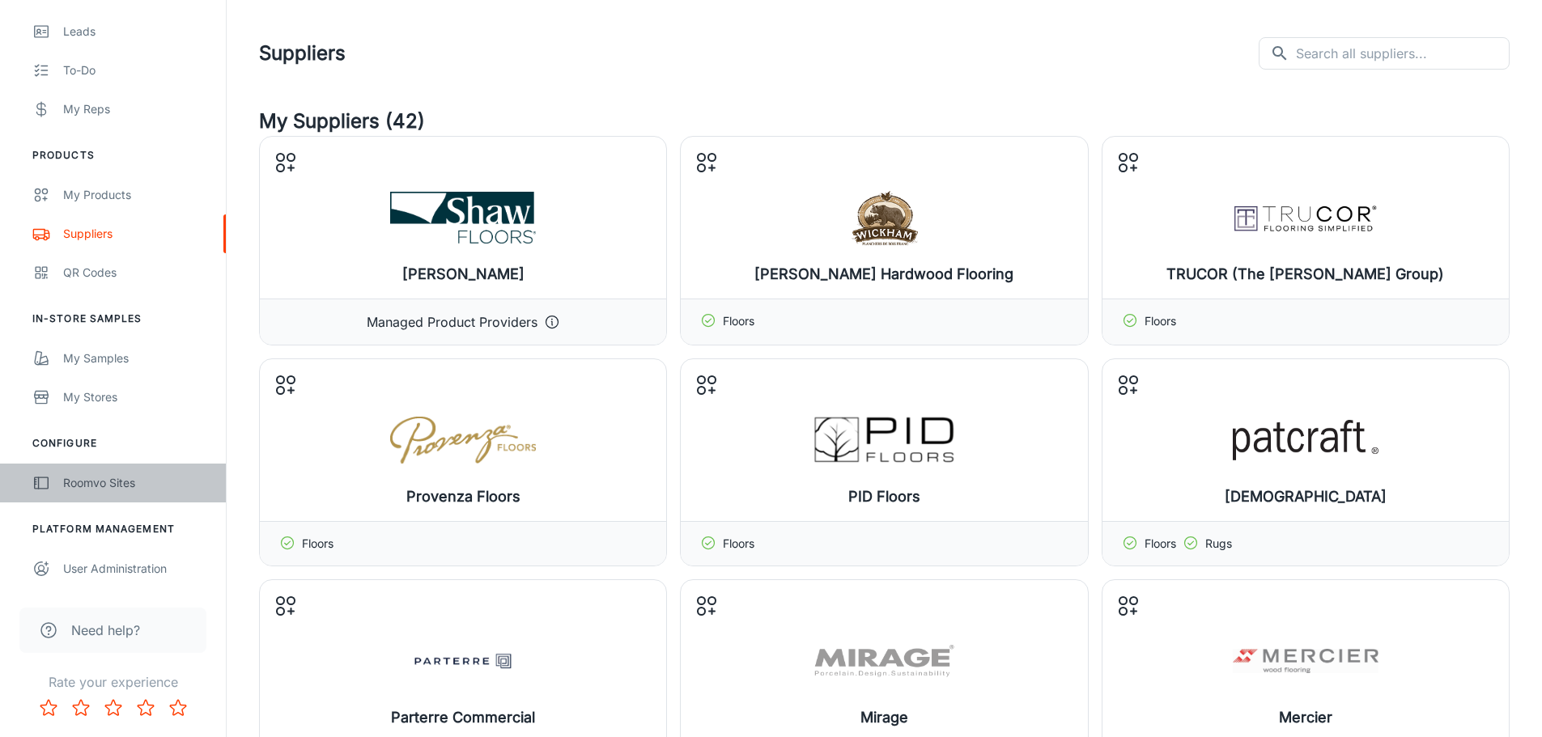
click at [110, 487] on div "Roomvo Sites" at bounding box center [136, 483] width 147 height 18
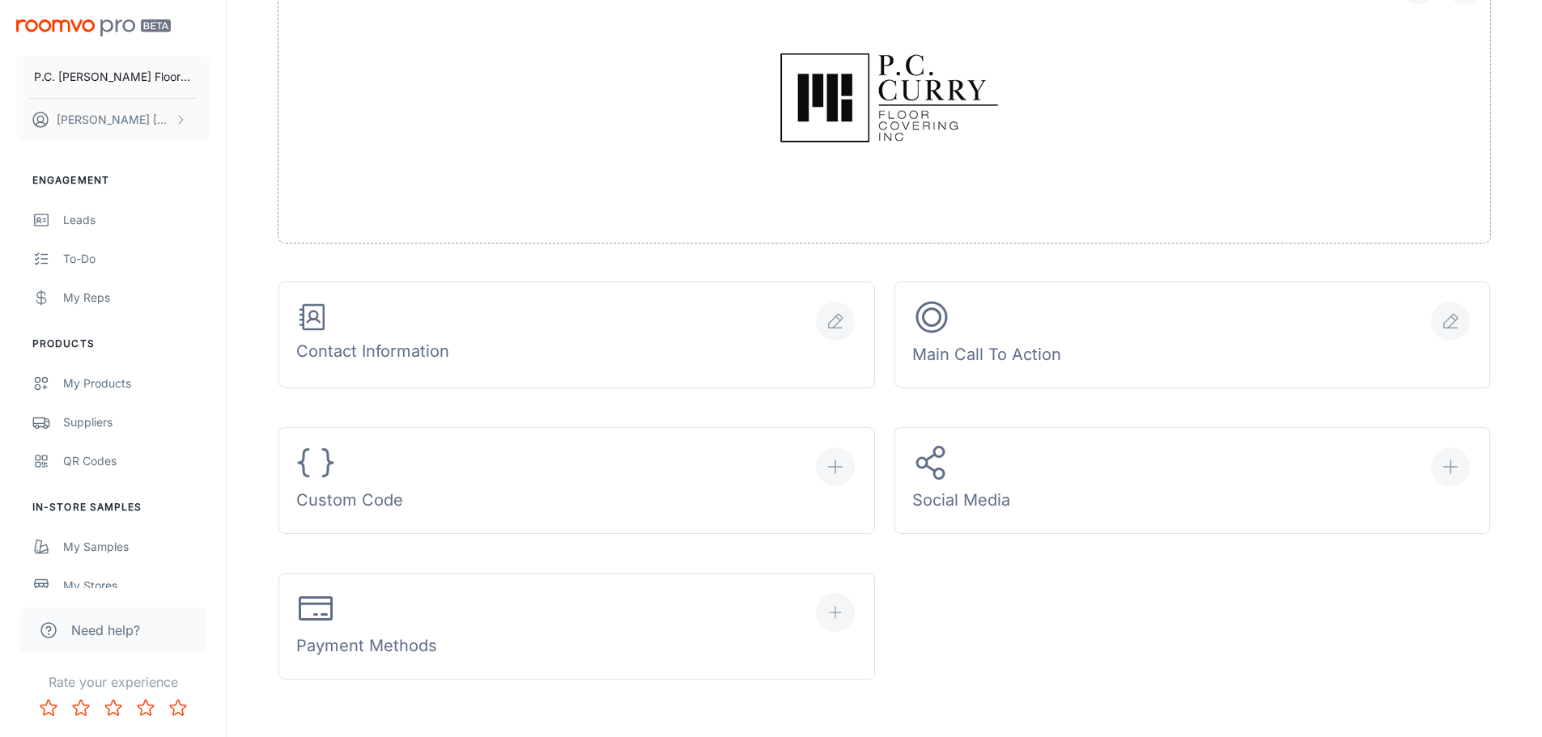
scroll to position [486, 0]
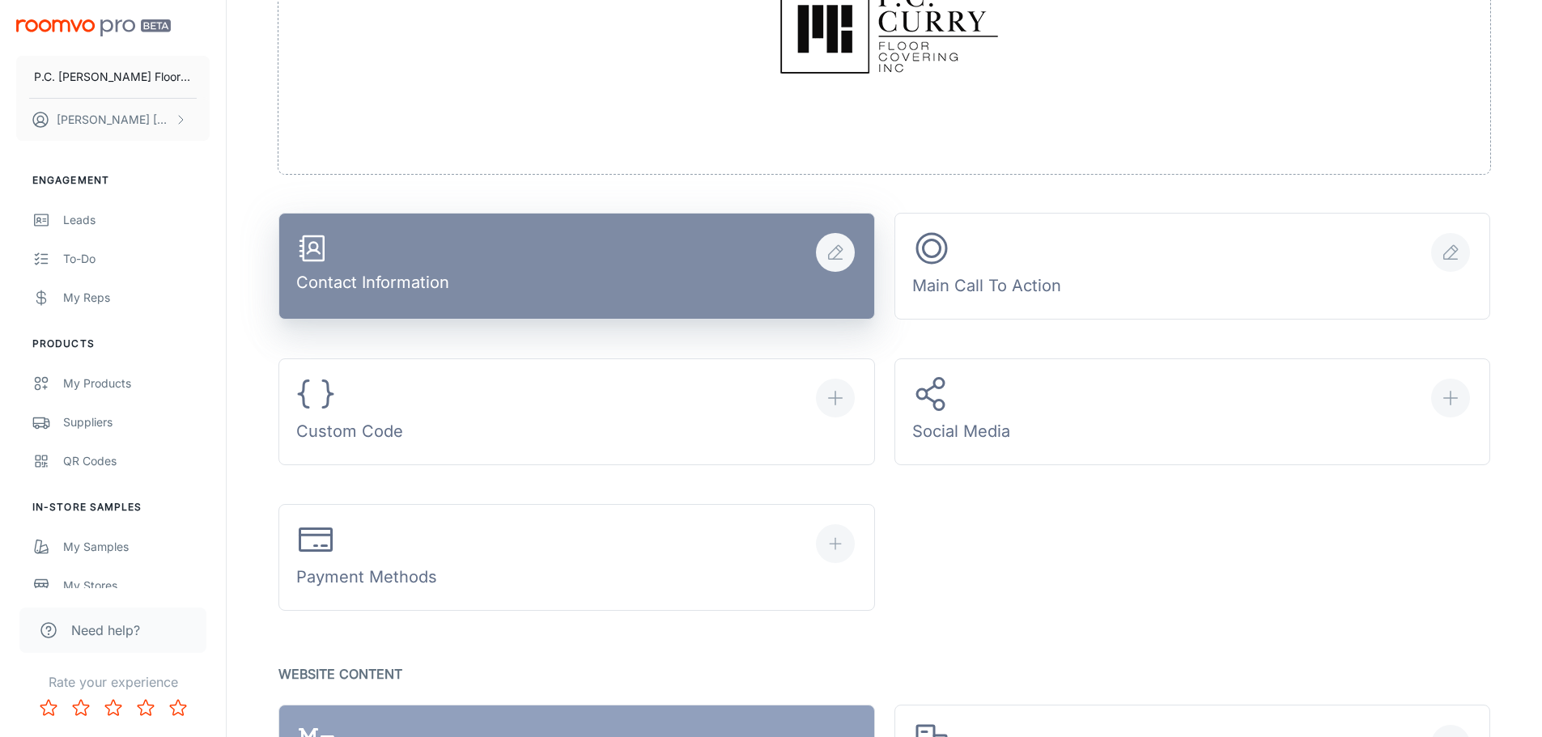
click at [835, 260] on line "button" at bounding box center [837, 260] width 9 height 0
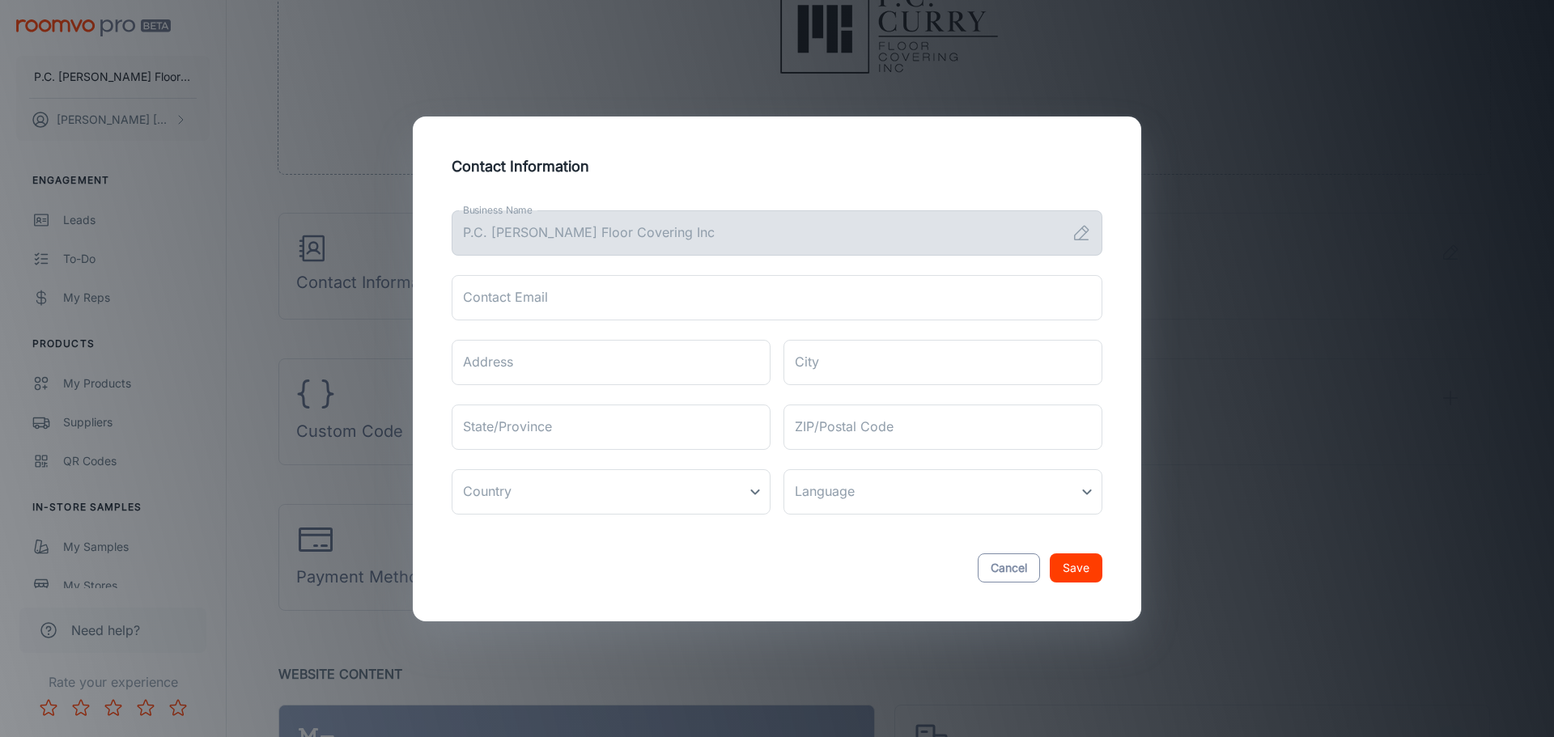
click at [1010, 570] on button "Cancel" at bounding box center [1009, 568] width 62 height 29
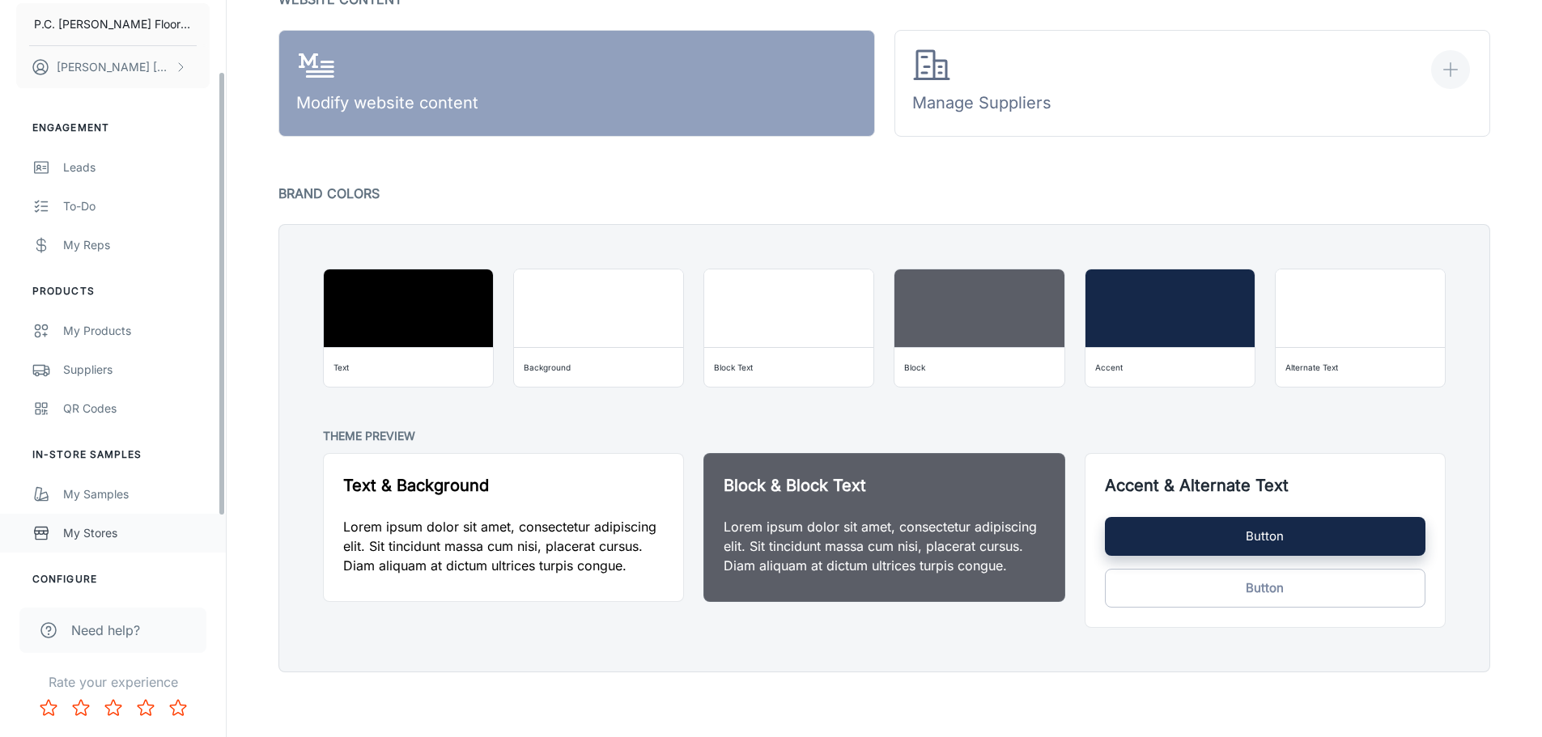
scroll to position [0, 0]
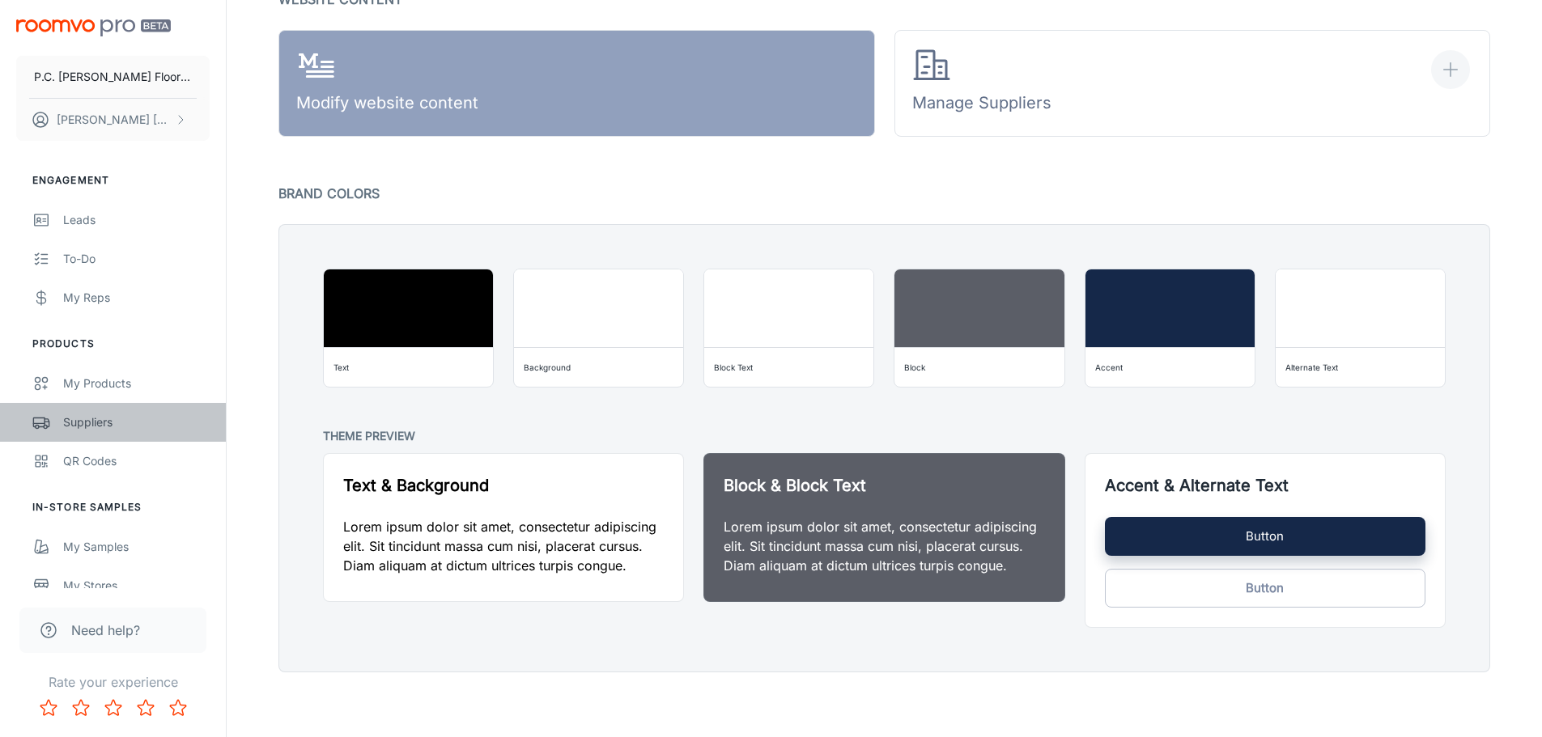
click at [91, 422] on div "Suppliers" at bounding box center [136, 423] width 147 height 18
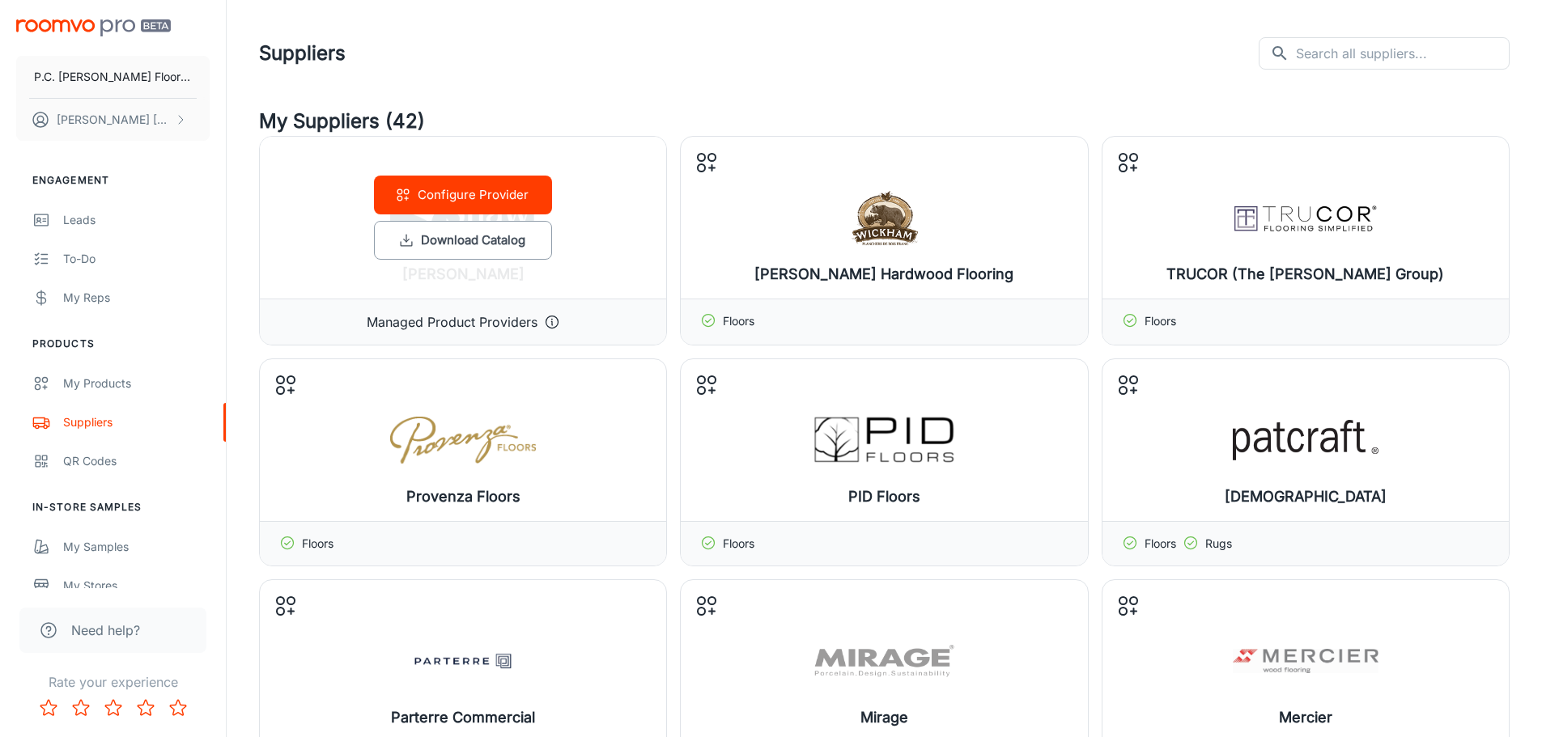
click at [500, 322] on p "Managed Product Providers" at bounding box center [452, 321] width 171 height 19
click at [491, 196] on button "Configure Provider" at bounding box center [463, 195] width 178 height 39
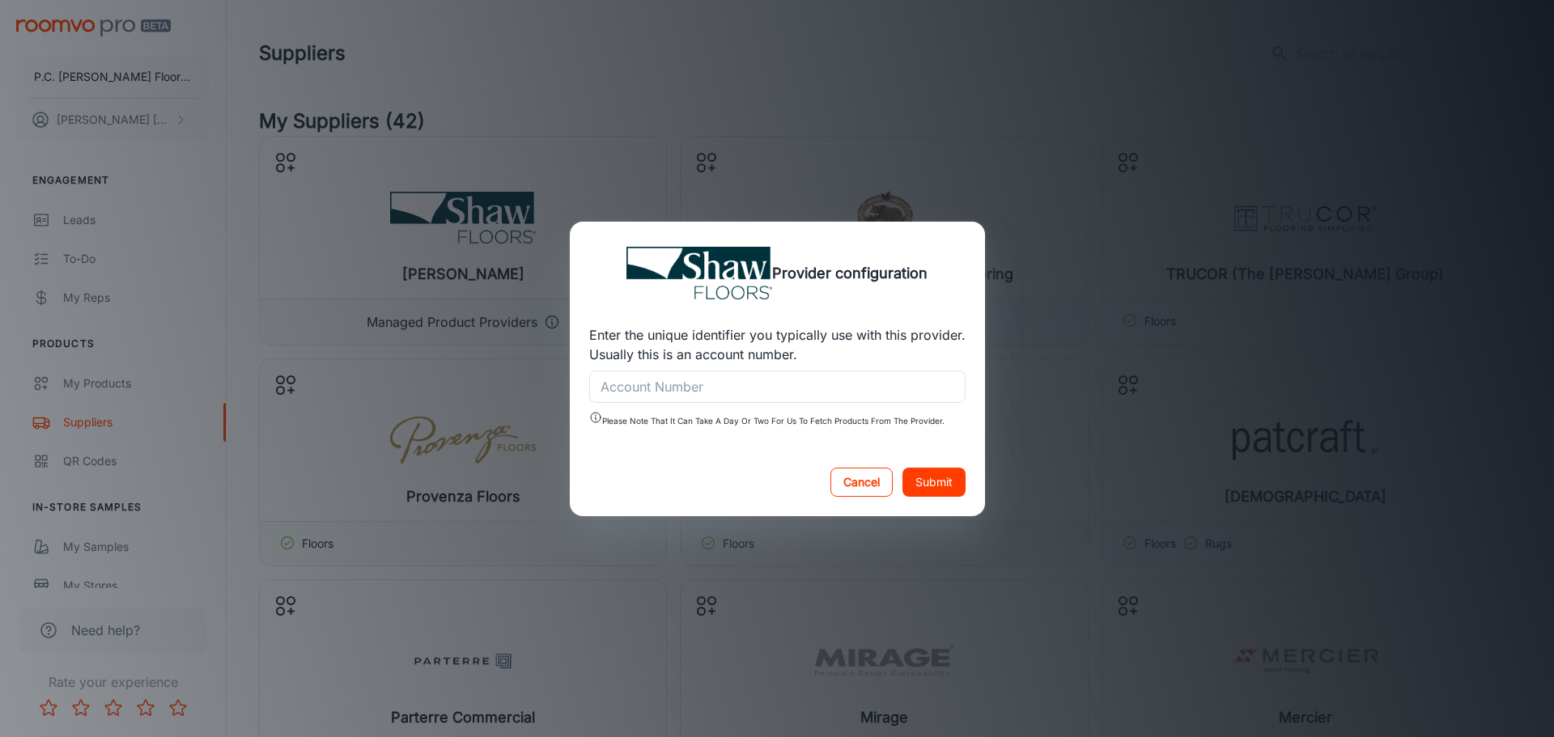
click at [866, 491] on button "Cancel" at bounding box center [862, 482] width 62 height 29
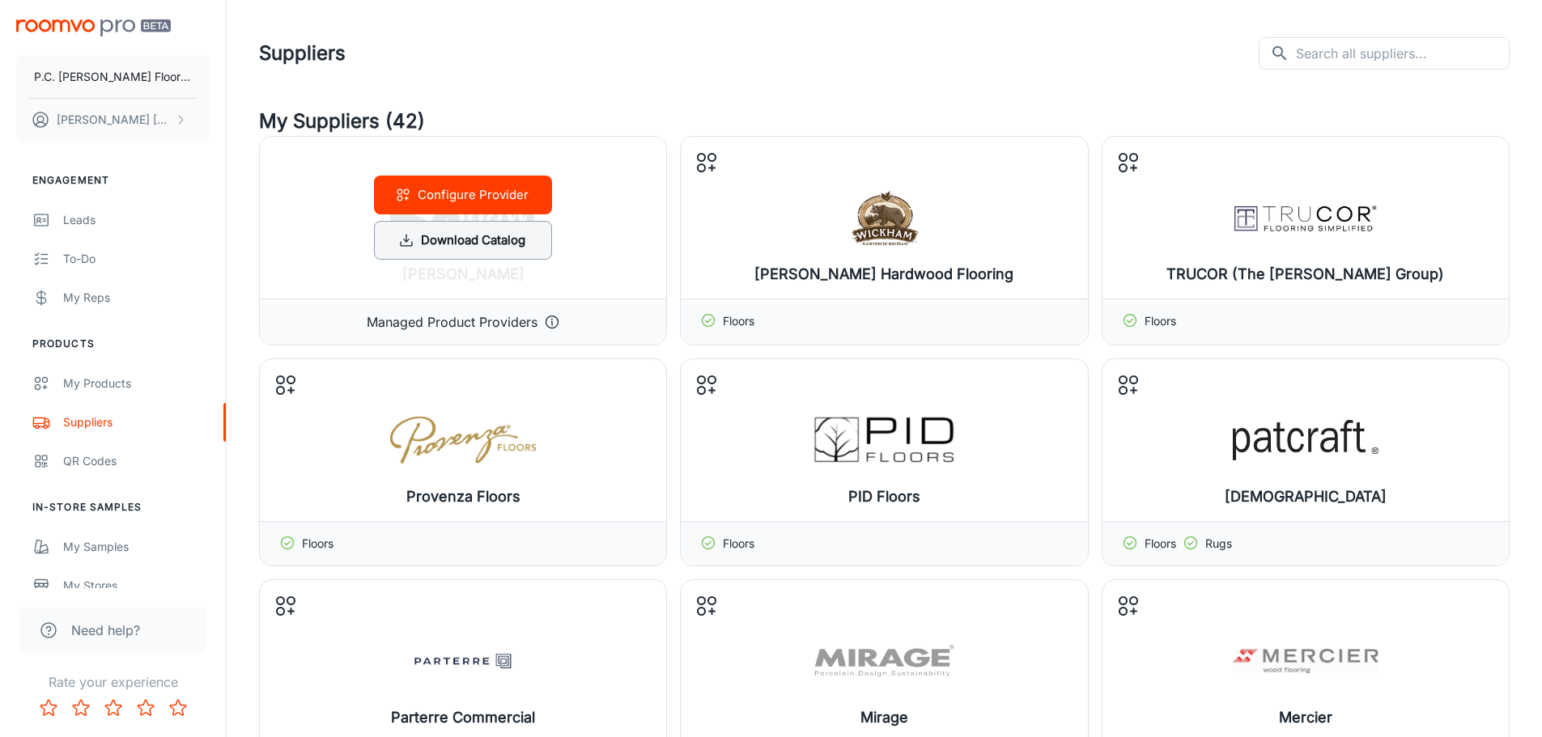
click at [477, 240] on button "Download Catalog" at bounding box center [463, 240] width 178 height 39
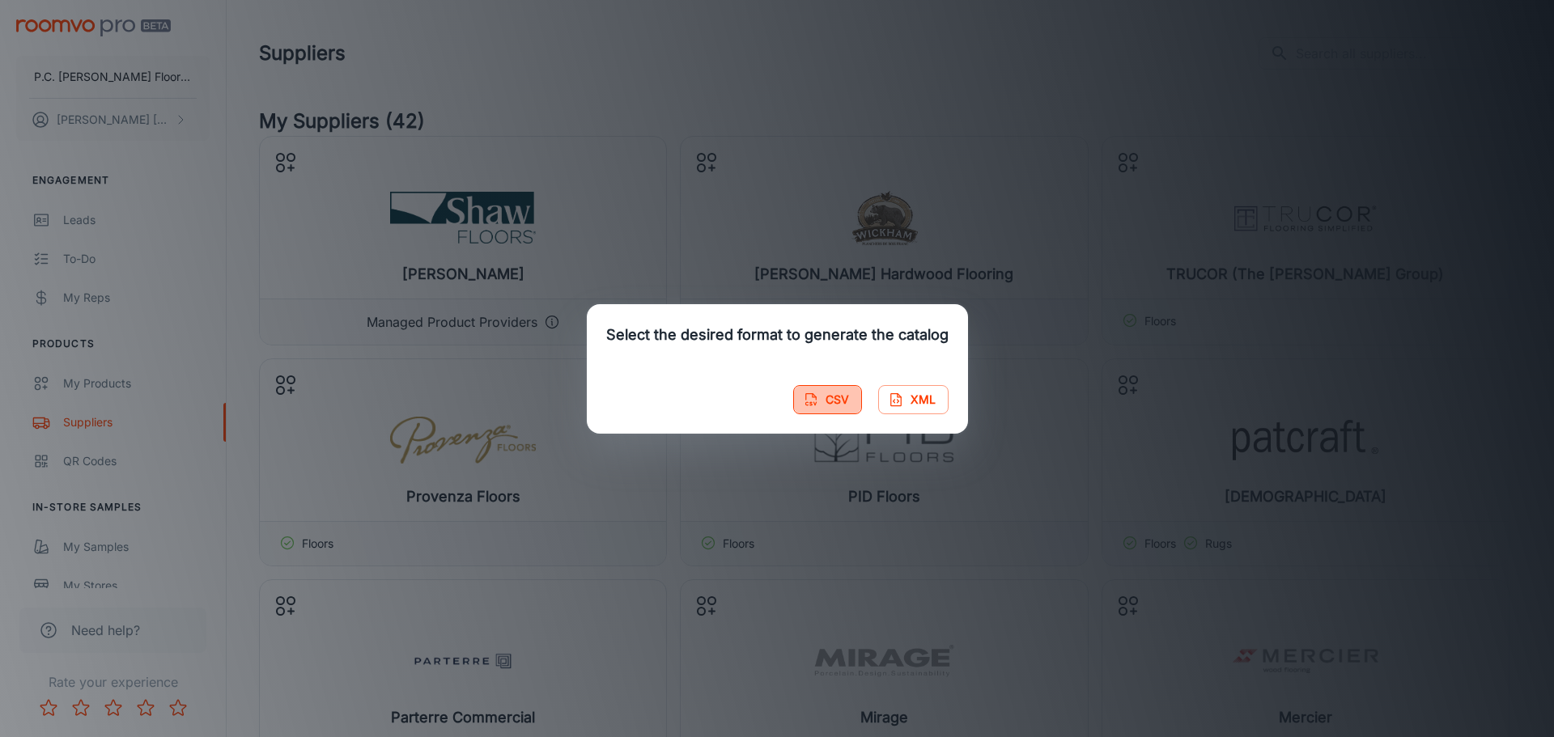
click at [836, 397] on button "CSV" at bounding box center [827, 399] width 69 height 29
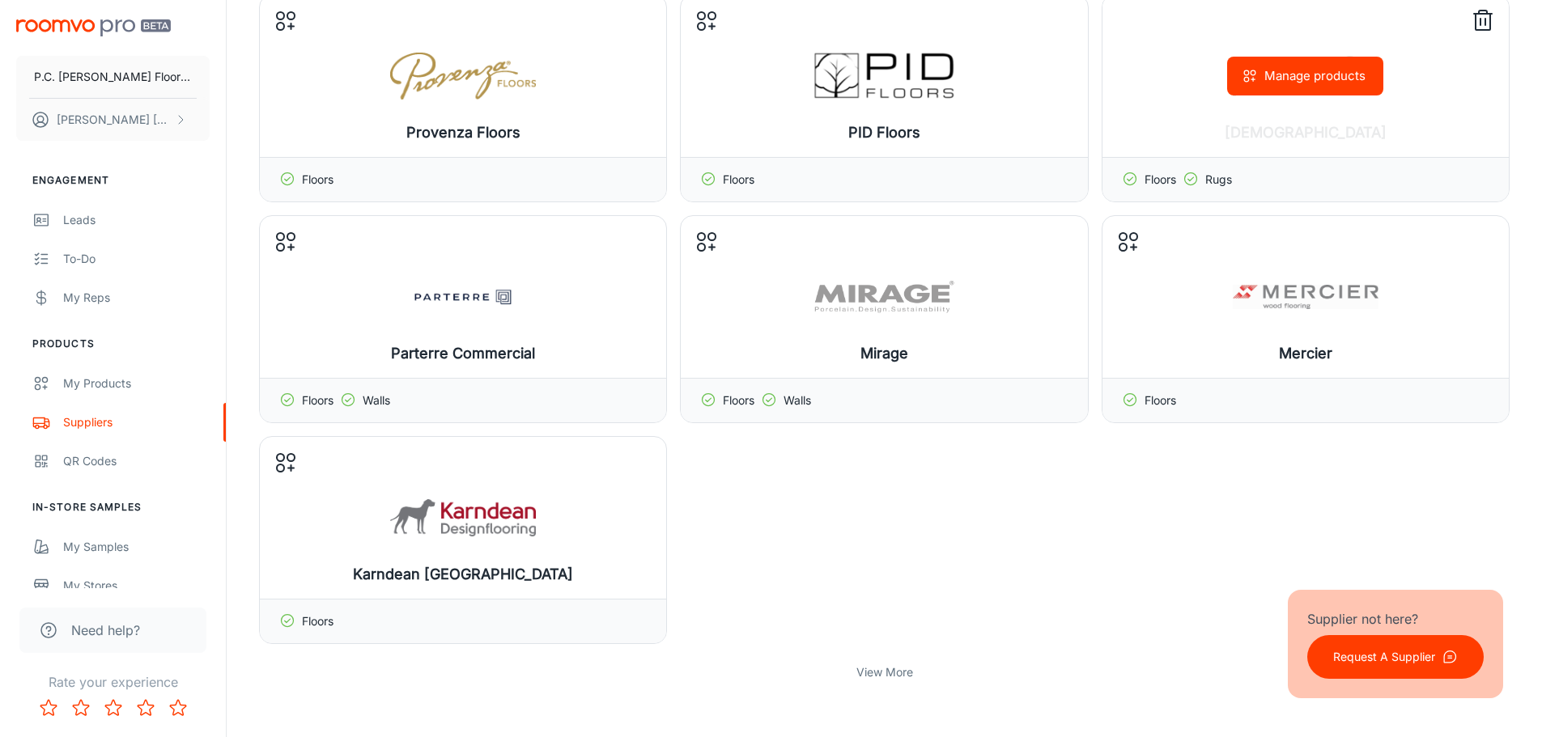
scroll to position [405, 0]
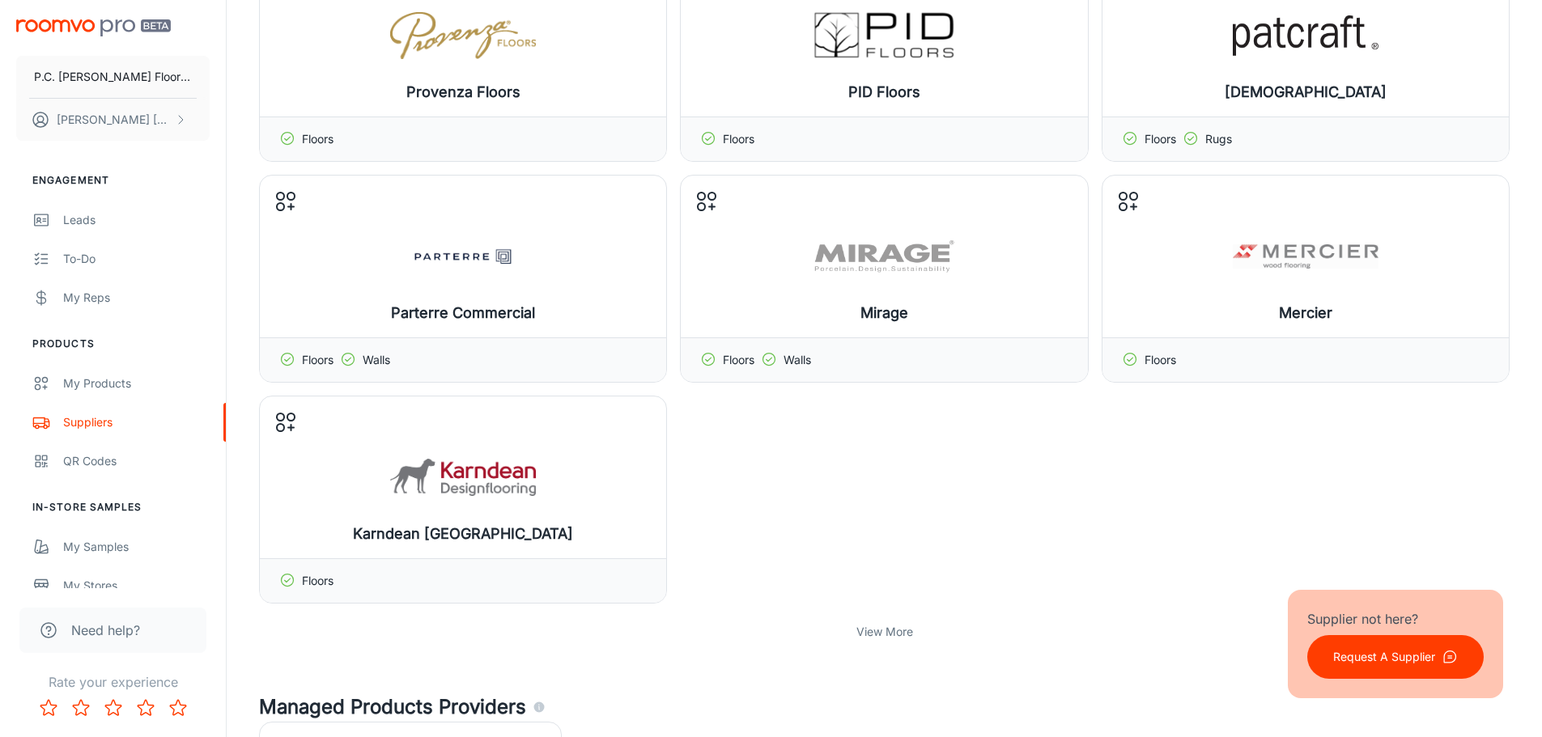
click at [894, 627] on p "View More" at bounding box center [884, 632] width 57 height 18
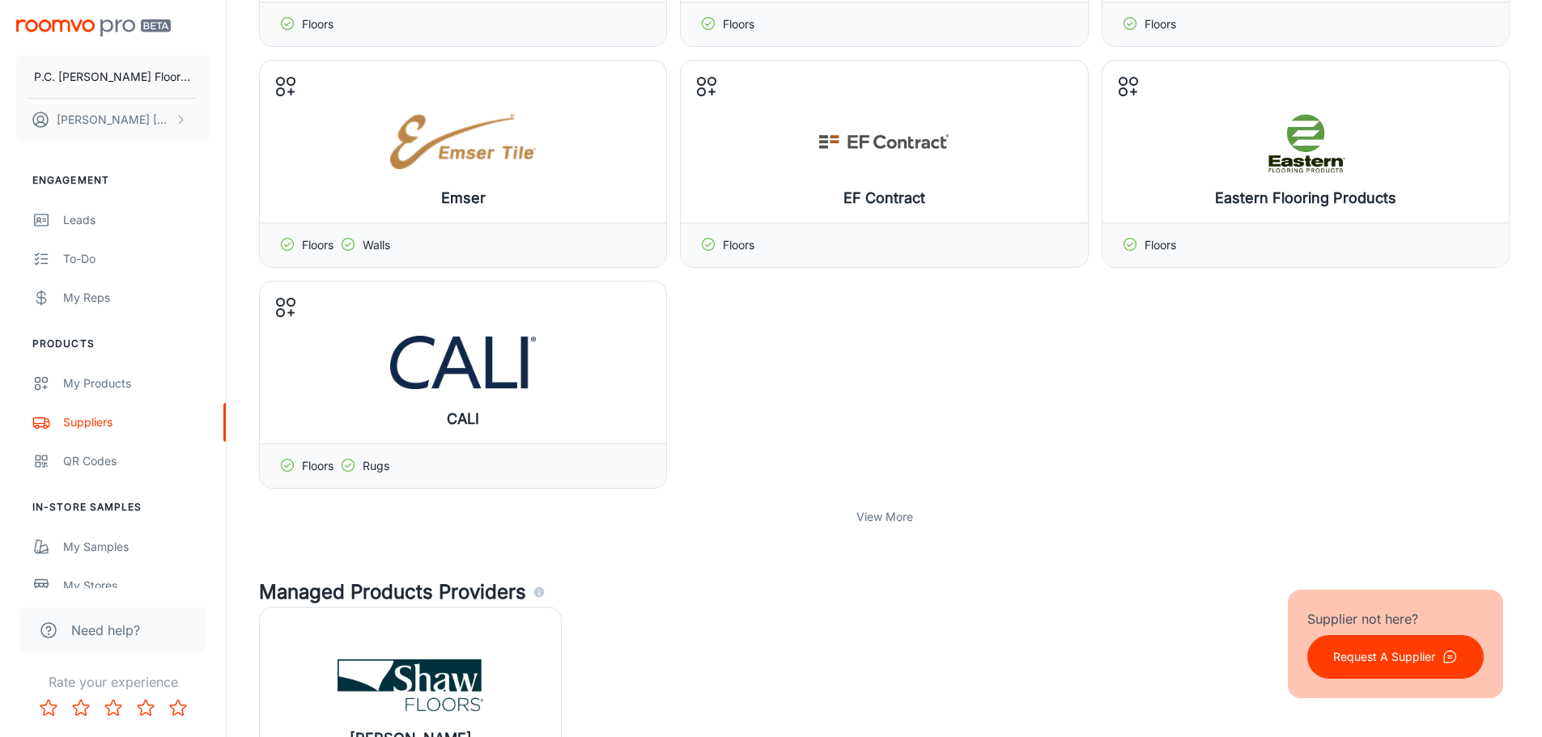
scroll to position [1214, 0]
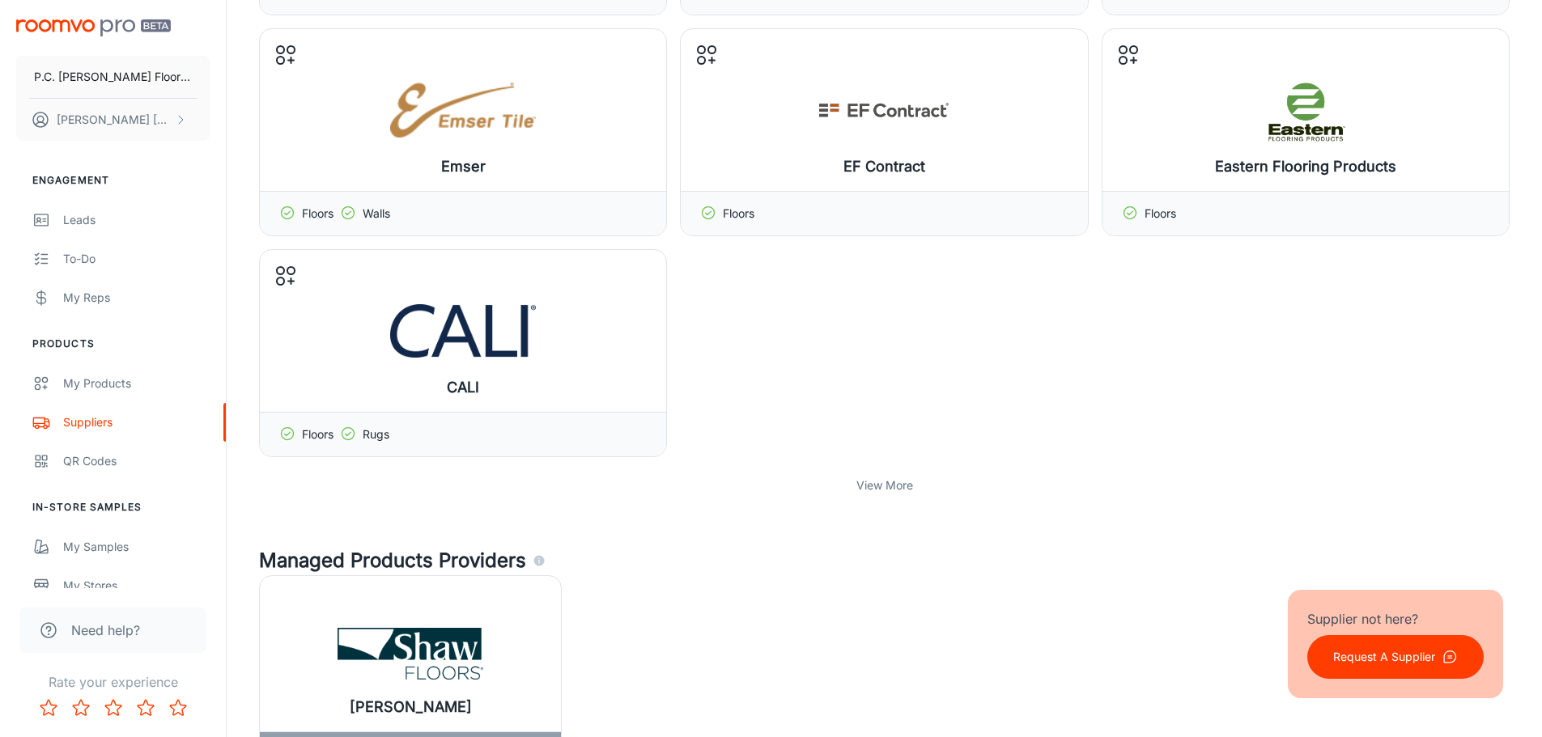
click at [884, 486] on p "View More" at bounding box center [884, 486] width 57 height 18
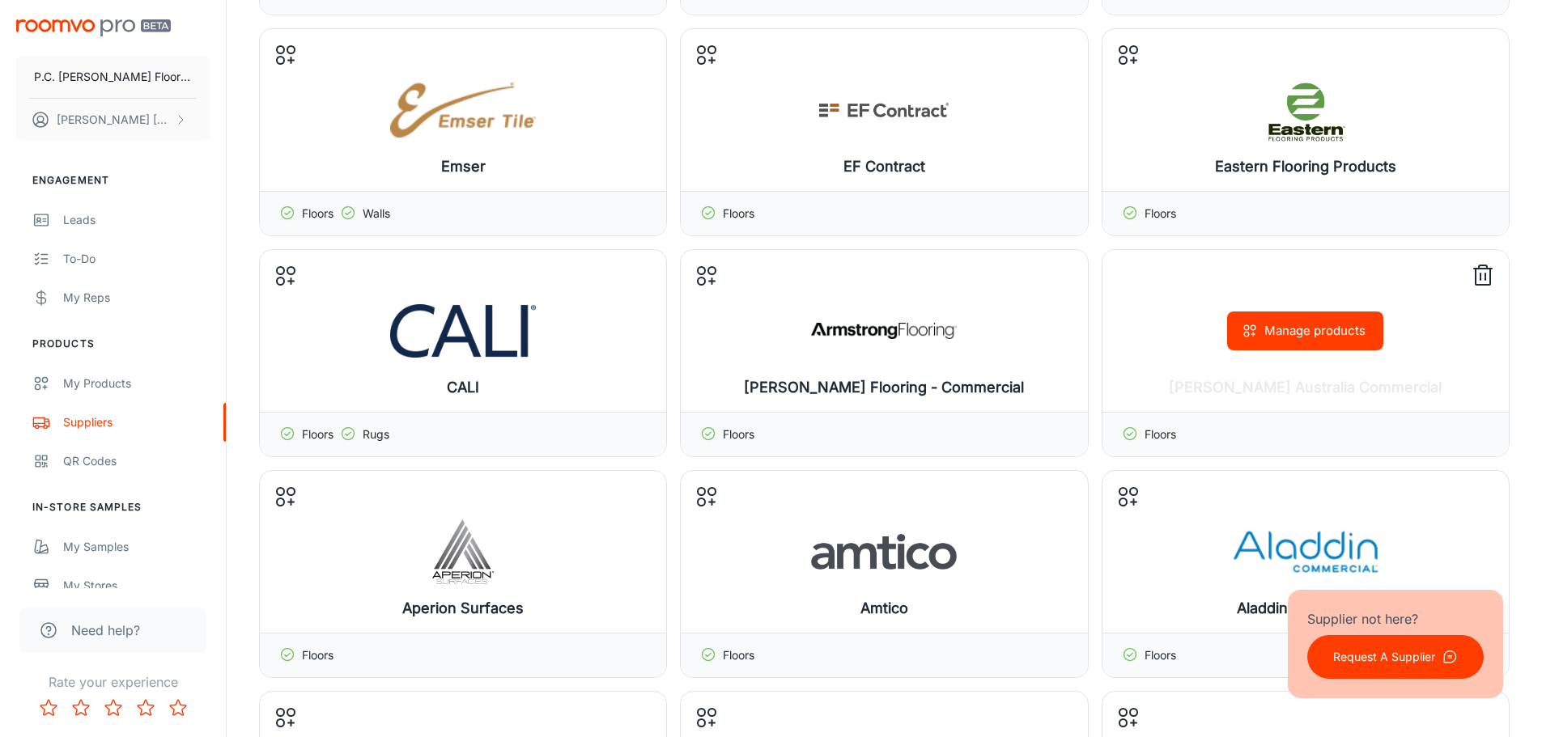
click at [1477, 275] on icon at bounding box center [1483, 277] width 15 height 16
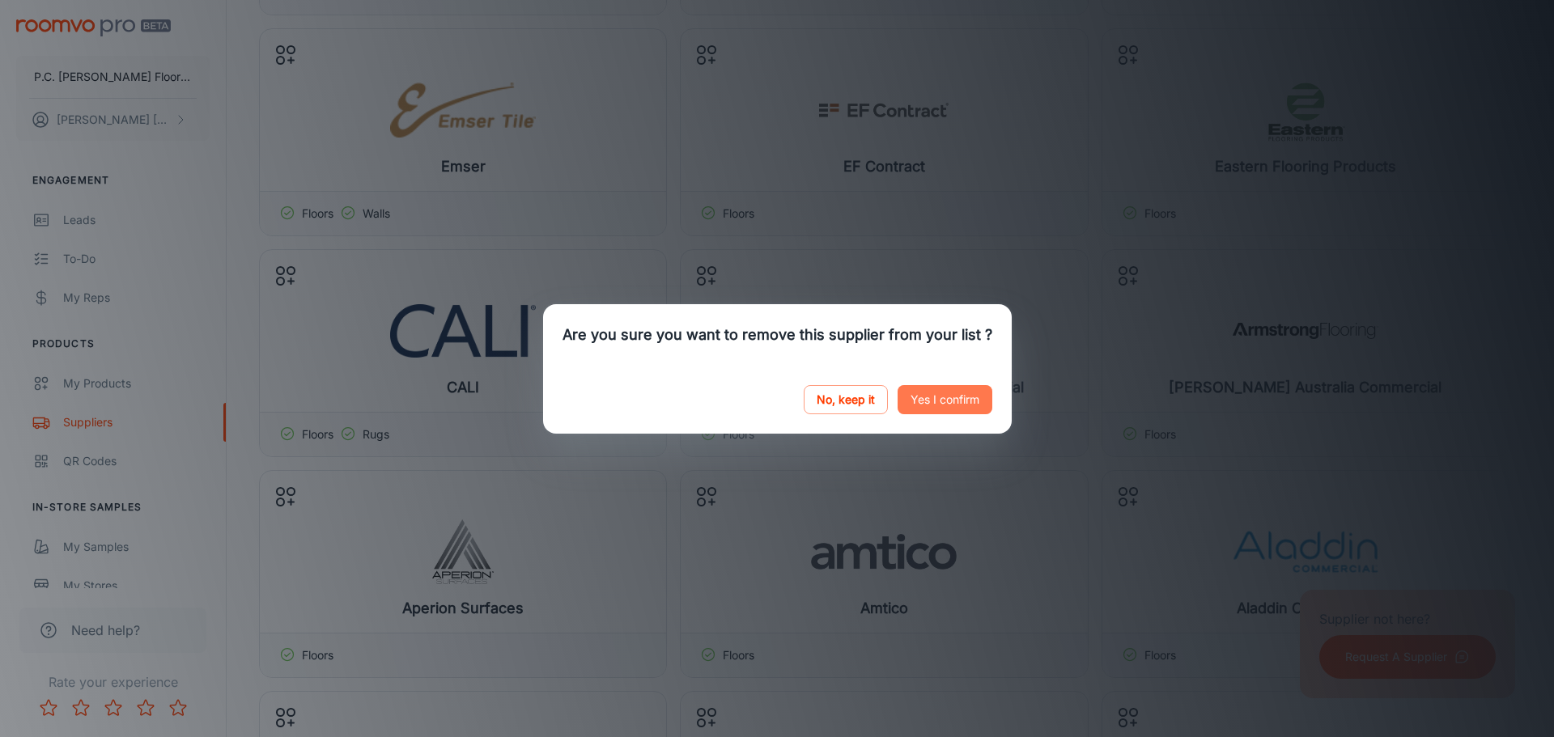
click at [930, 397] on button "Yes I confirm" at bounding box center [945, 399] width 95 height 29
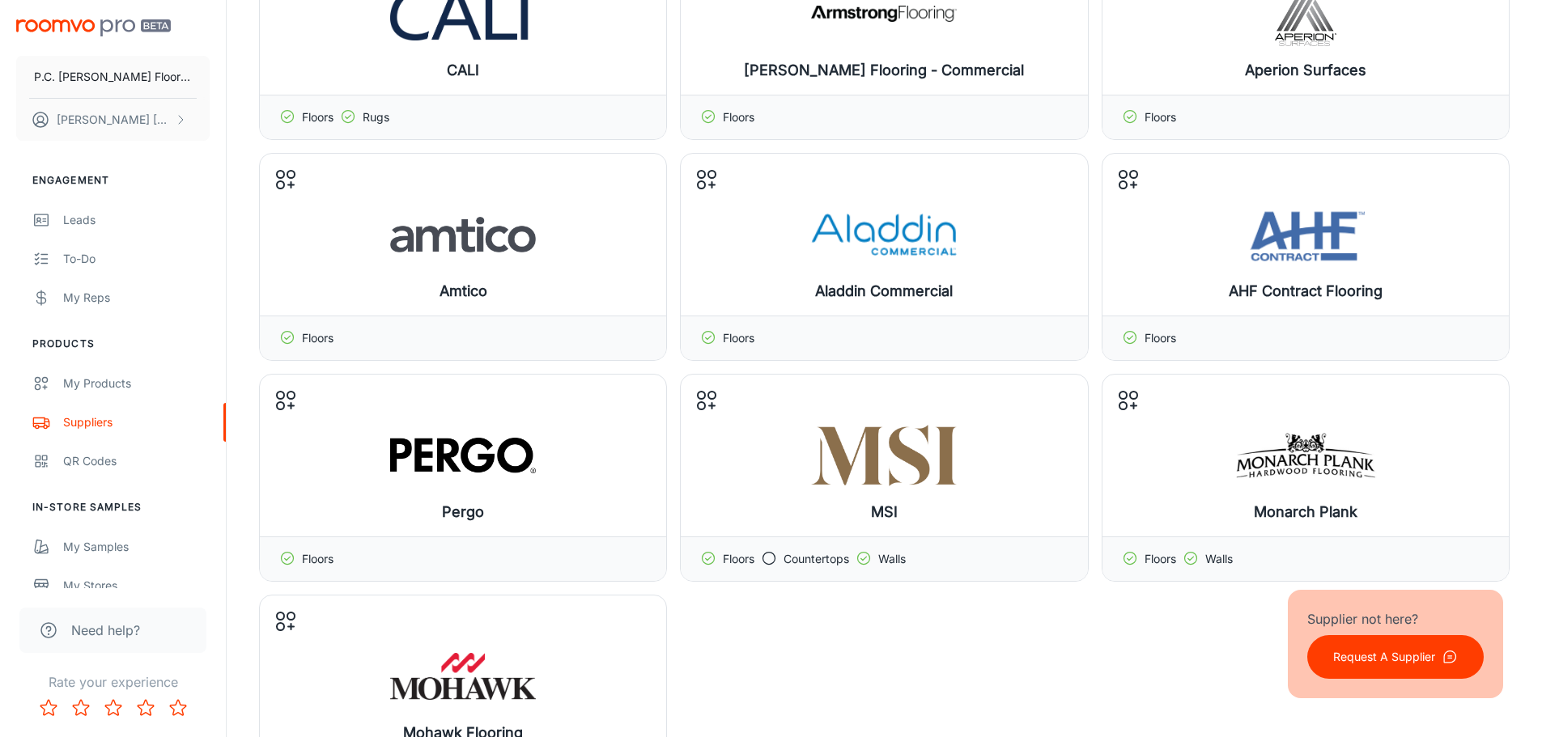
scroll to position [1538, 0]
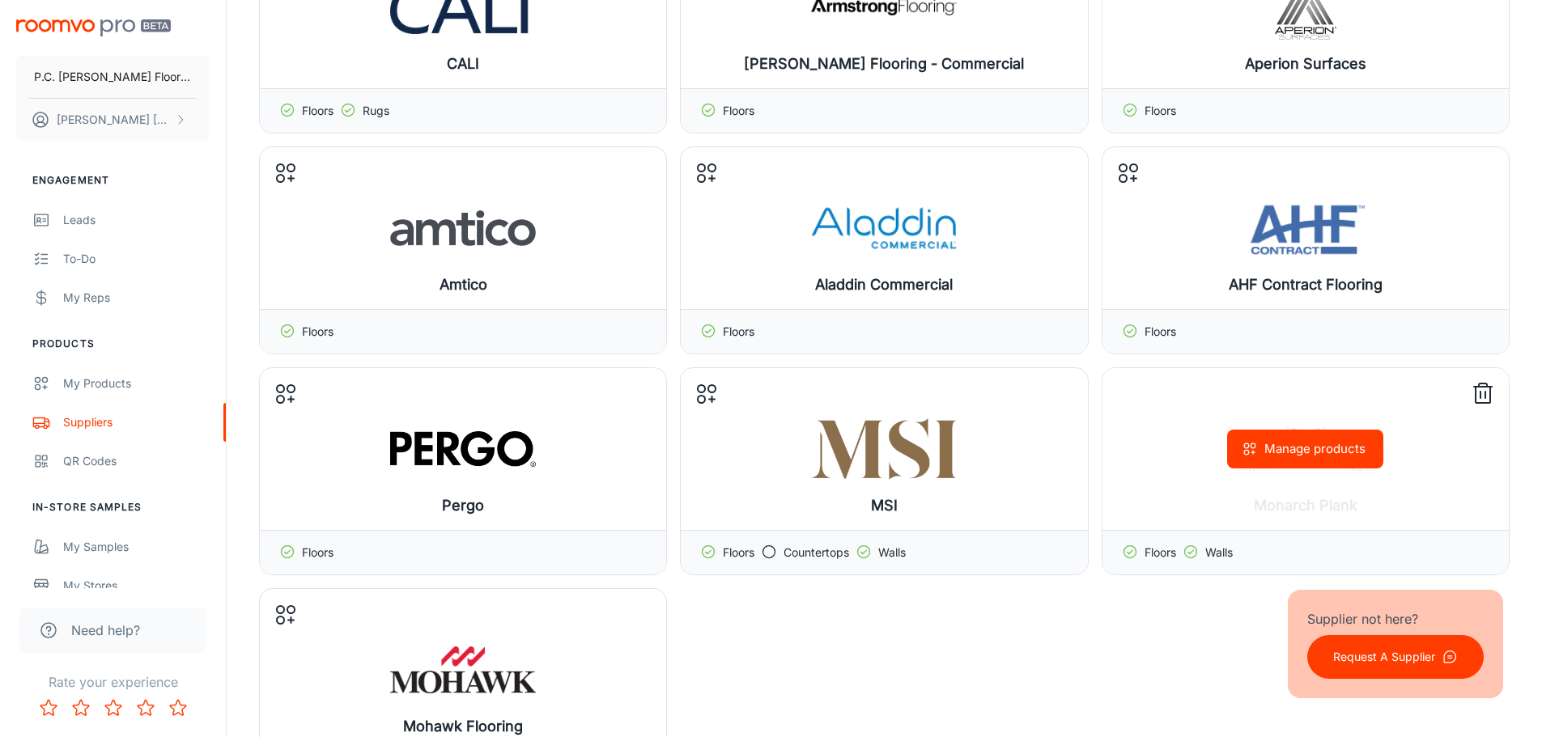
click at [1483, 393] on icon at bounding box center [1483, 394] width 26 height 26
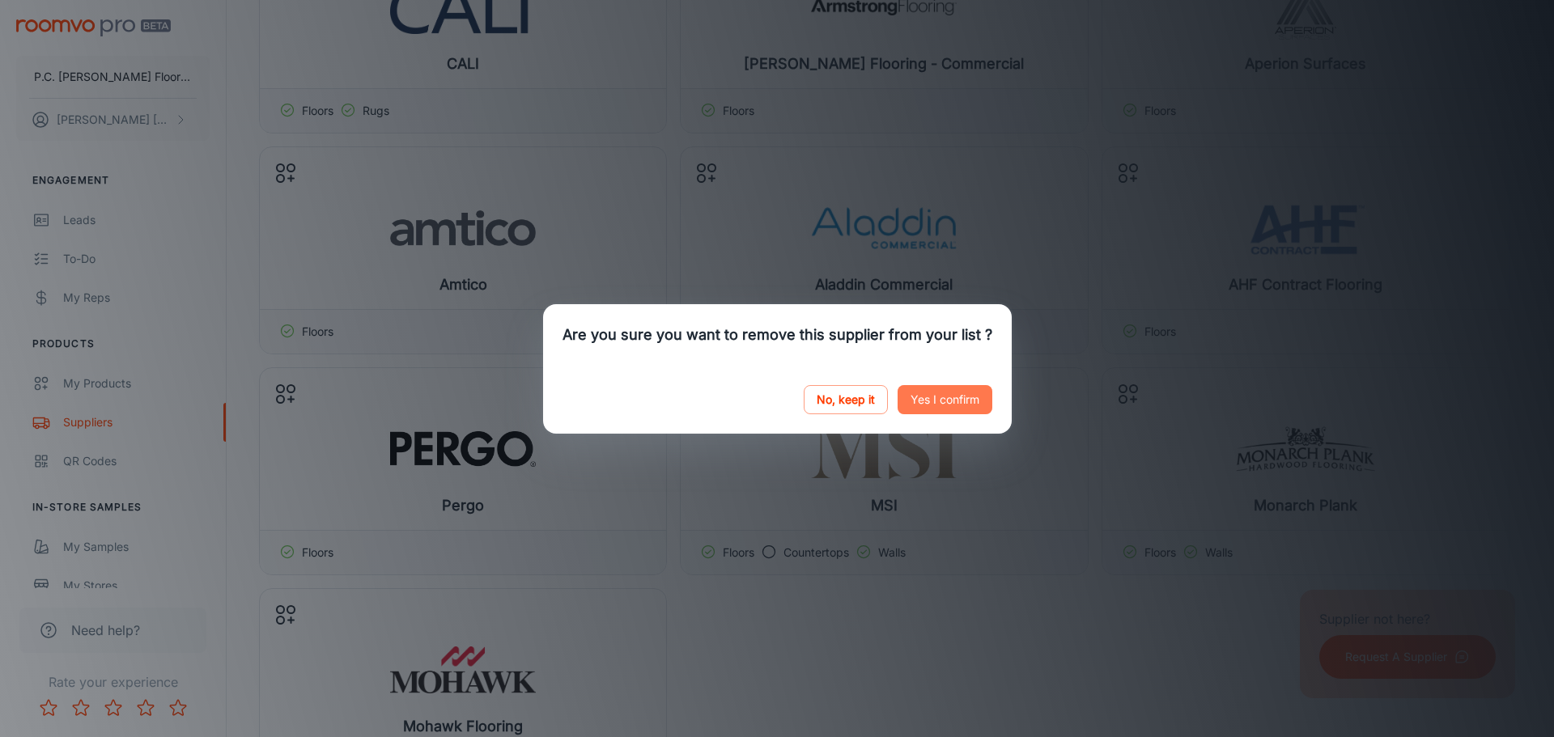
click at [977, 397] on button "Yes I confirm" at bounding box center [945, 399] width 95 height 29
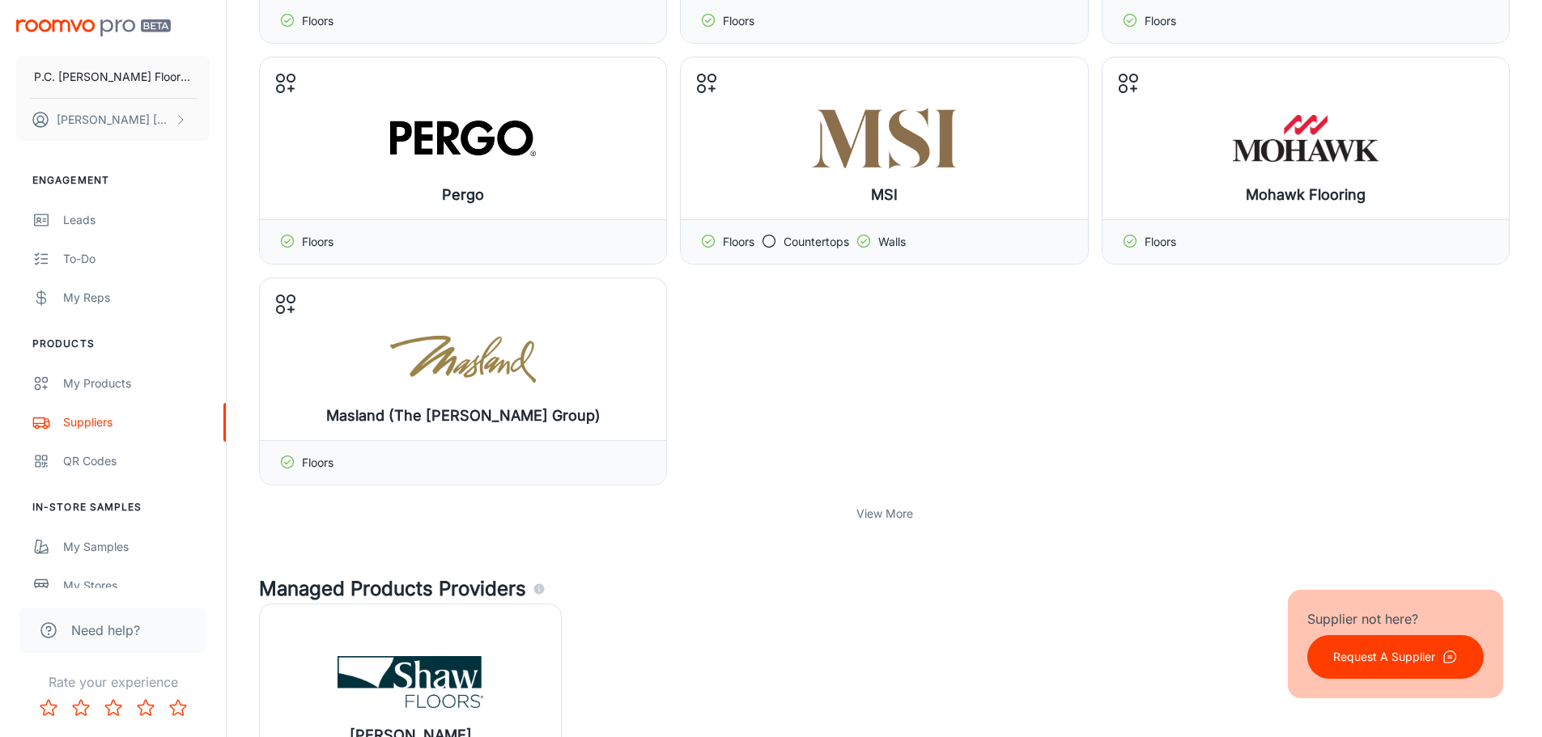
scroll to position [1943, 0]
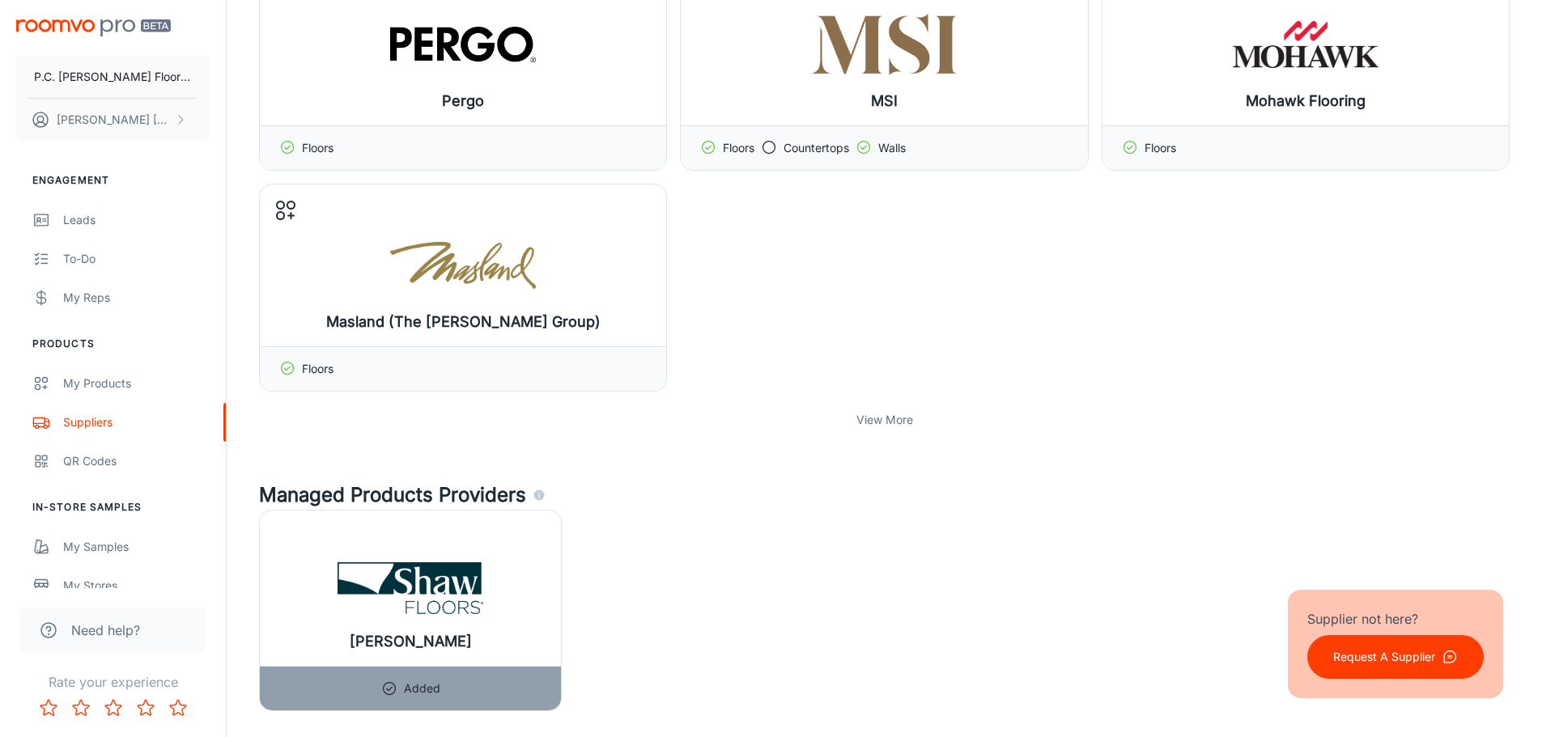
click at [869, 420] on p "View More" at bounding box center [884, 420] width 57 height 18
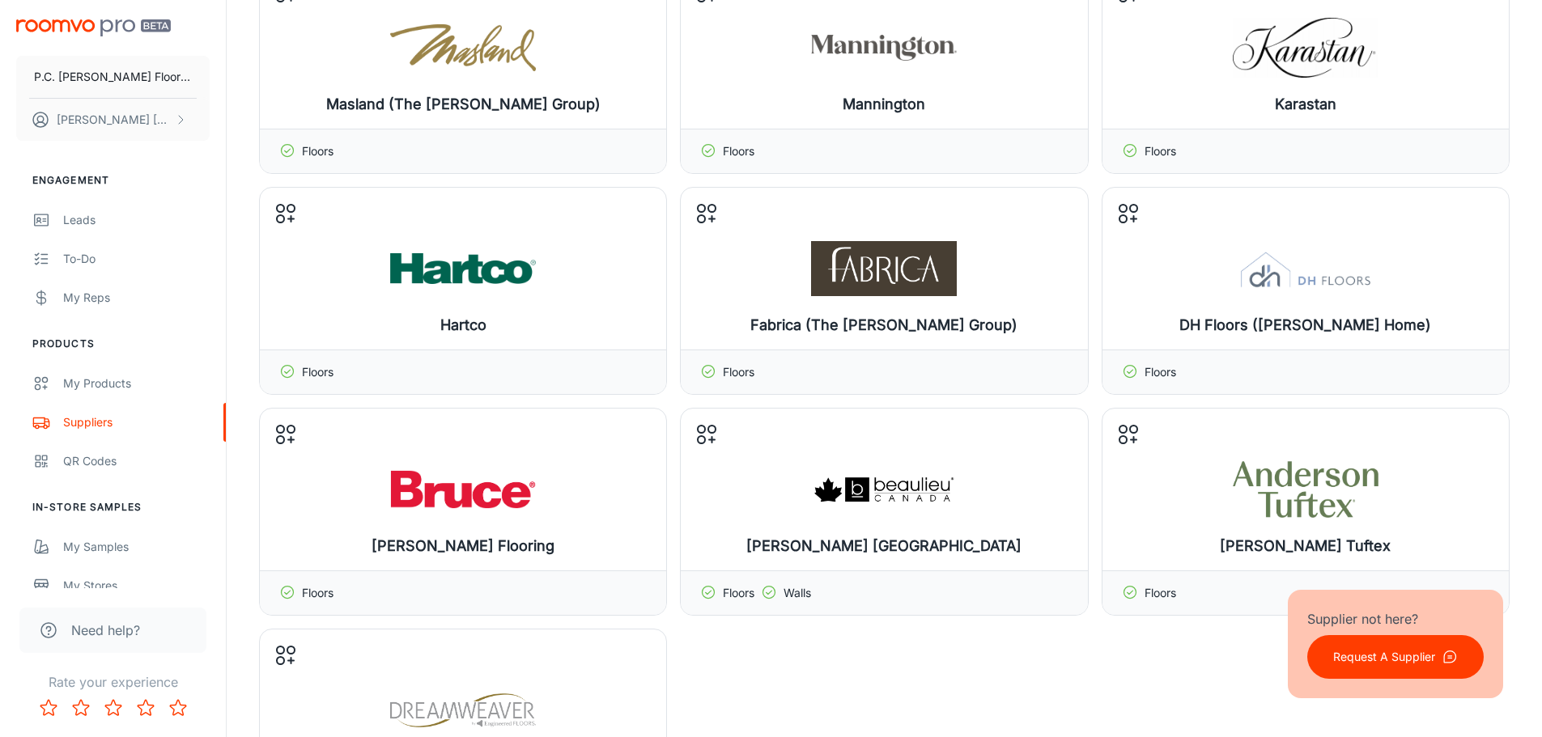
scroll to position [2348, 0]
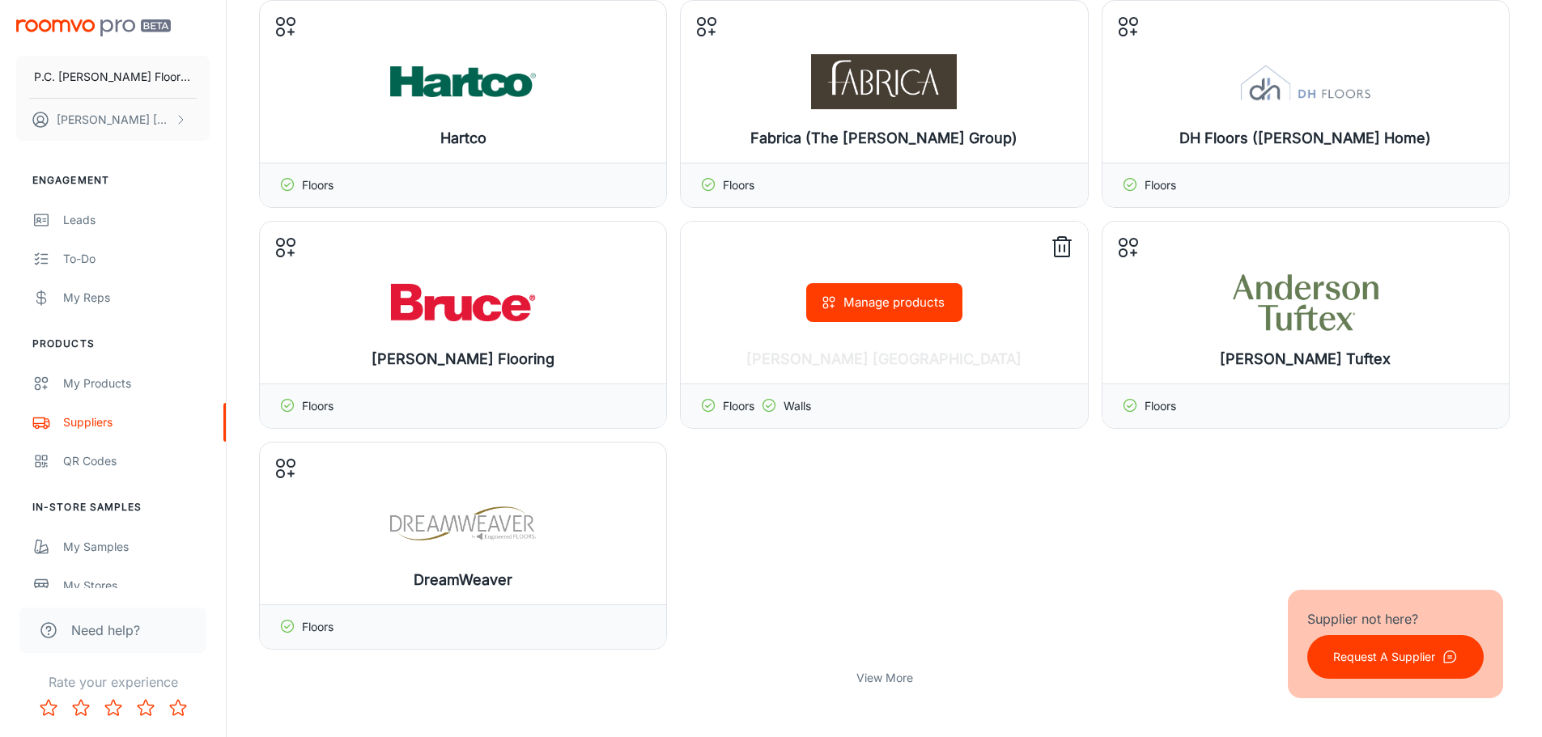
click at [1064, 244] on icon at bounding box center [1062, 248] width 26 height 26
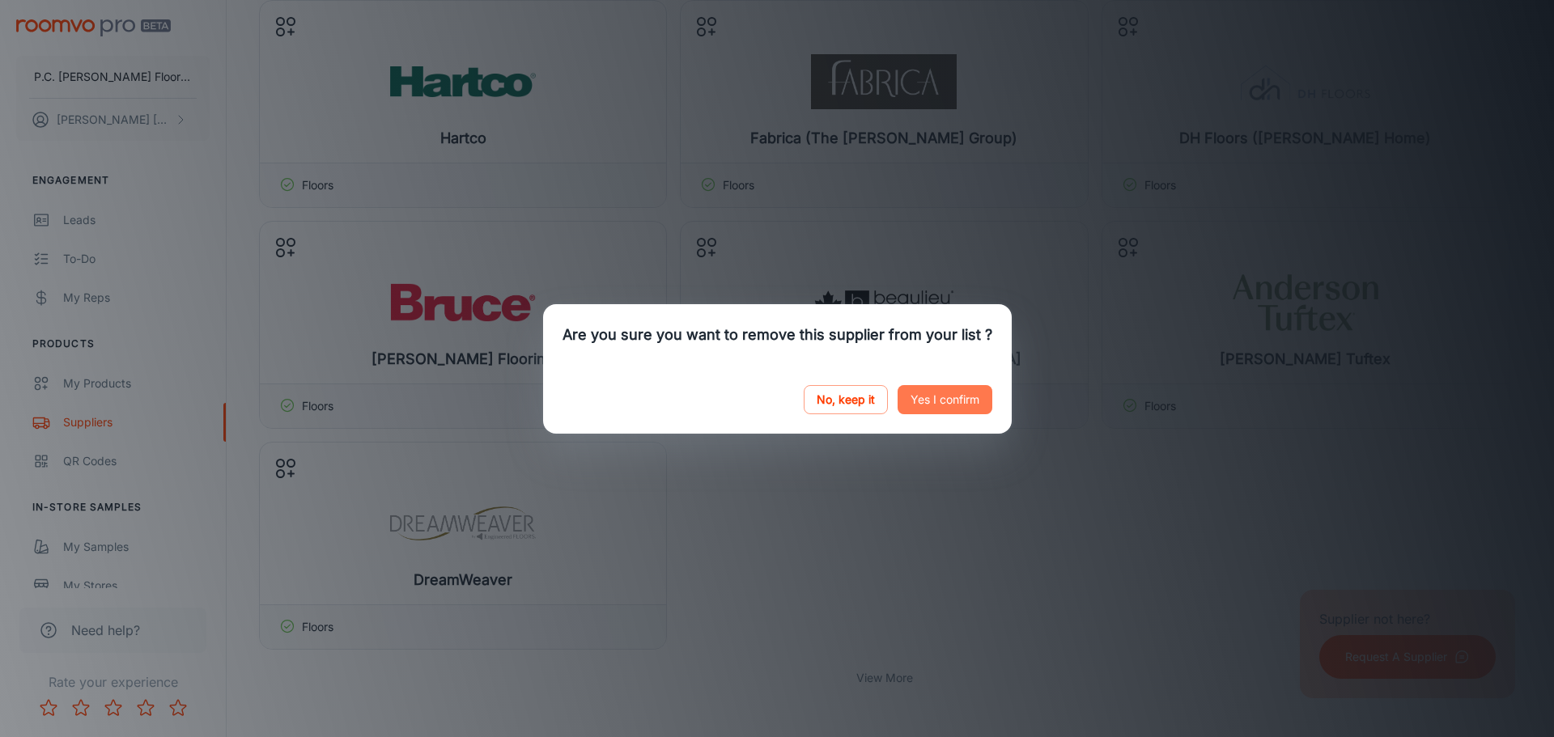
click at [963, 393] on button "Yes I confirm" at bounding box center [945, 399] width 95 height 29
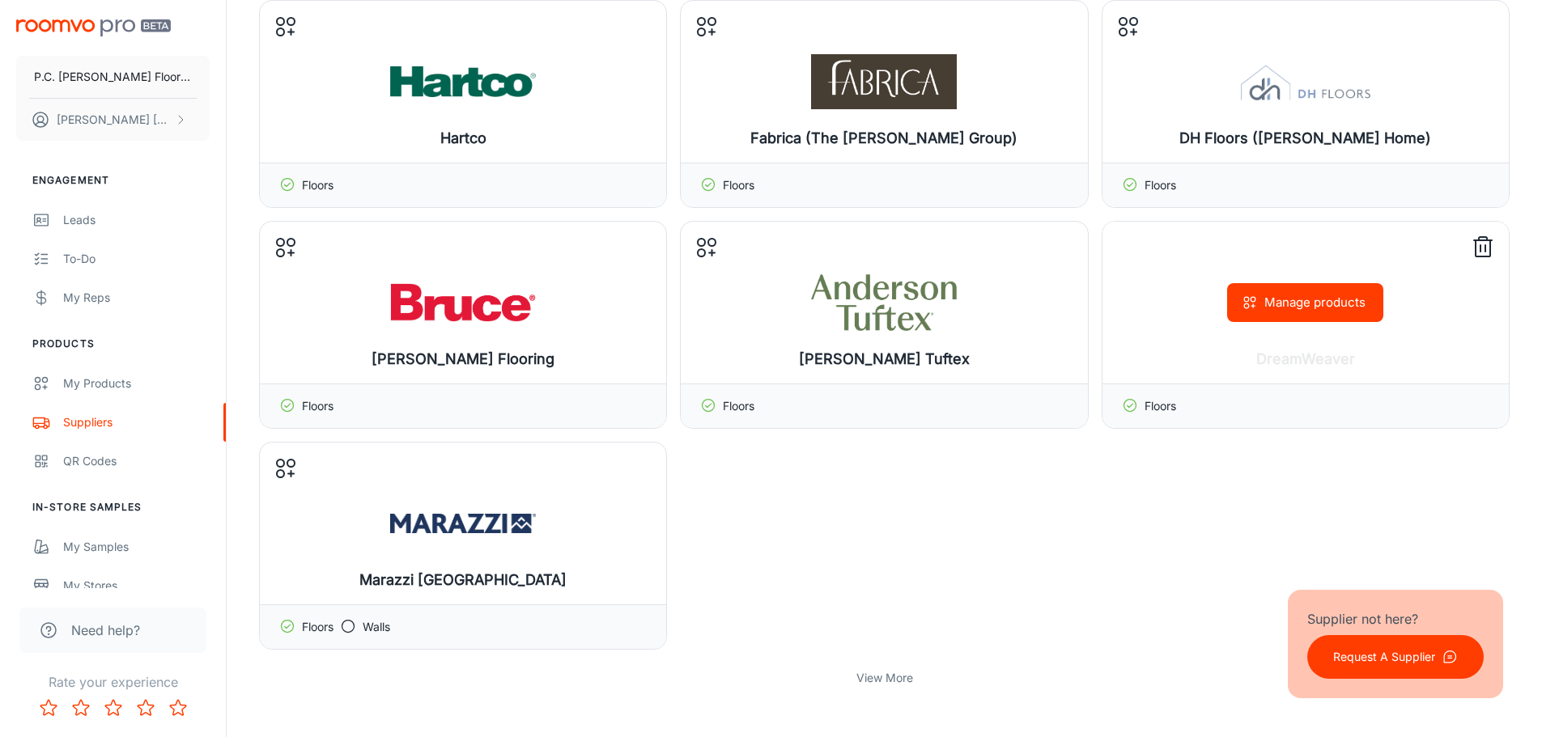
click at [1481, 244] on icon at bounding box center [1483, 248] width 26 height 26
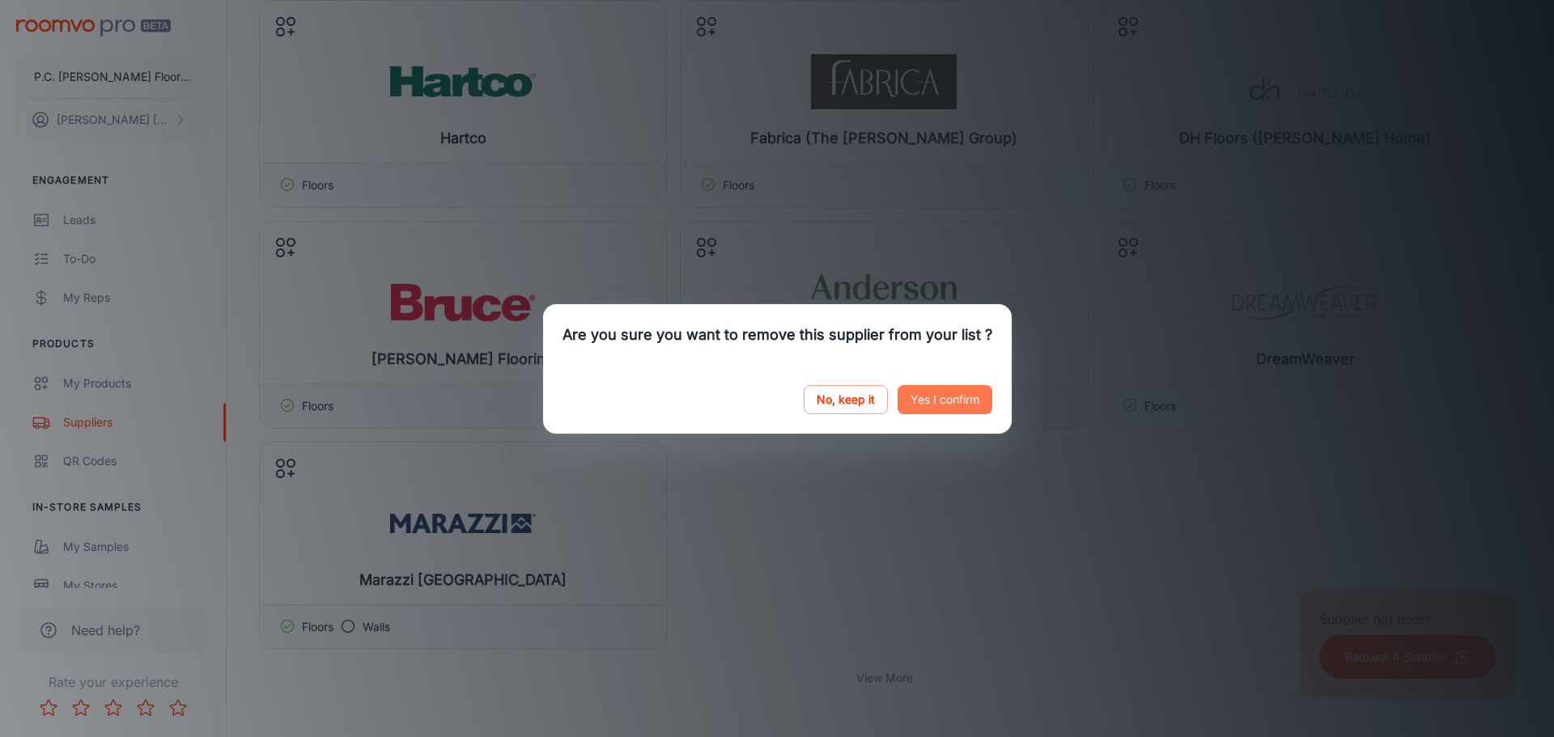
click at [933, 404] on button "Yes I confirm" at bounding box center [945, 399] width 95 height 29
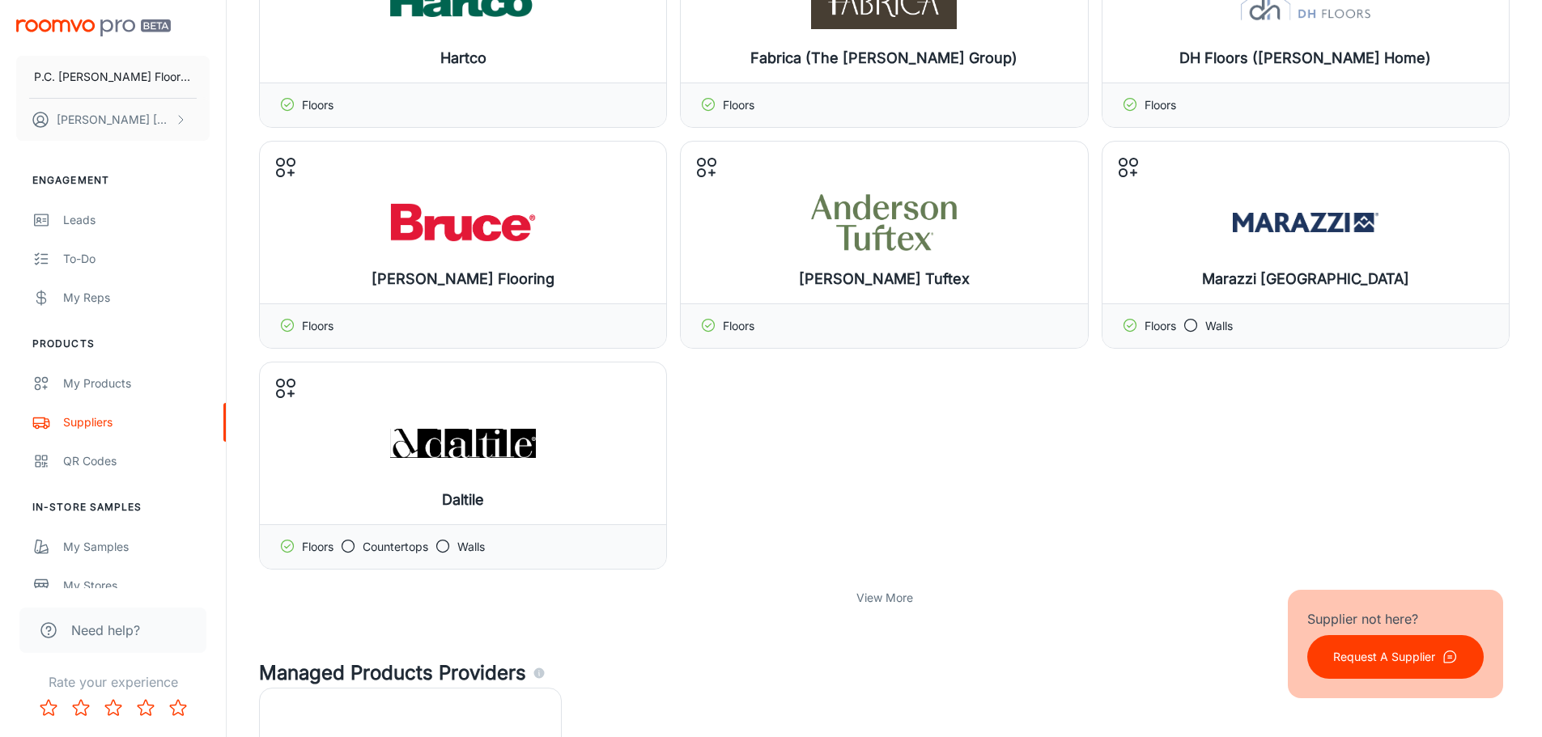
scroll to position [2428, 0]
click at [902, 593] on p "View More" at bounding box center [884, 598] width 57 height 18
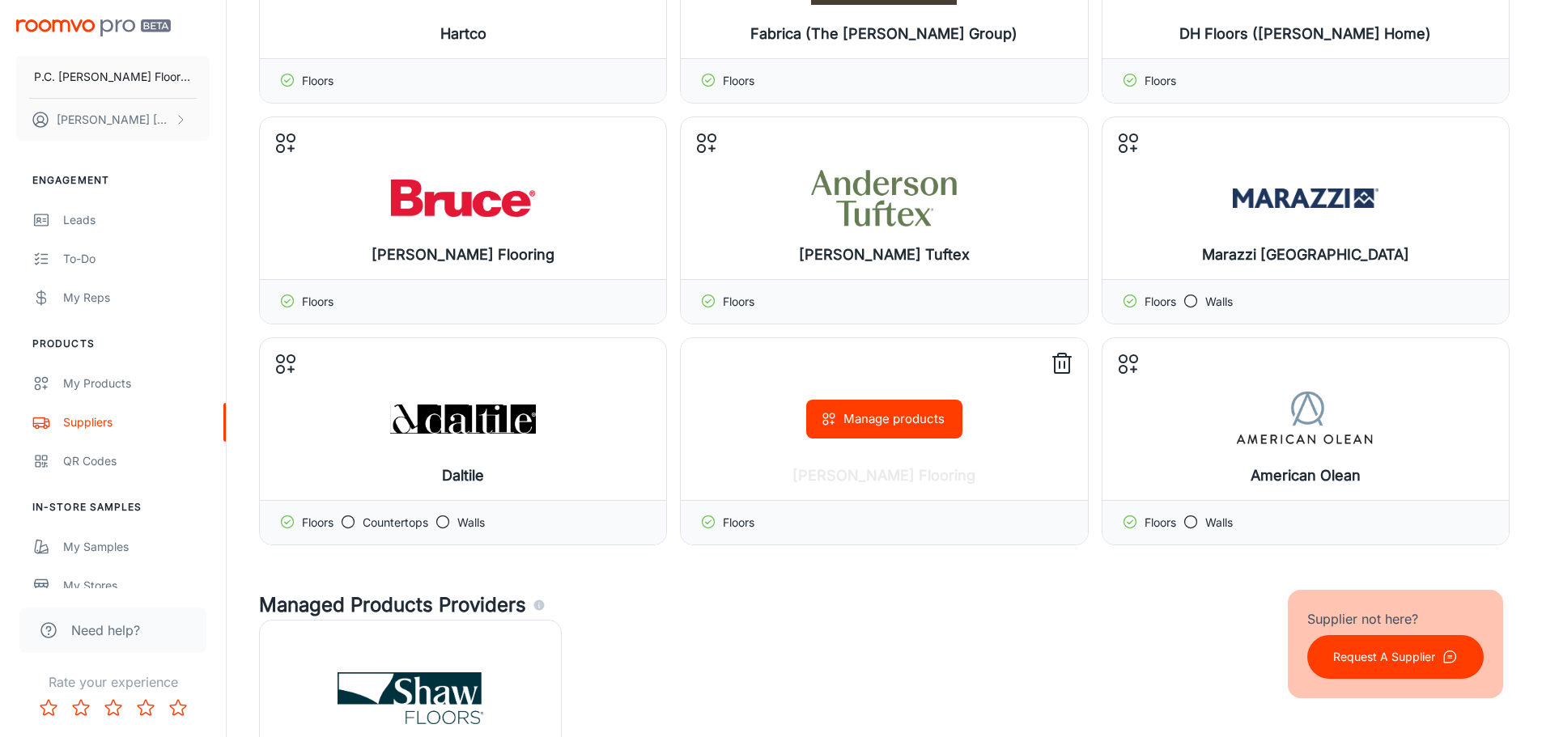
scroll to position [2310, 0]
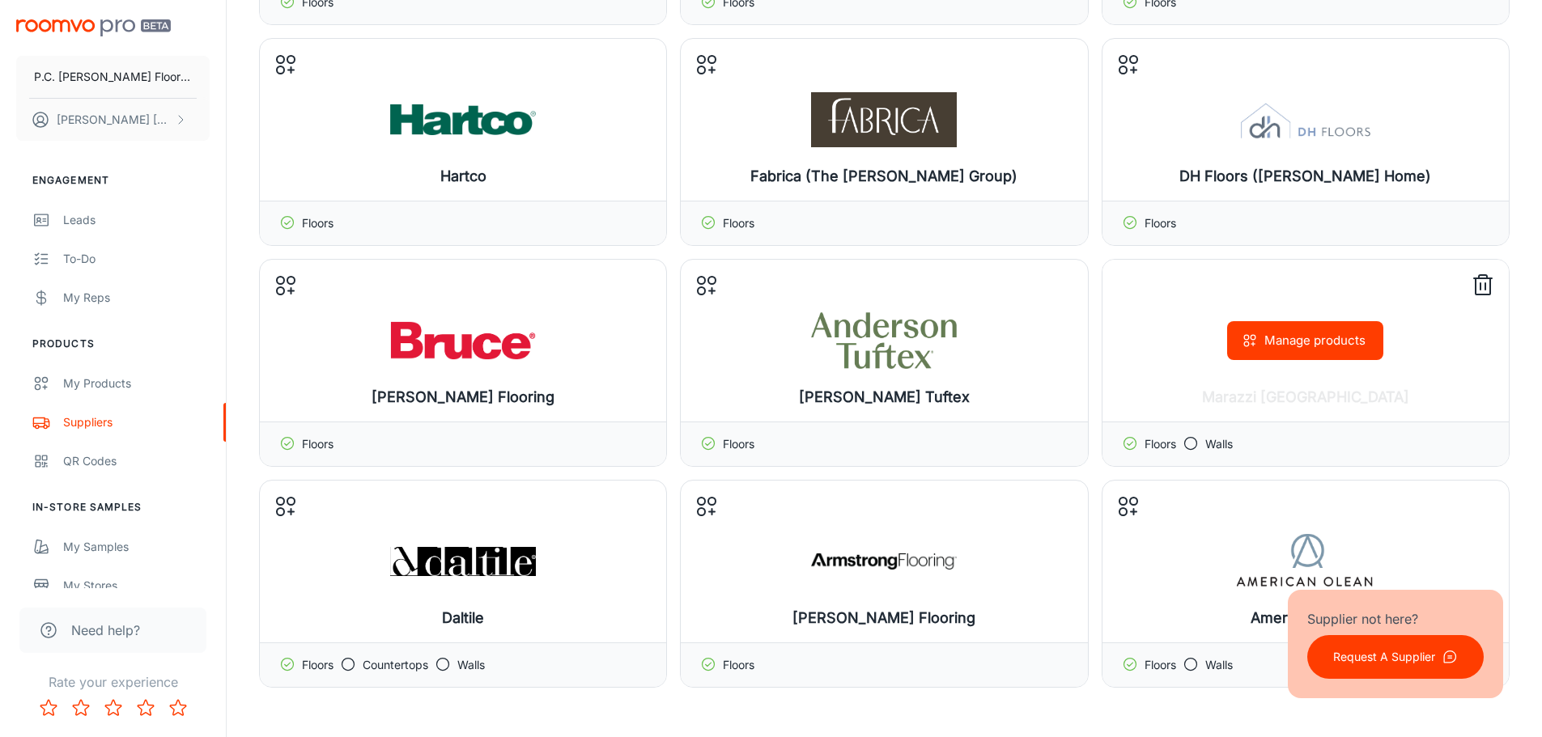
click at [1193, 444] on icon at bounding box center [1191, 444] width 16 height 16
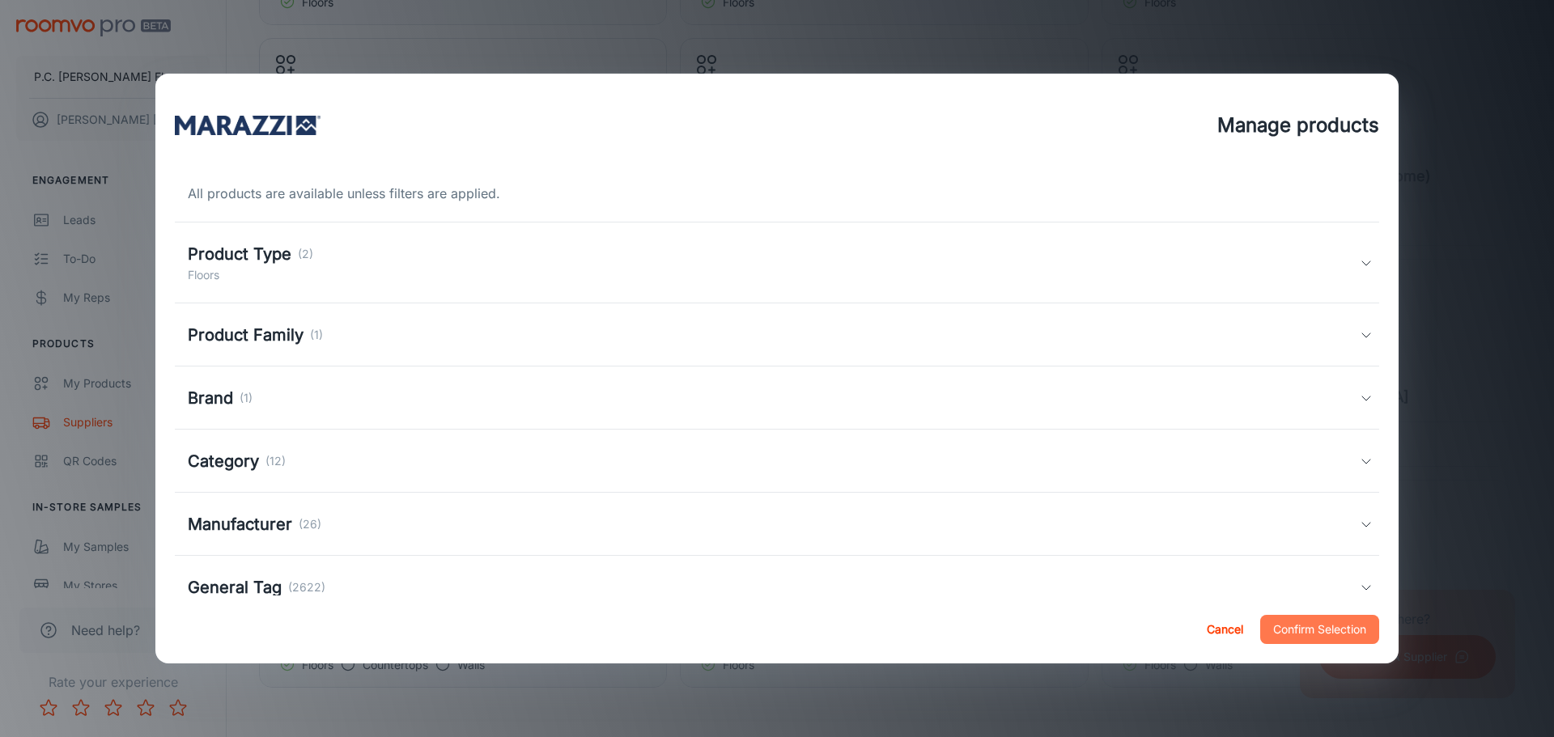
click at [1275, 630] on button "Confirm Selection" at bounding box center [1319, 629] width 119 height 29
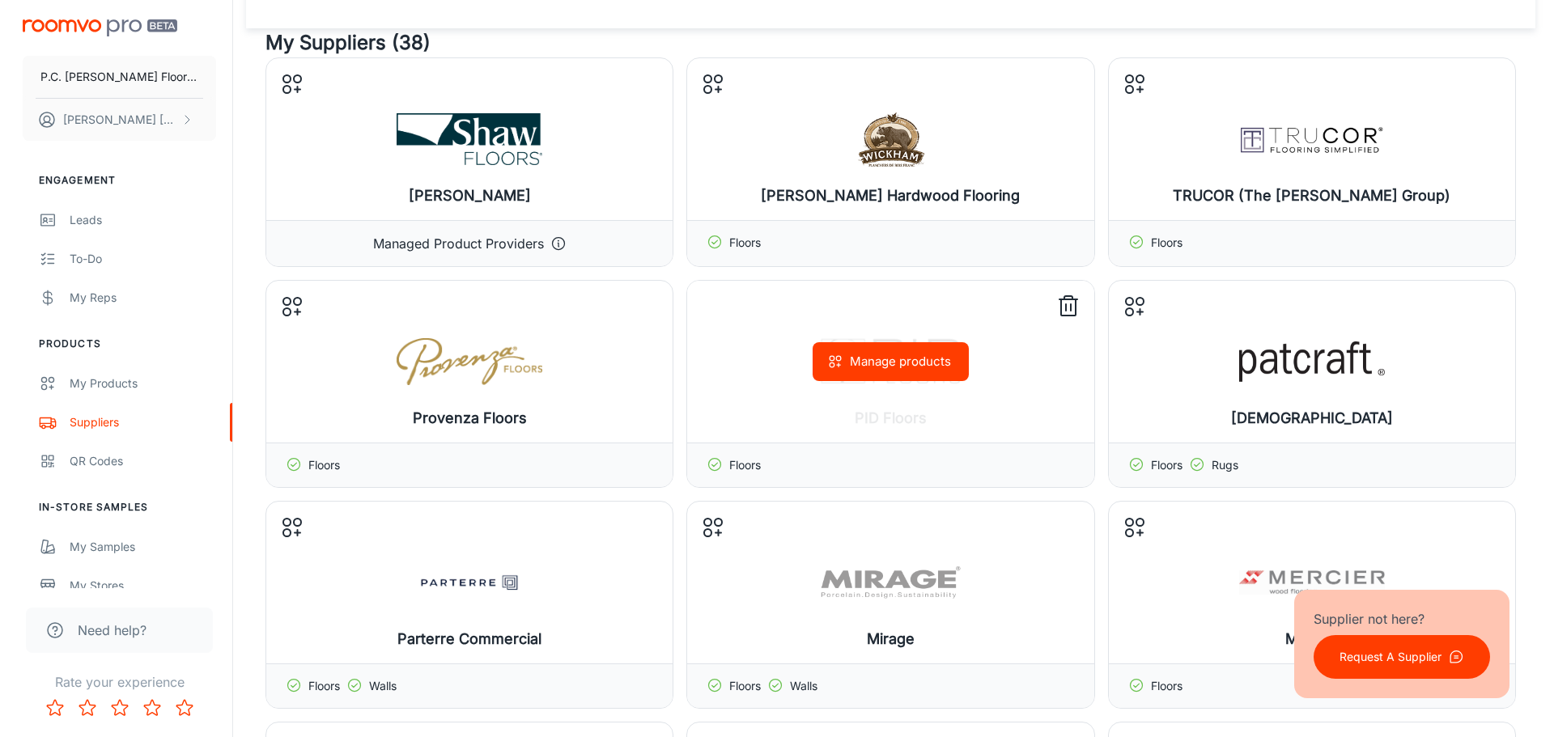
scroll to position [0, 0]
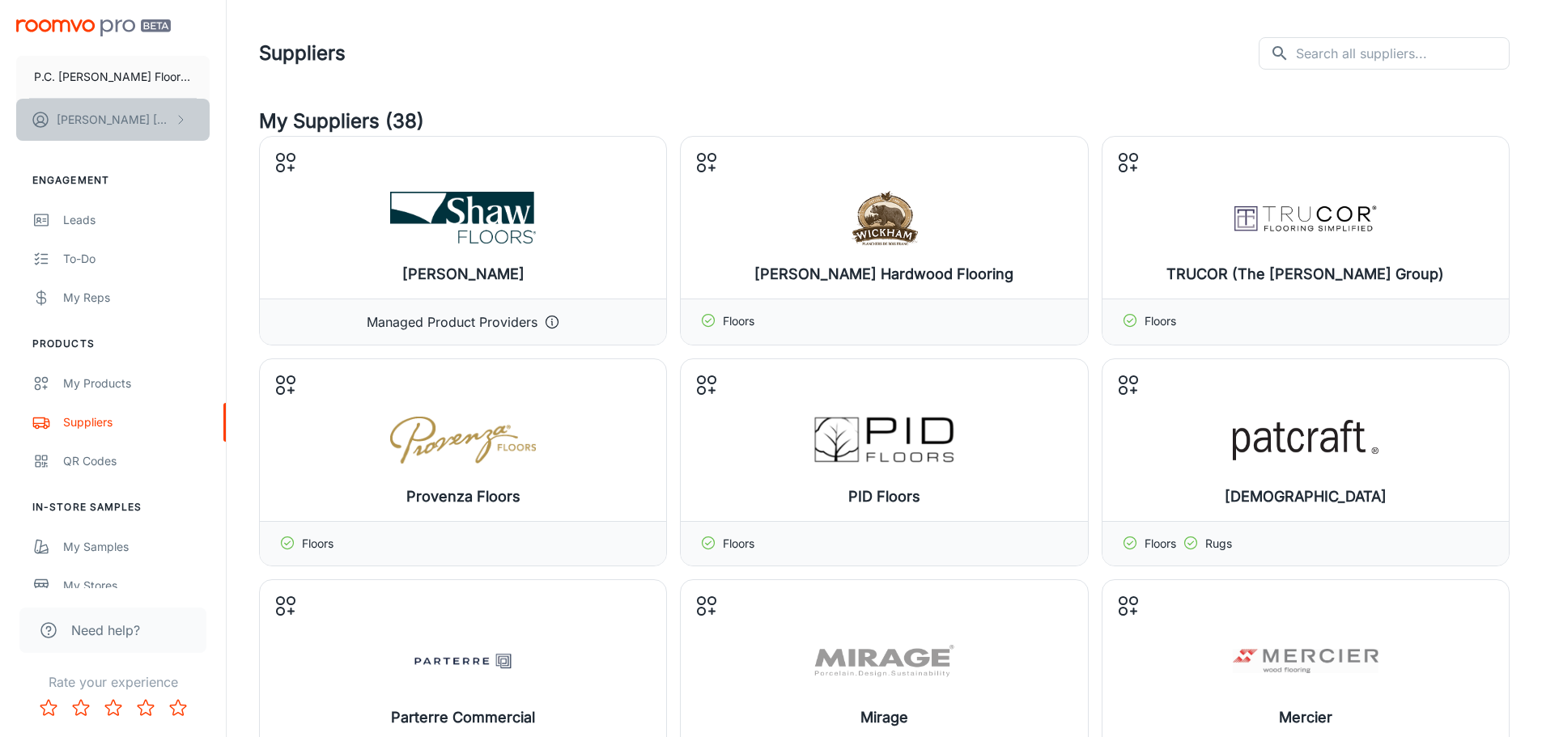
click at [134, 115] on button "[PERSON_NAME]" at bounding box center [112, 120] width 193 height 42
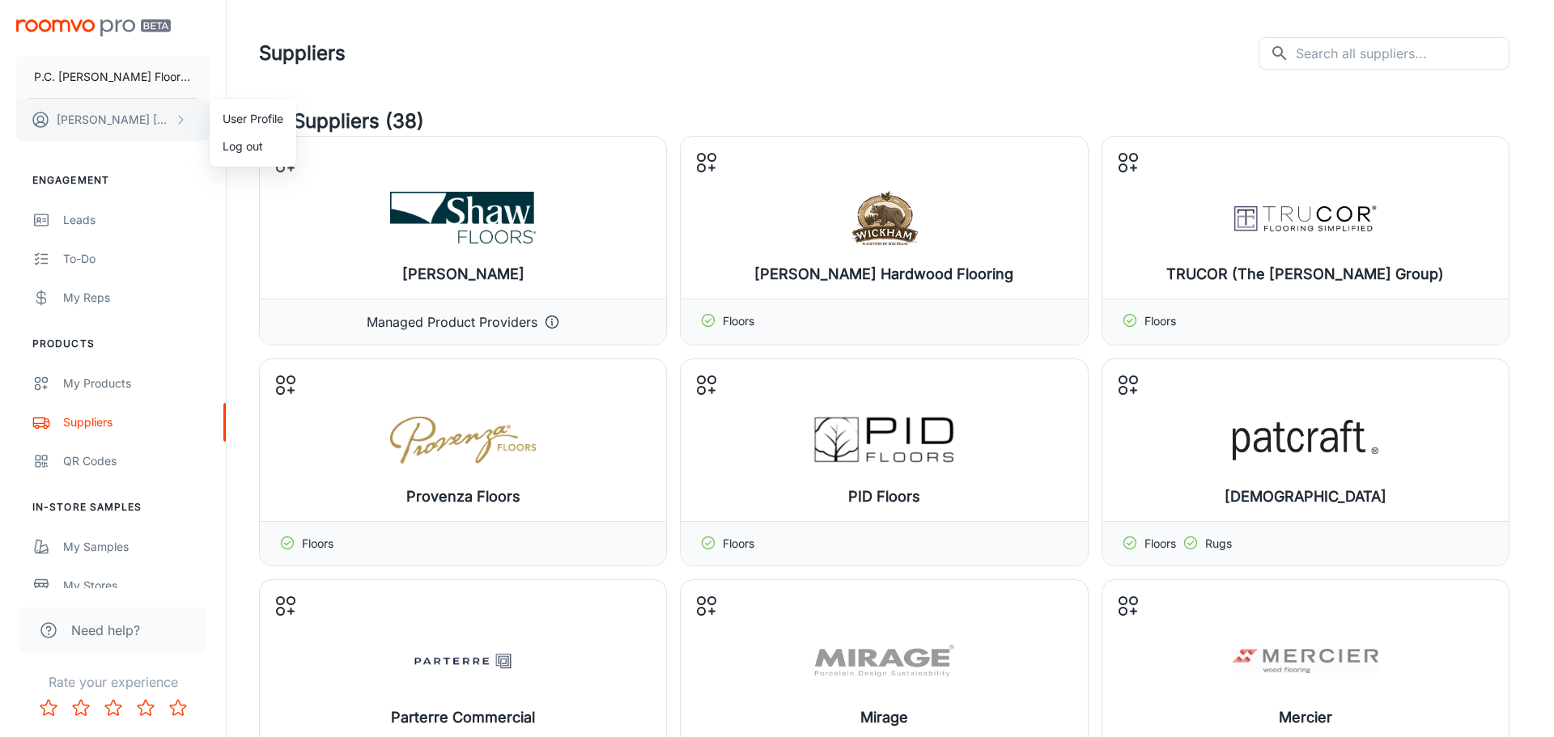
click at [134, 115] on div at bounding box center [777, 368] width 1554 height 737
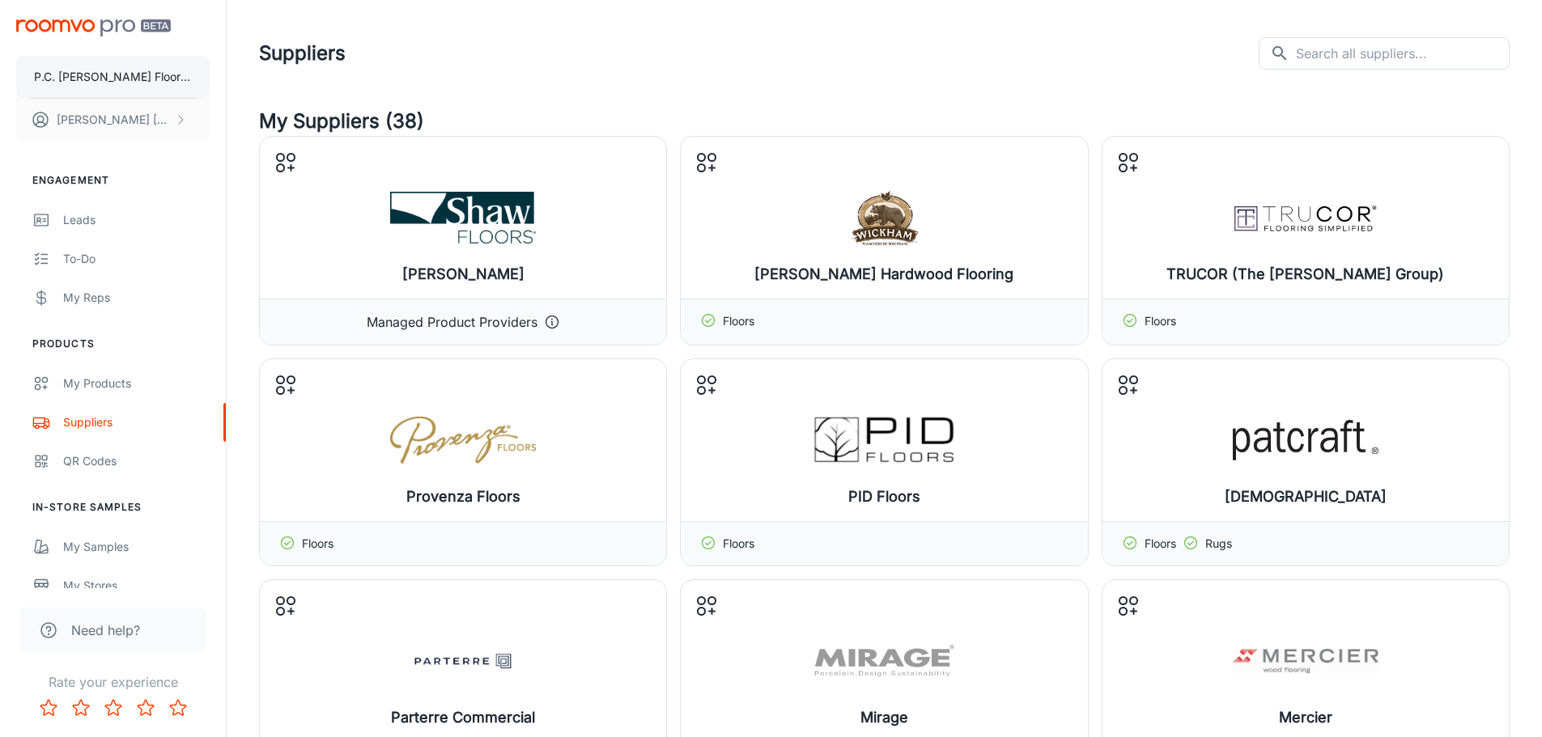
click at [138, 72] on p "P.C. [PERSON_NAME] Floor Covering Inc" at bounding box center [113, 77] width 158 height 18
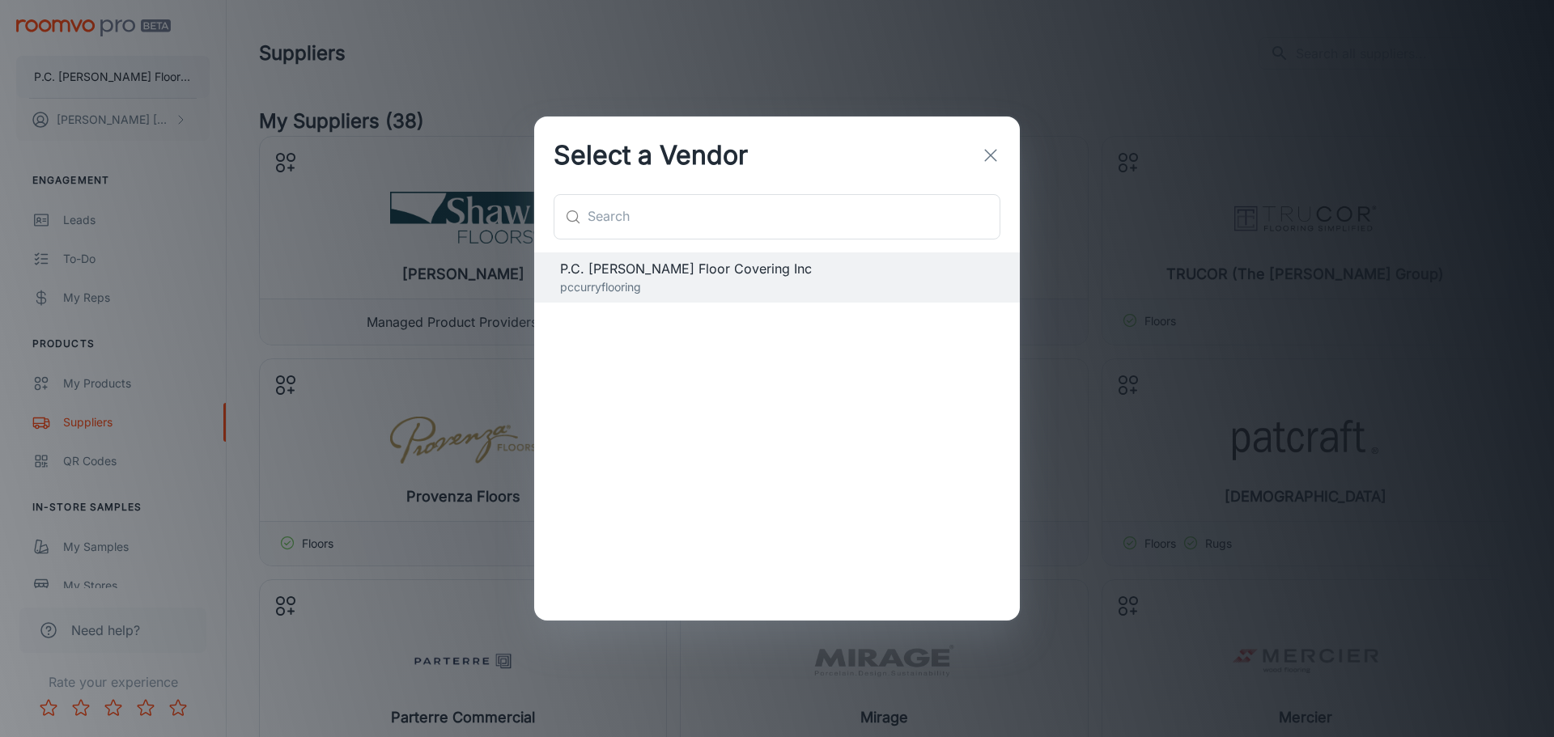
click at [138, 72] on div "Select a Vendor ​ ​ P.C. [PERSON_NAME] Floor Covering Inc pccurryflooring" at bounding box center [777, 368] width 1554 height 737
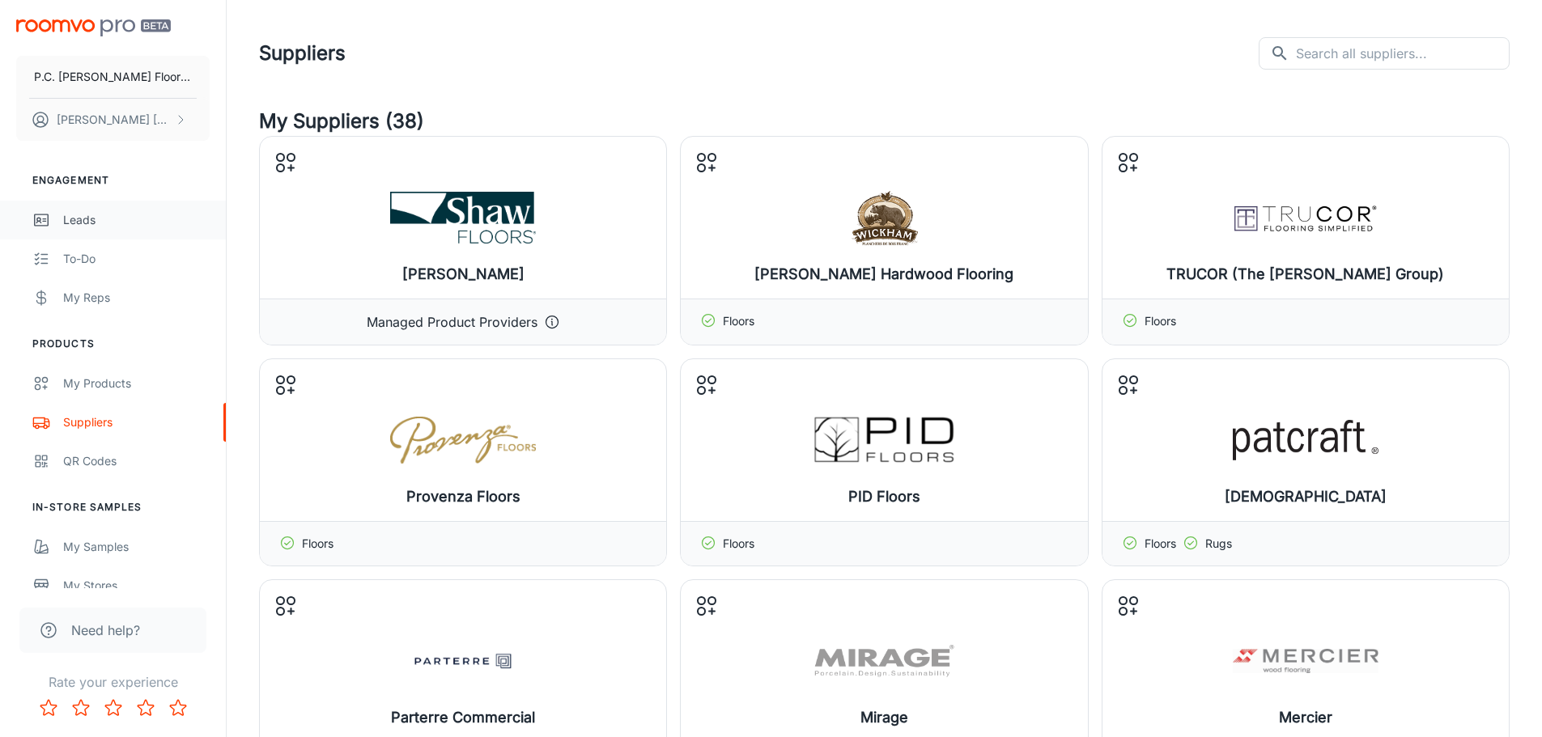
click at [95, 227] on div "Leads" at bounding box center [136, 220] width 147 height 18
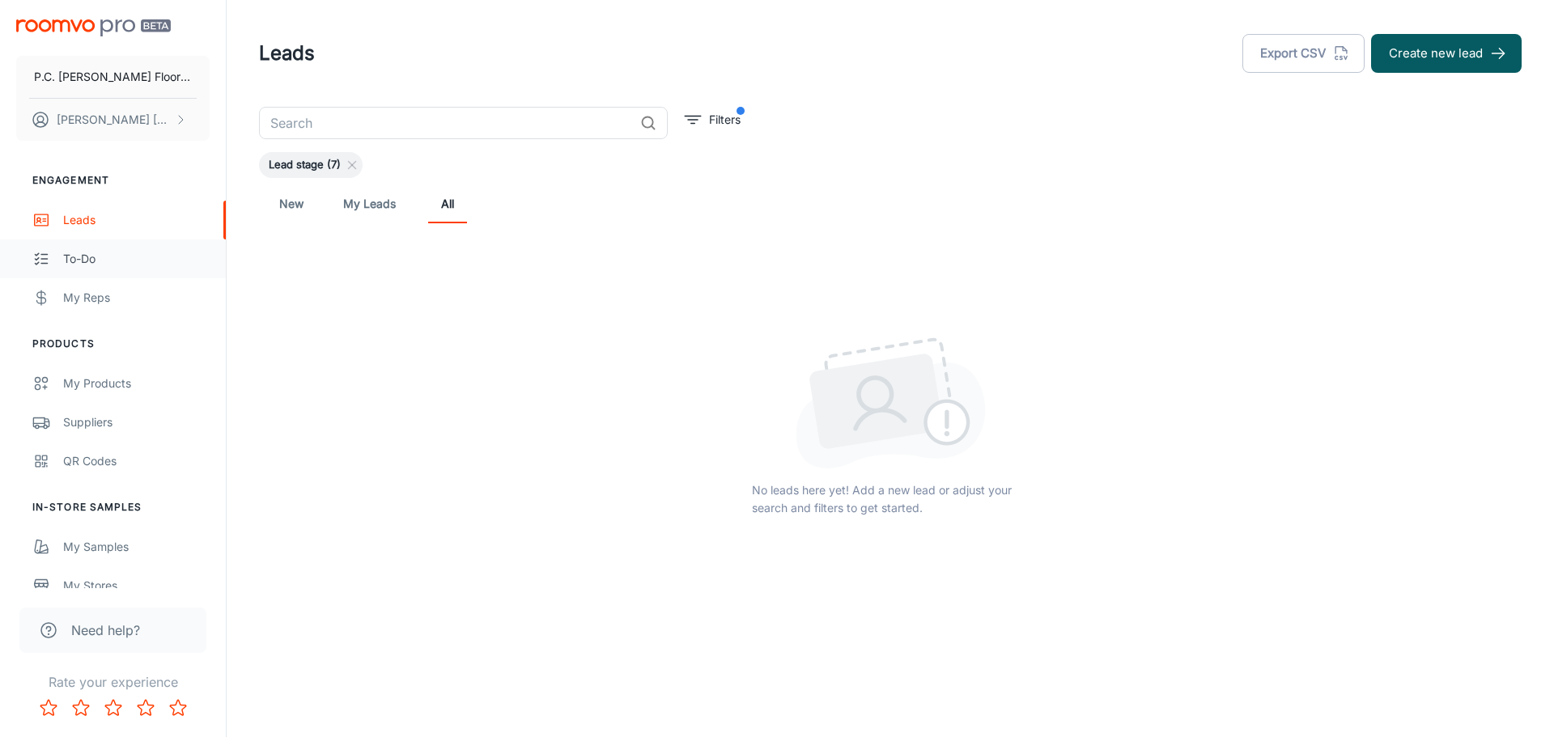
click at [96, 256] on div "To-do" at bounding box center [136, 259] width 147 height 18
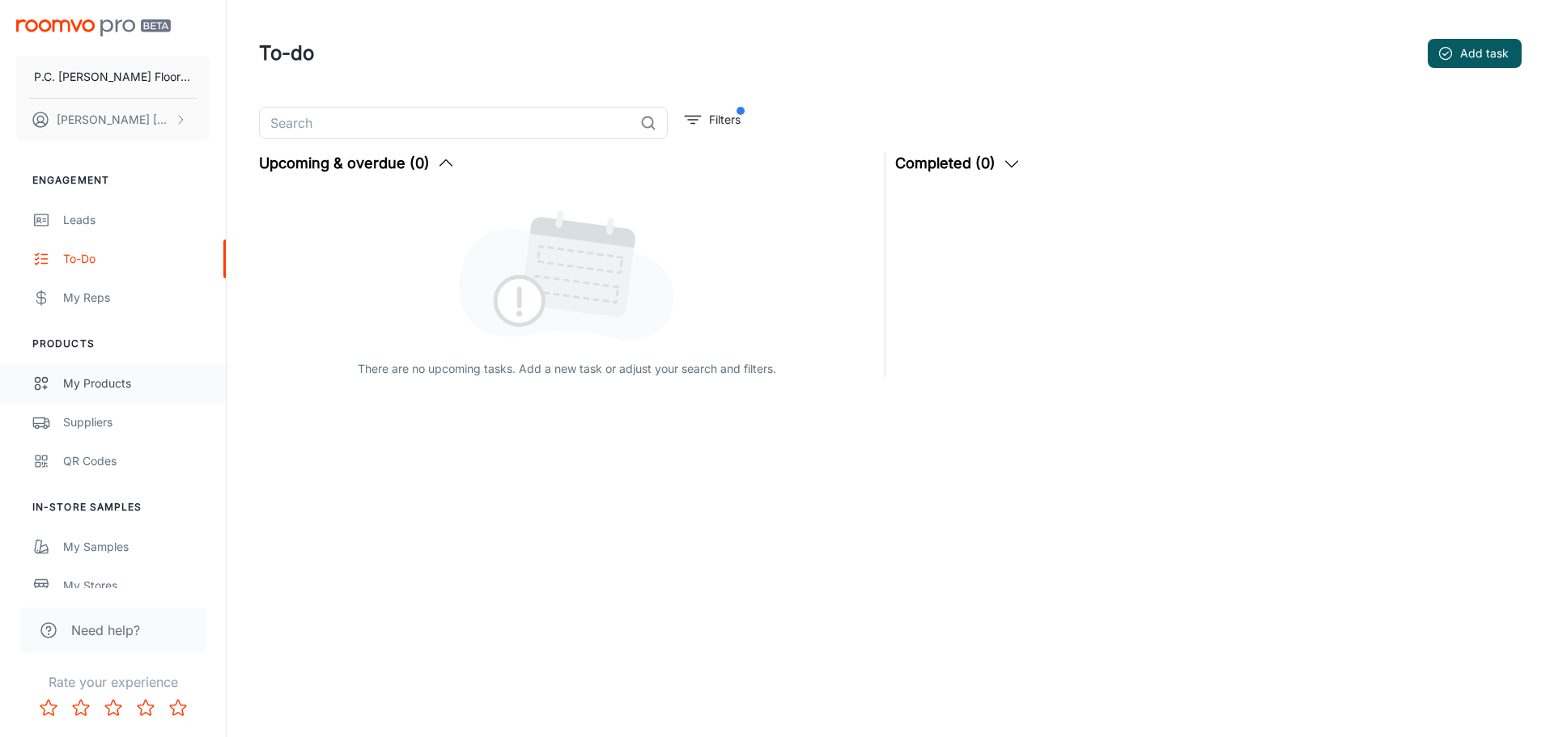
click at [87, 384] on div "My Products" at bounding box center [136, 384] width 147 height 18
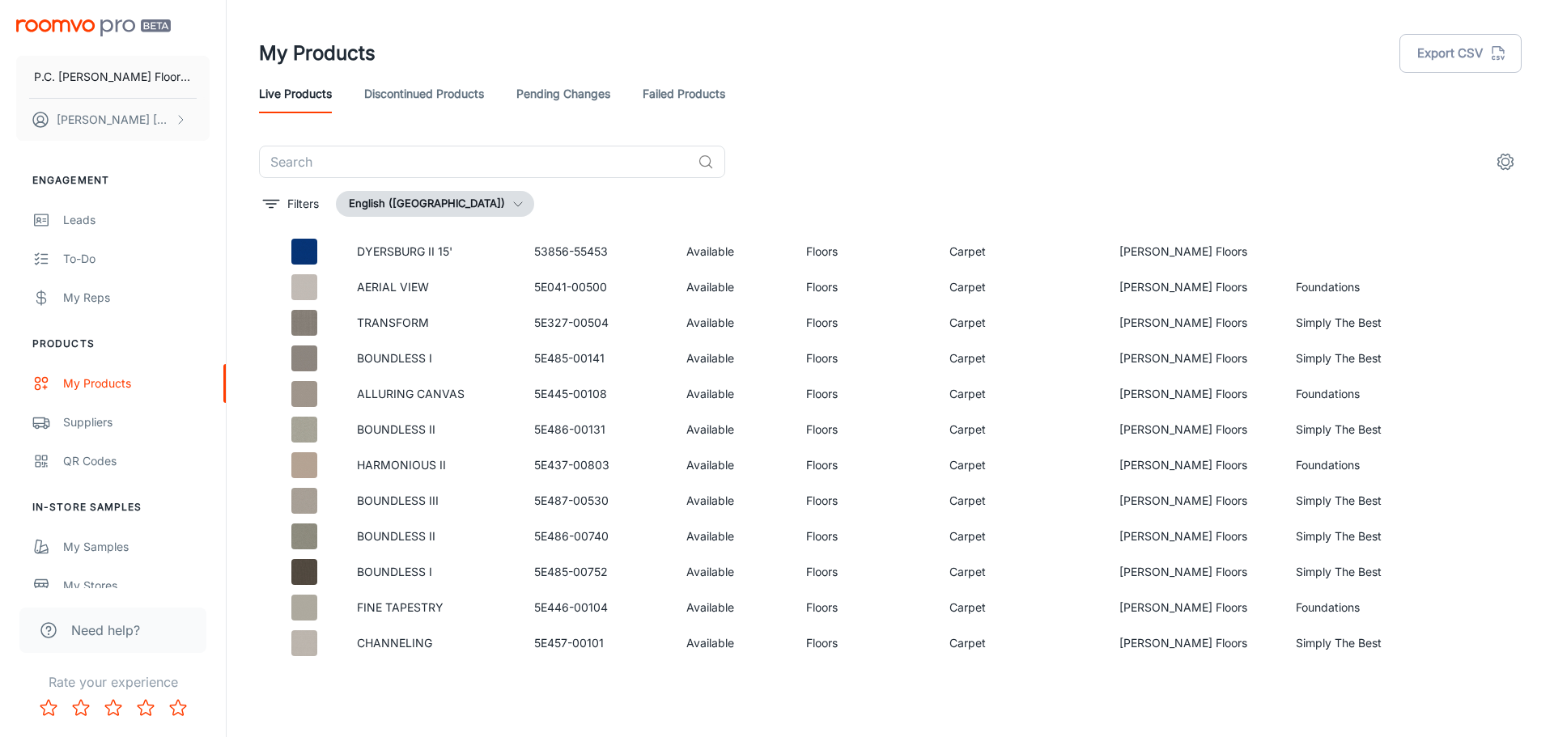
scroll to position [14183, 0]
click at [578, 94] on link "Pending Changes" at bounding box center [563, 93] width 94 height 39
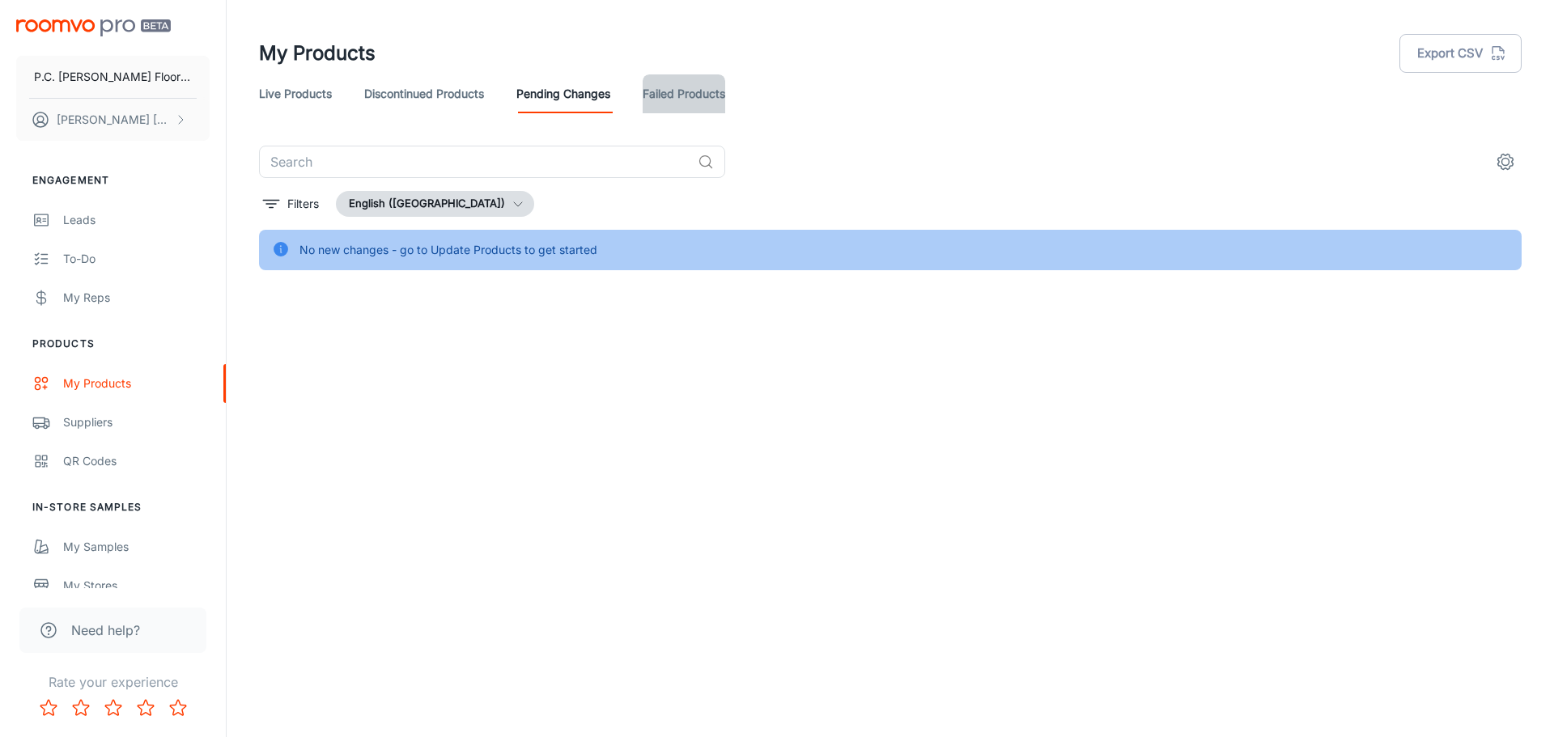
click at [683, 95] on link "Failed Products" at bounding box center [684, 93] width 83 height 39
click at [299, 91] on link "Live Products" at bounding box center [295, 93] width 73 height 39
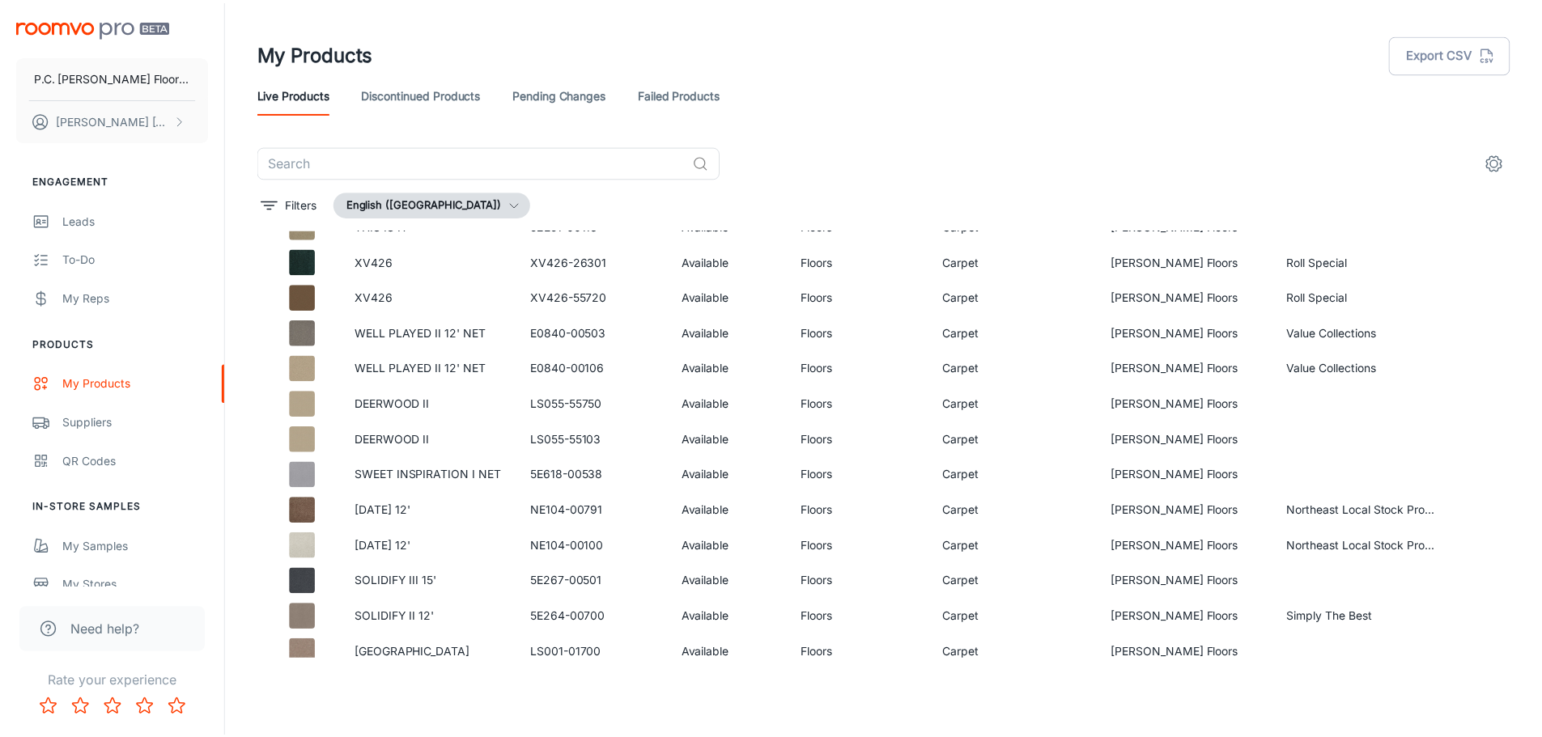
scroll to position [18992, 0]
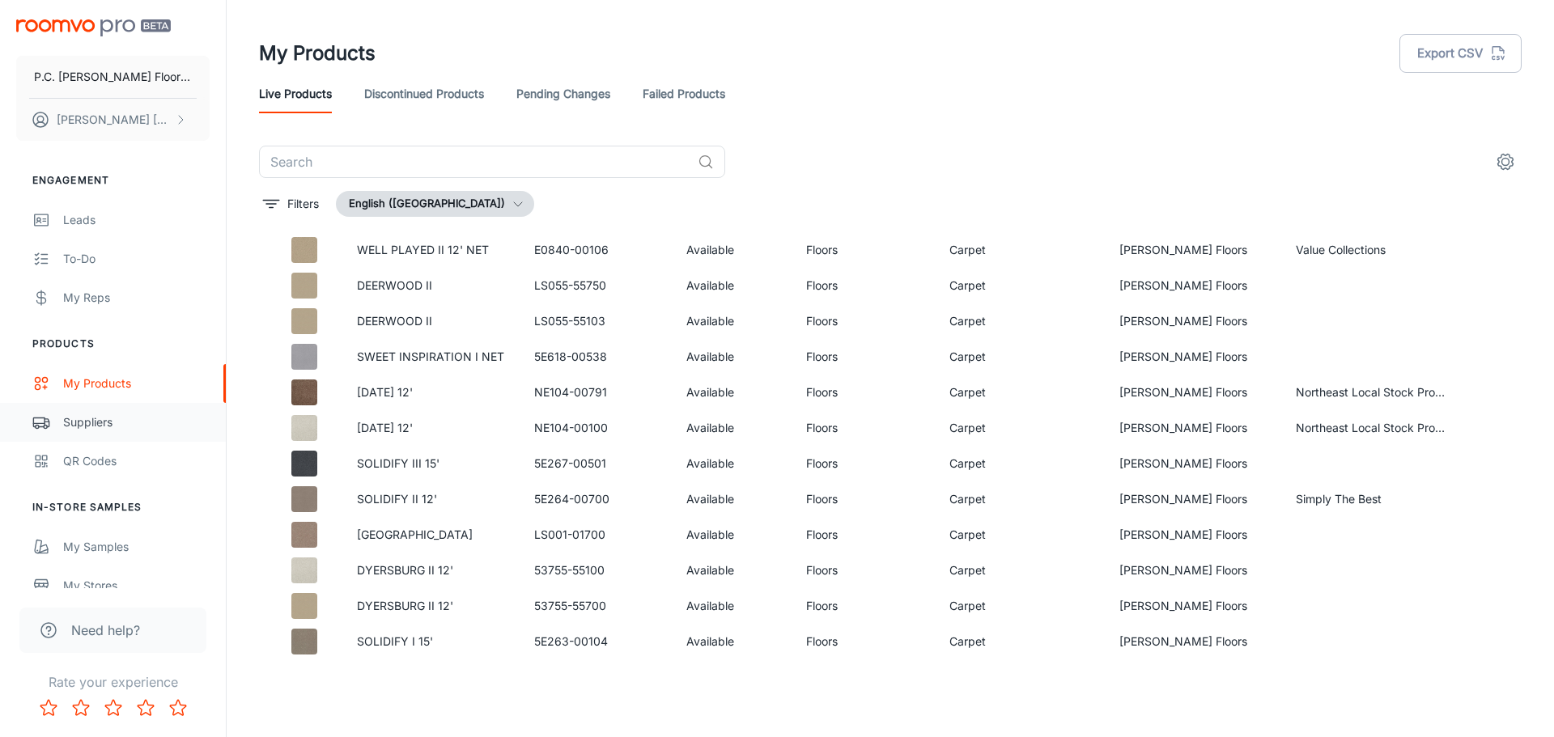
click at [71, 419] on div "Suppliers" at bounding box center [136, 423] width 147 height 18
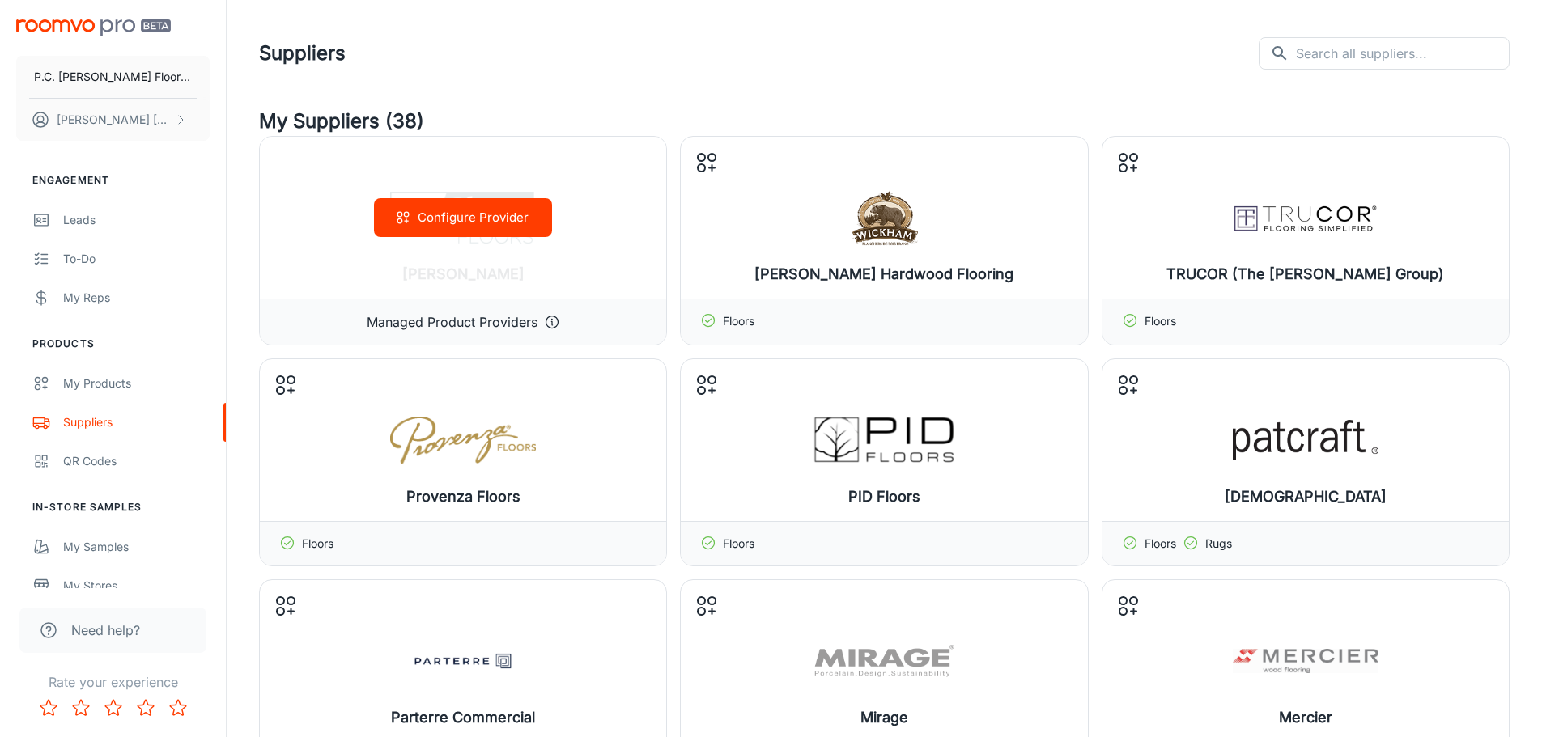
click at [549, 319] on icon at bounding box center [552, 322] width 16 height 16
click at [486, 219] on button "Configure Provider" at bounding box center [463, 217] width 178 height 39
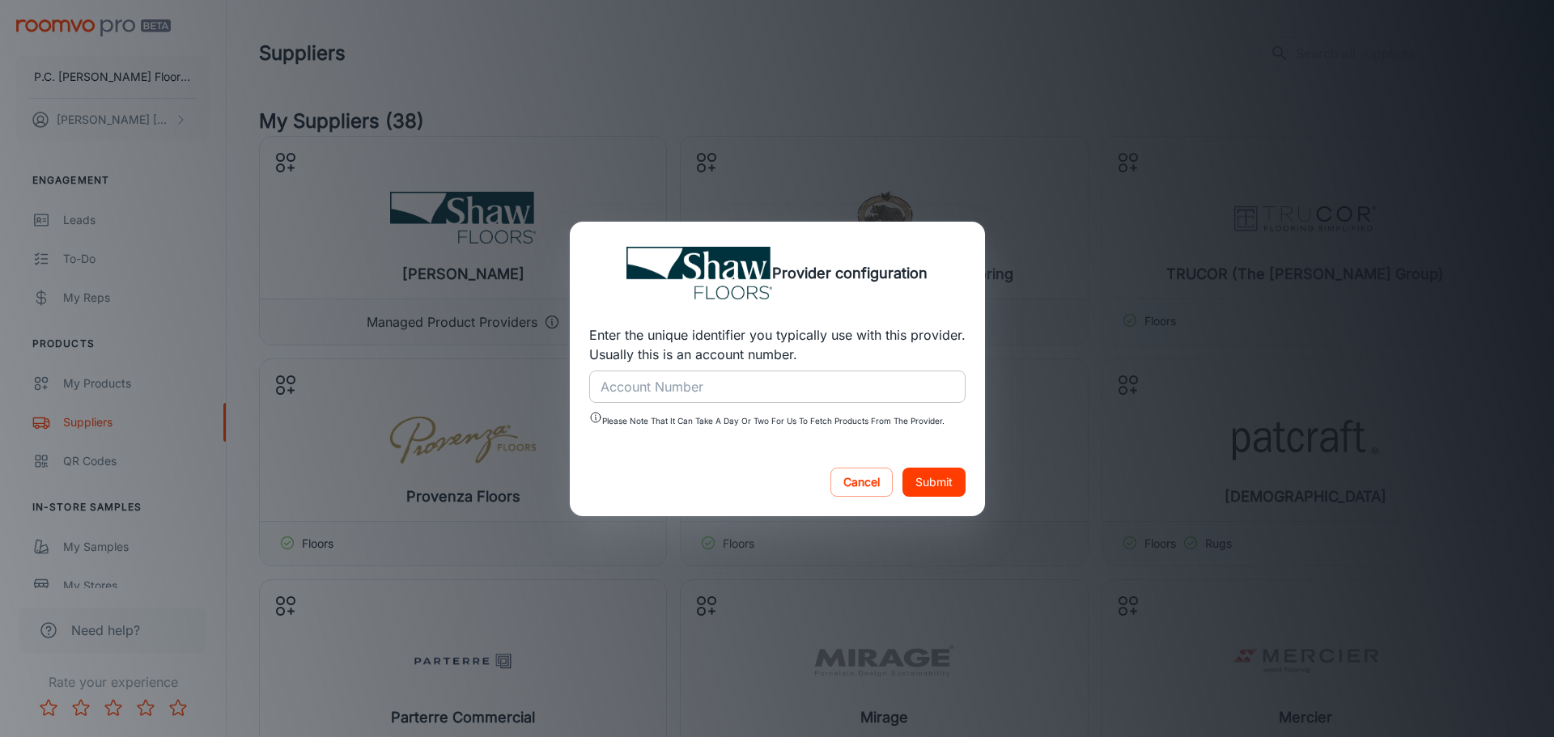
click at [600, 387] on input "Account Number" at bounding box center [777, 387] width 376 height 32
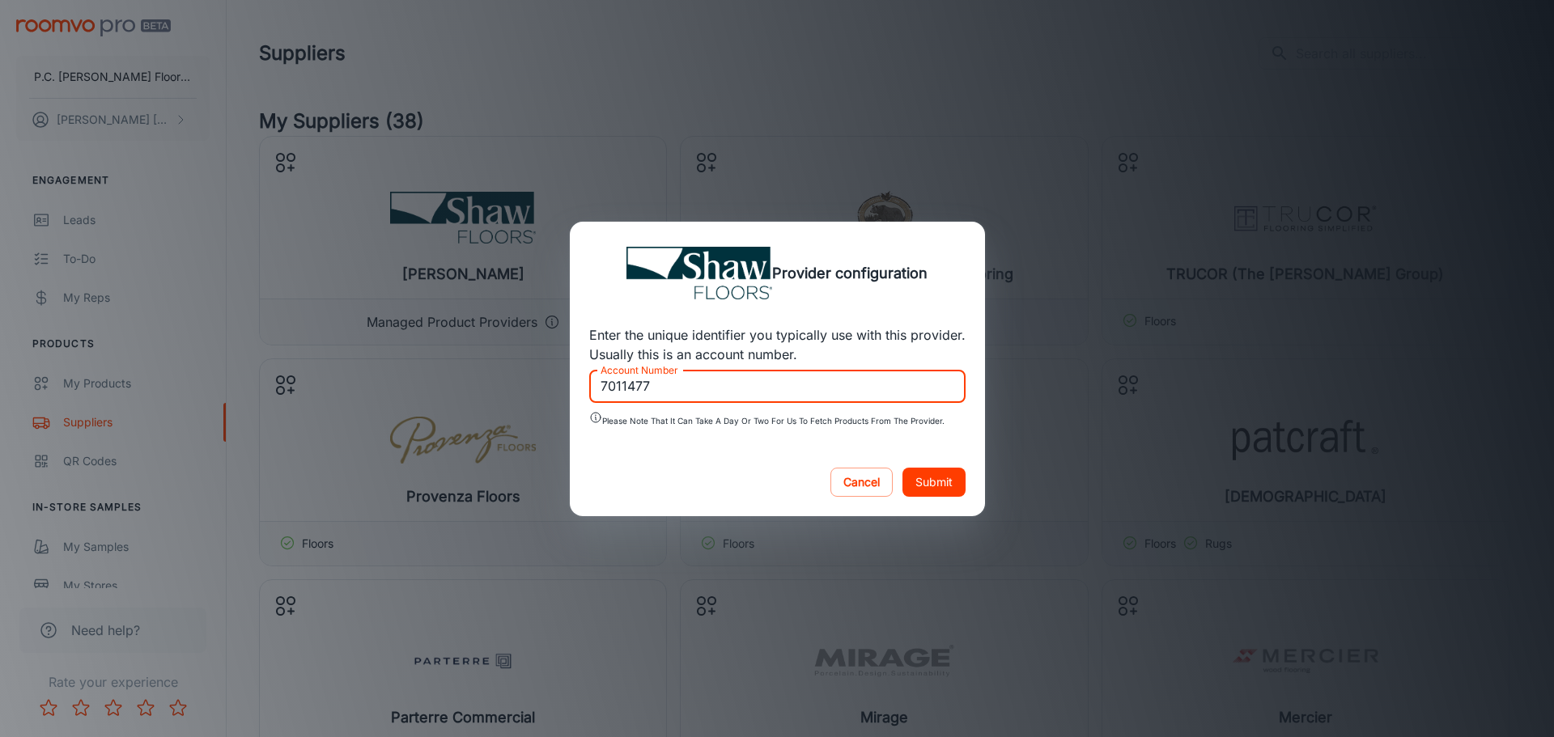
type input "7011477"
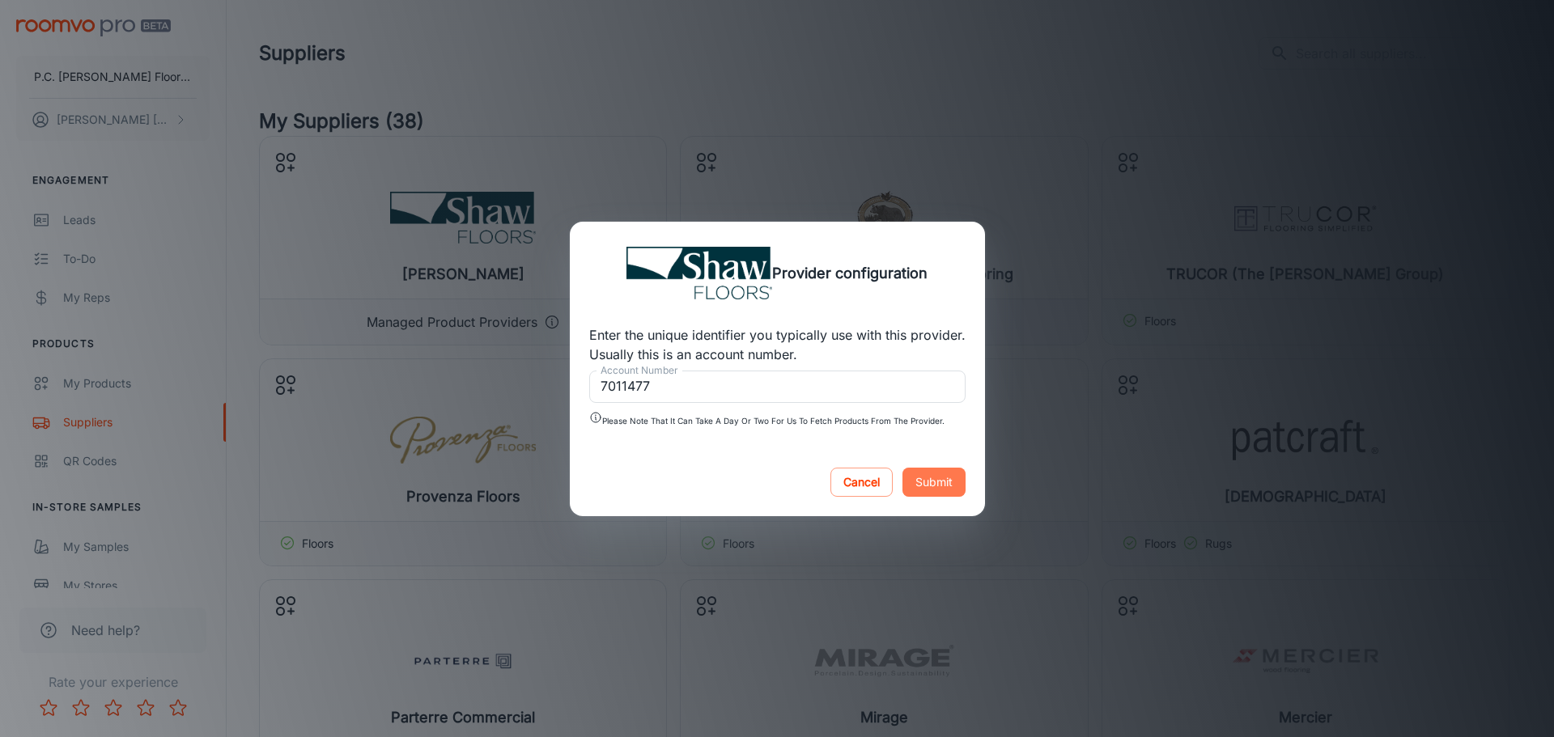
click at [928, 483] on button "Submit" at bounding box center [934, 482] width 63 height 29
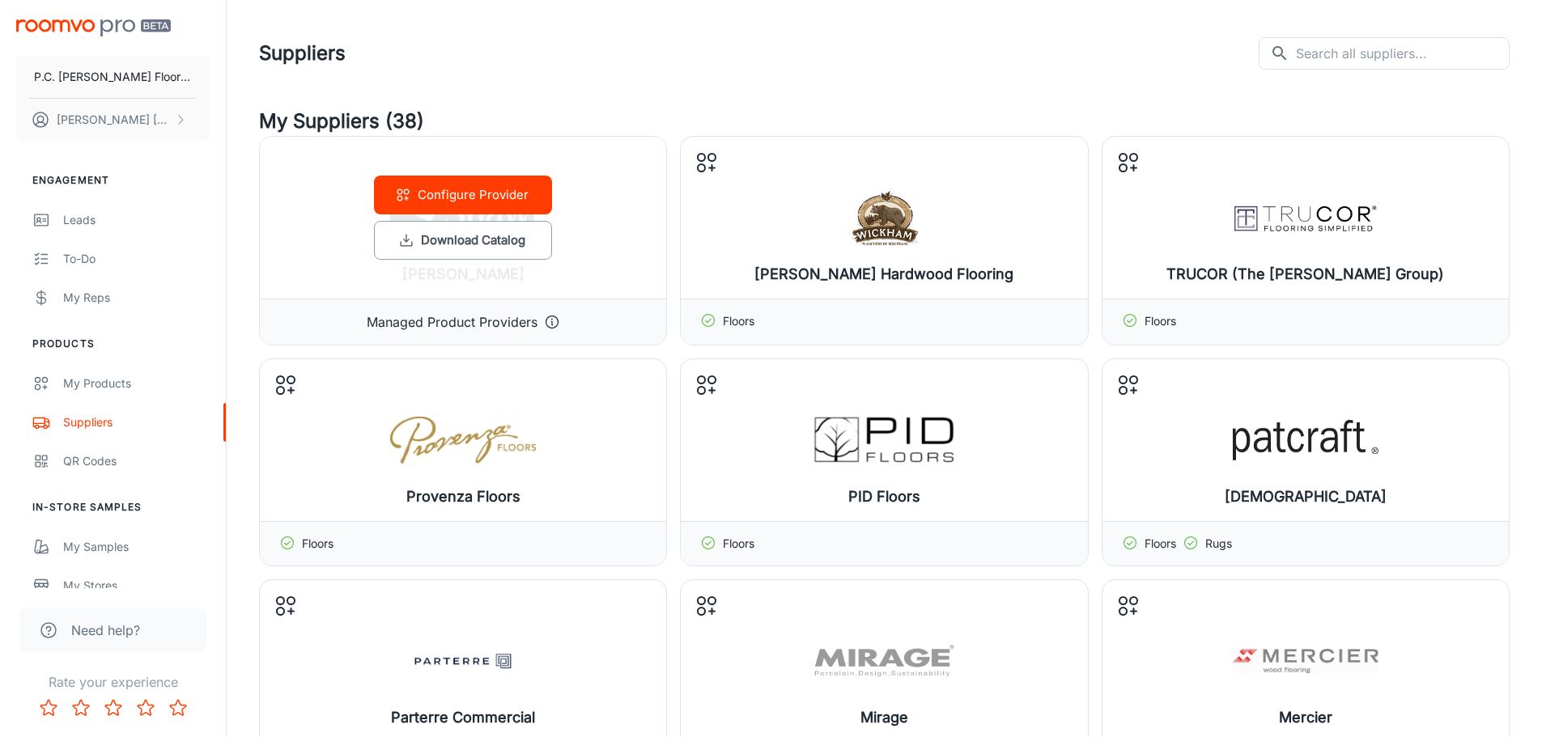
click at [453, 322] on p "Managed Product Providers" at bounding box center [452, 321] width 171 height 19
click at [621, 205] on div "Configure Provider Download Catalog" at bounding box center [463, 218] width 406 height 162
click at [461, 195] on button "Configure Provider" at bounding box center [463, 195] width 178 height 39
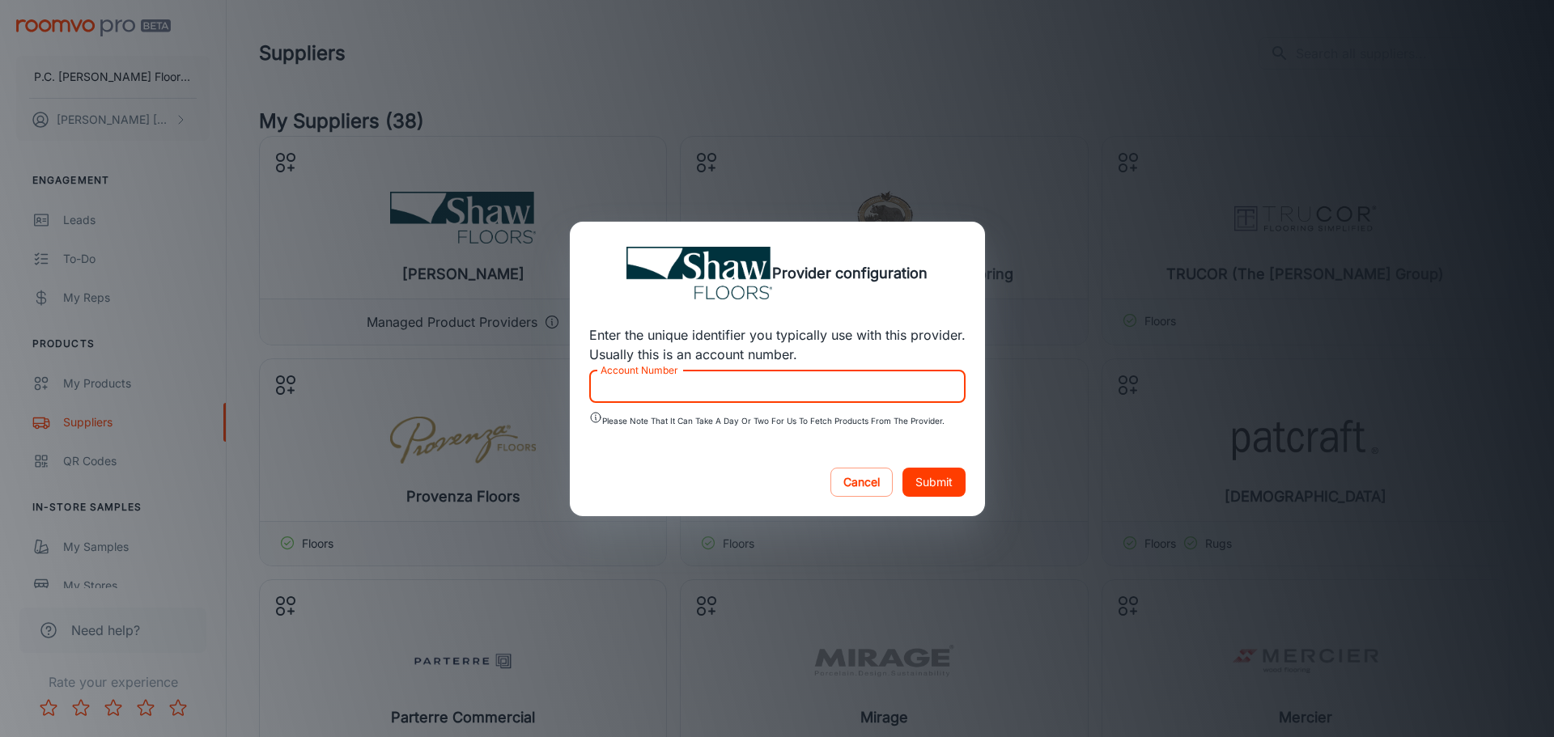
click at [602, 389] on input "Account Number" at bounding box center [777, 387] width 376 height 32
type input "7011477"
click at [950, 488] on button "Submit" at bounding box center [934, 482] width 63 height 29
